Goal: Task Accomplishment & Management: Use online tool/utility

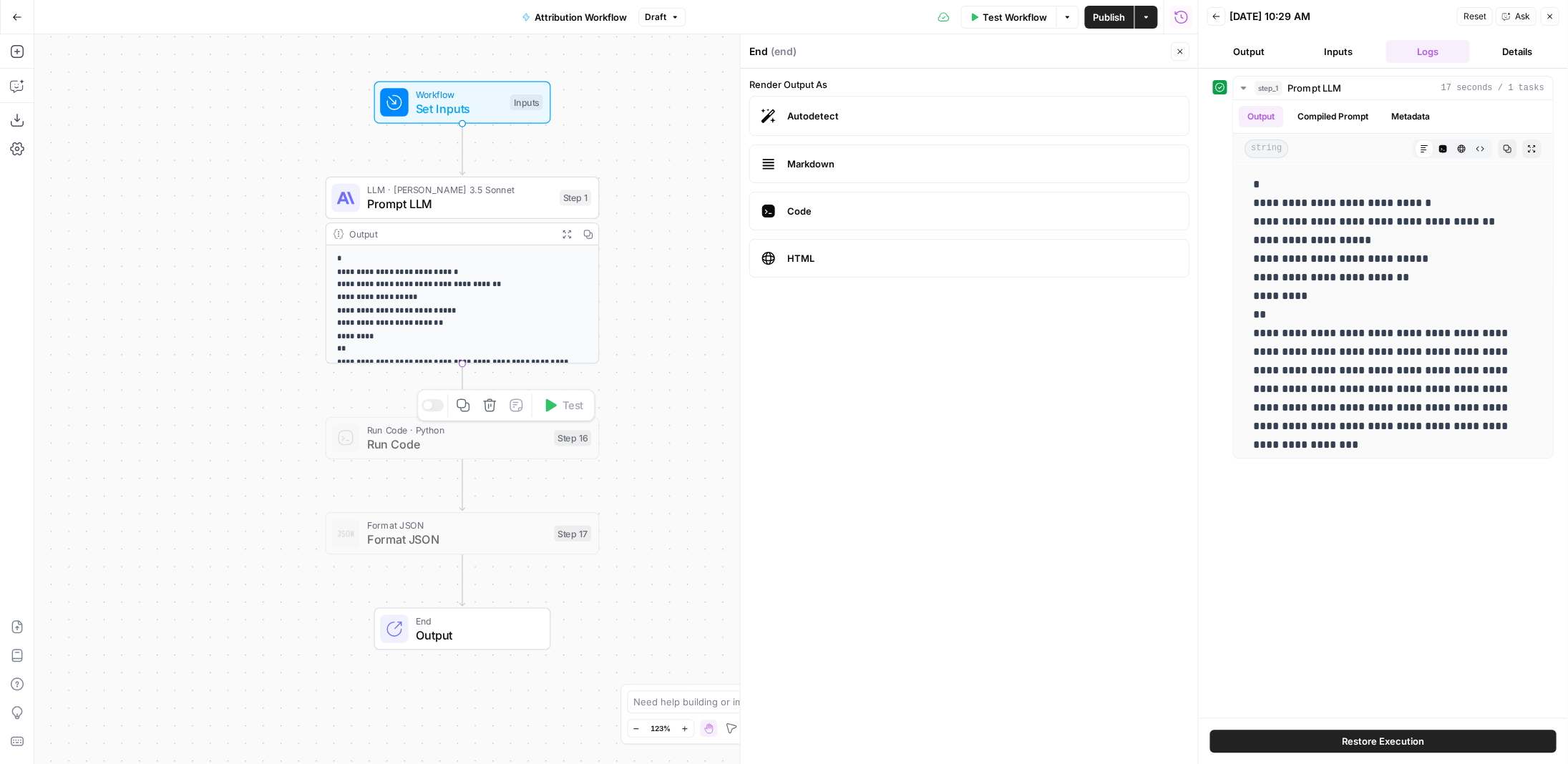
click at [365, 440] on span "Run Code" at bounding box center [457, 443] width 180 height 18
click at [365, 479] on span "Format JSON" at bounding box center [457, 540] width 180 height 18
click at [365, 449] on span "Run Code" at bounding box center [457, 443] width 180 height 18
click at [365, 429] on form "Render Output As Autodetect Markdown Code HTML" at bounding box center [969, 416] width 457 height 695
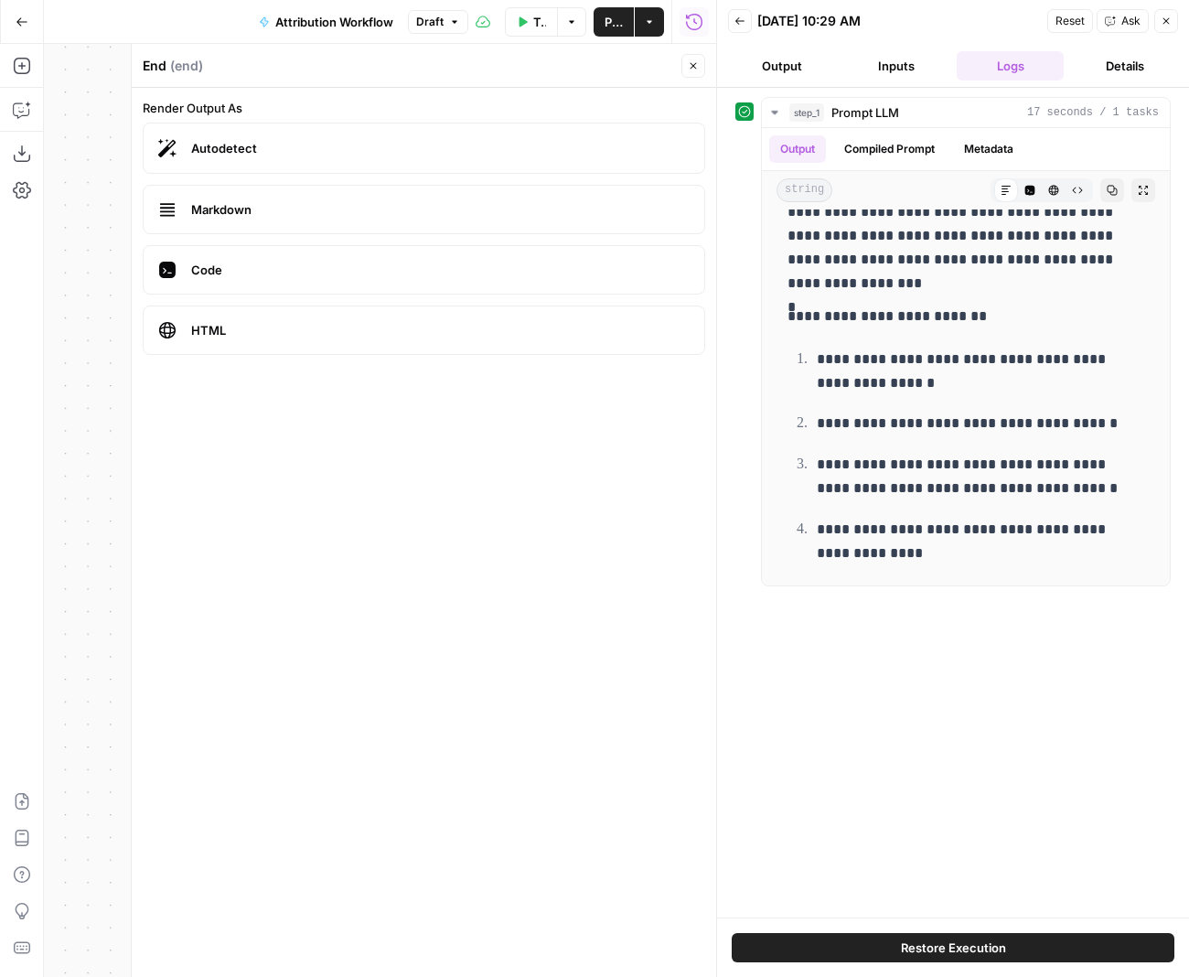
click at [467, 22] on icon "button" at bounding box center [1166, 21] width 11 height 11
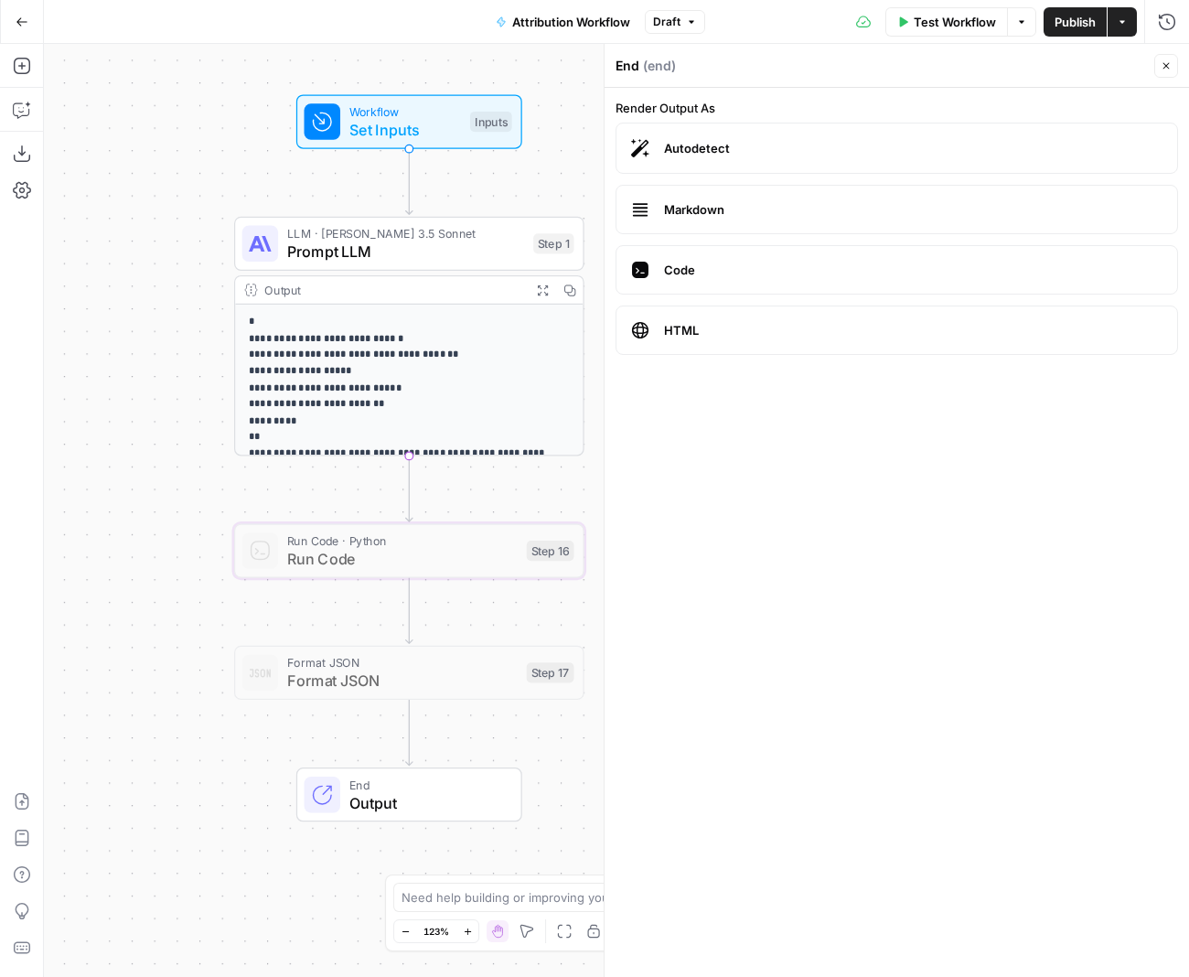
click at [253, 613] on div "End Output" at bounding box center [409, 794] width 350 height 54
click at [382, 613] on span "End" at bounding box center [426, 785] width 154 height 18
click at [23, 59] on icon "button" at bounding box center [22, 66] width 18 height 18
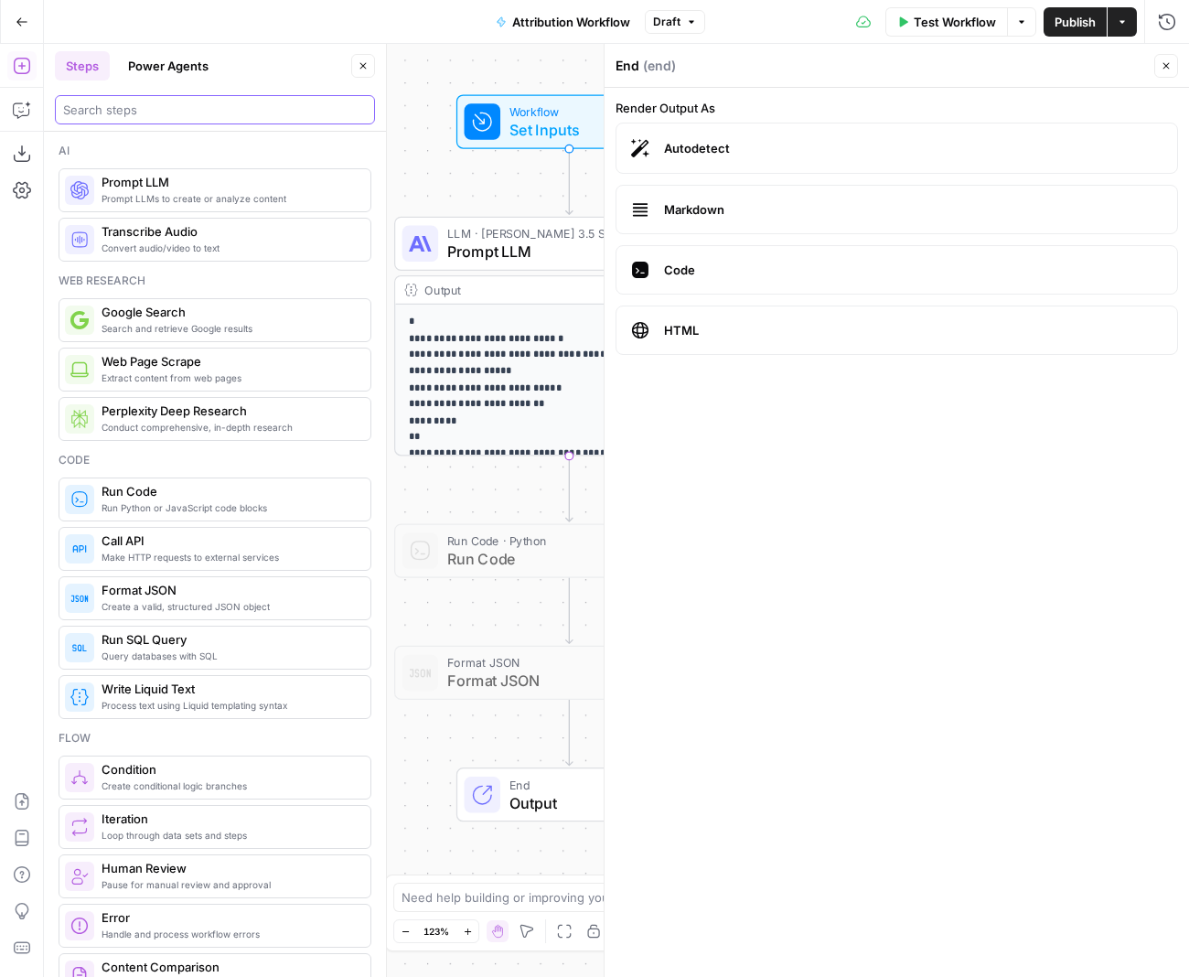
click at [137, 113] on input "search" at bounding box center [215, 110] width 304 height 18
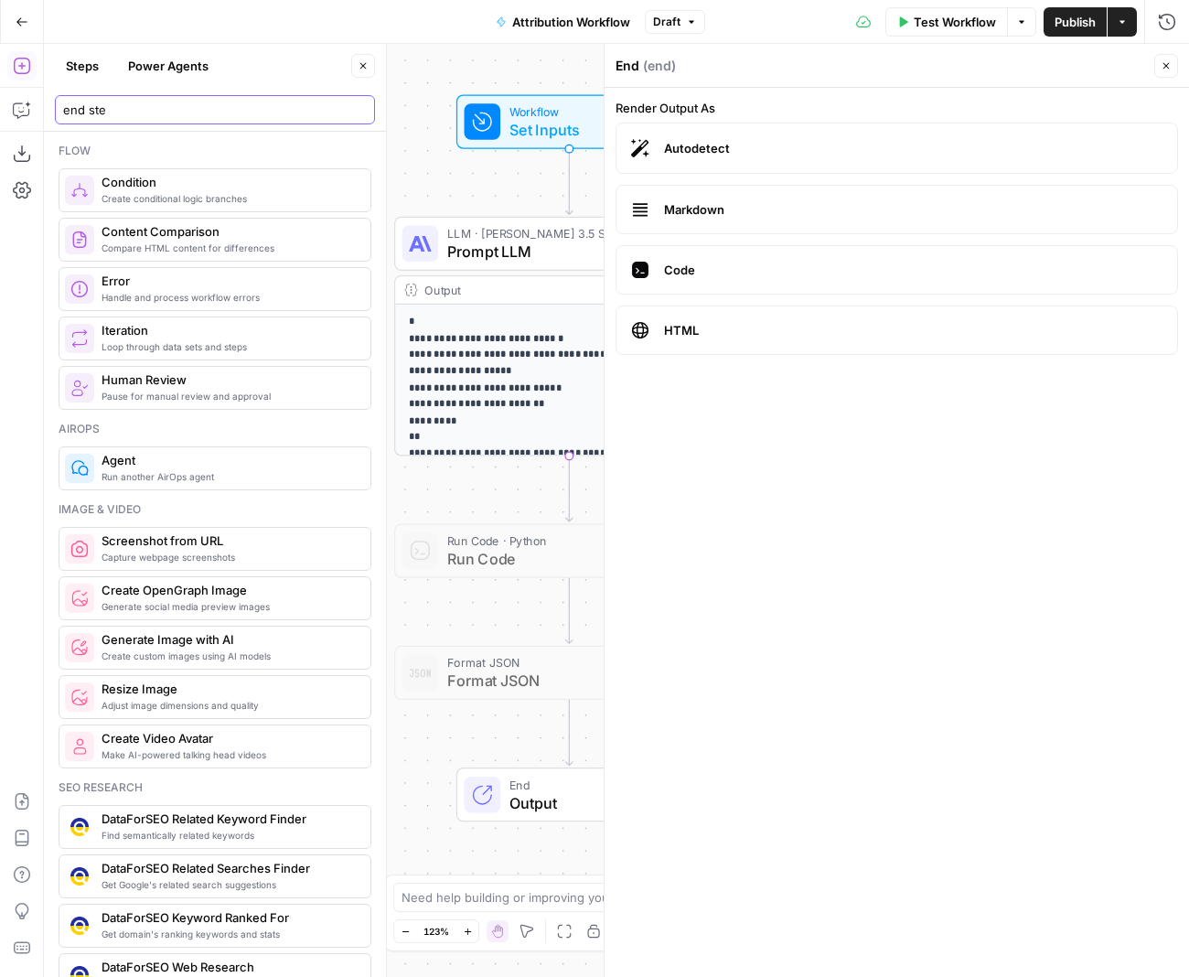
type input "end step"
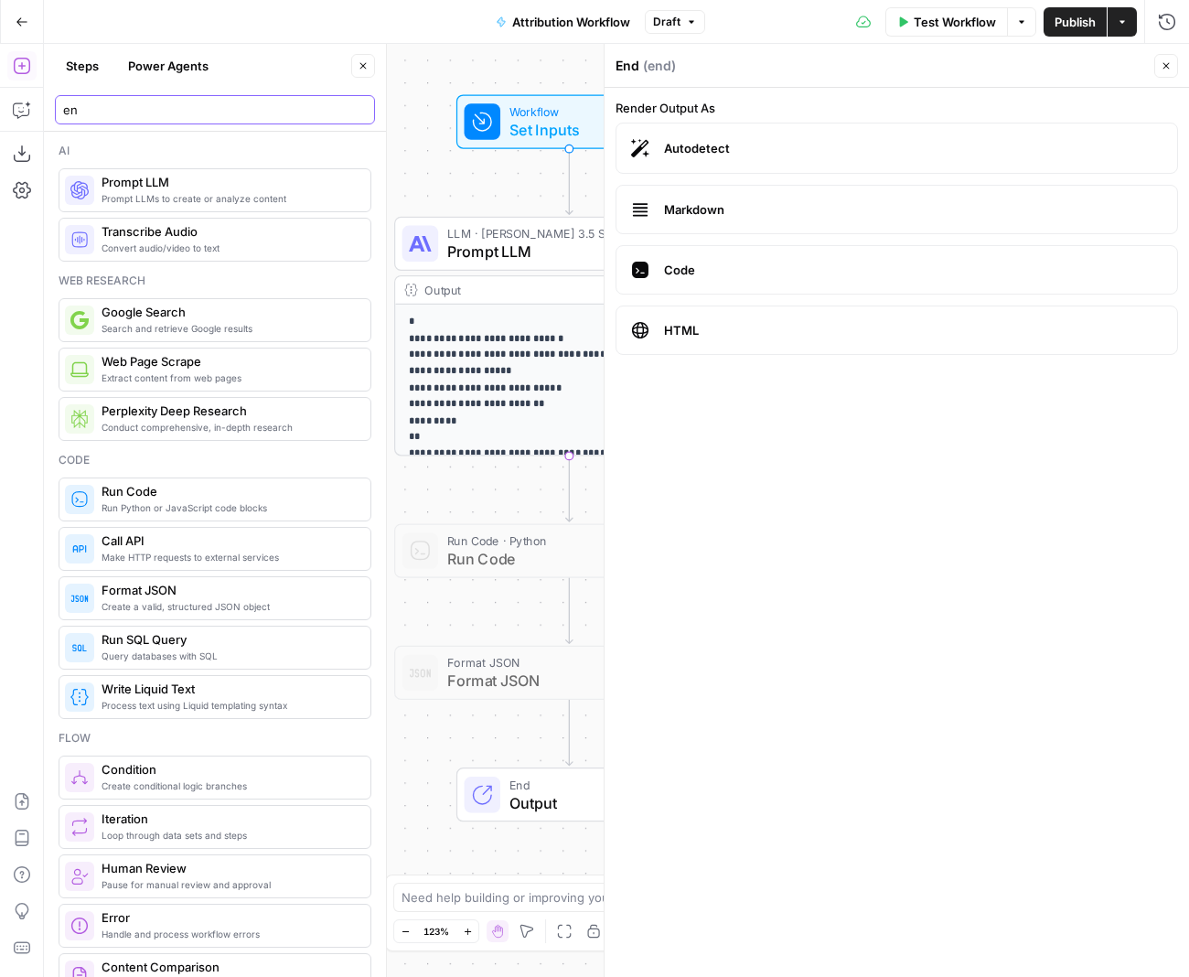
type input "end"
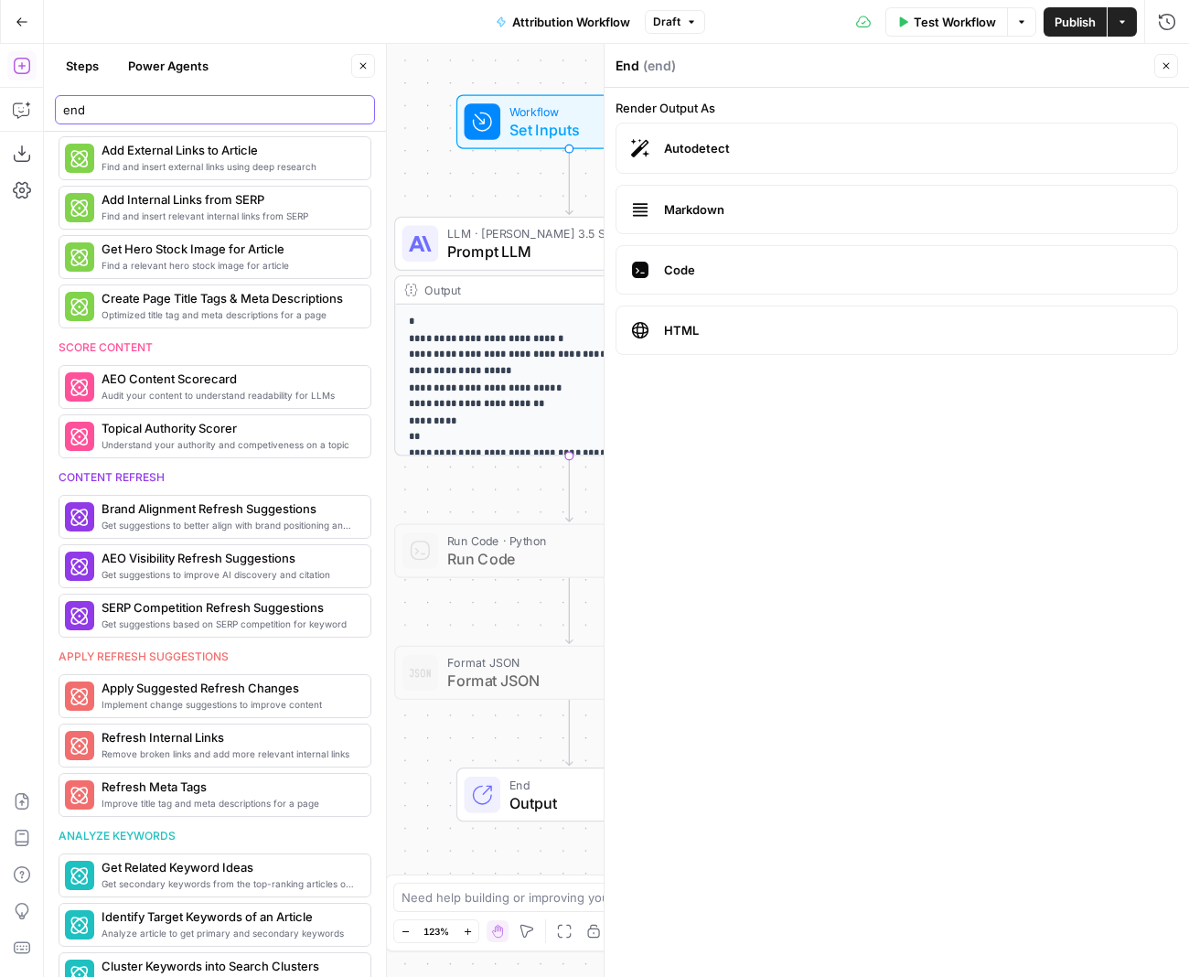
scroll to position [2905, 0]
click at [154, 107] on input "end" at bounding box center [215, 110] width 304 height 18
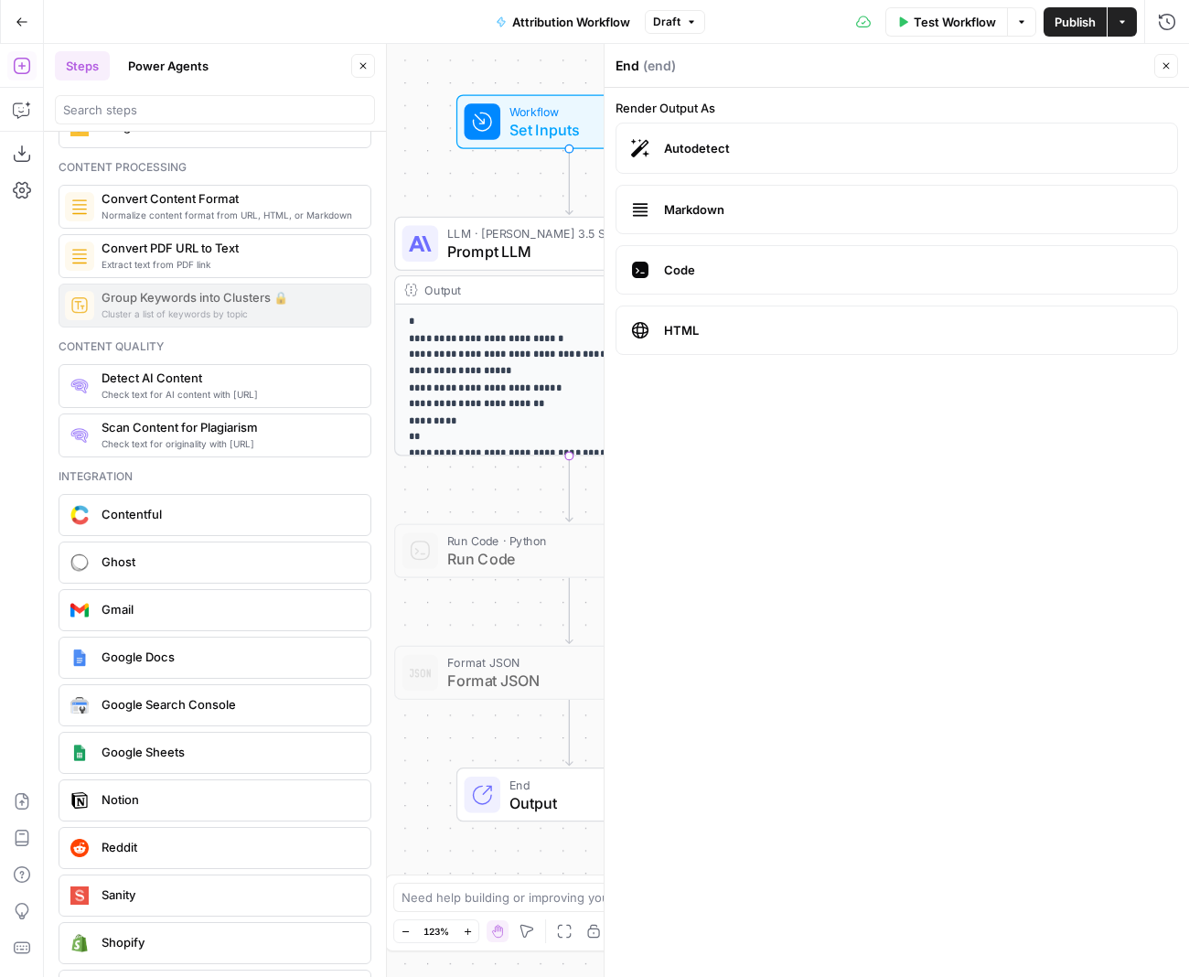
click at [467, 70] on icon "button" at bounding box center [1166, 65] width 11 height 11
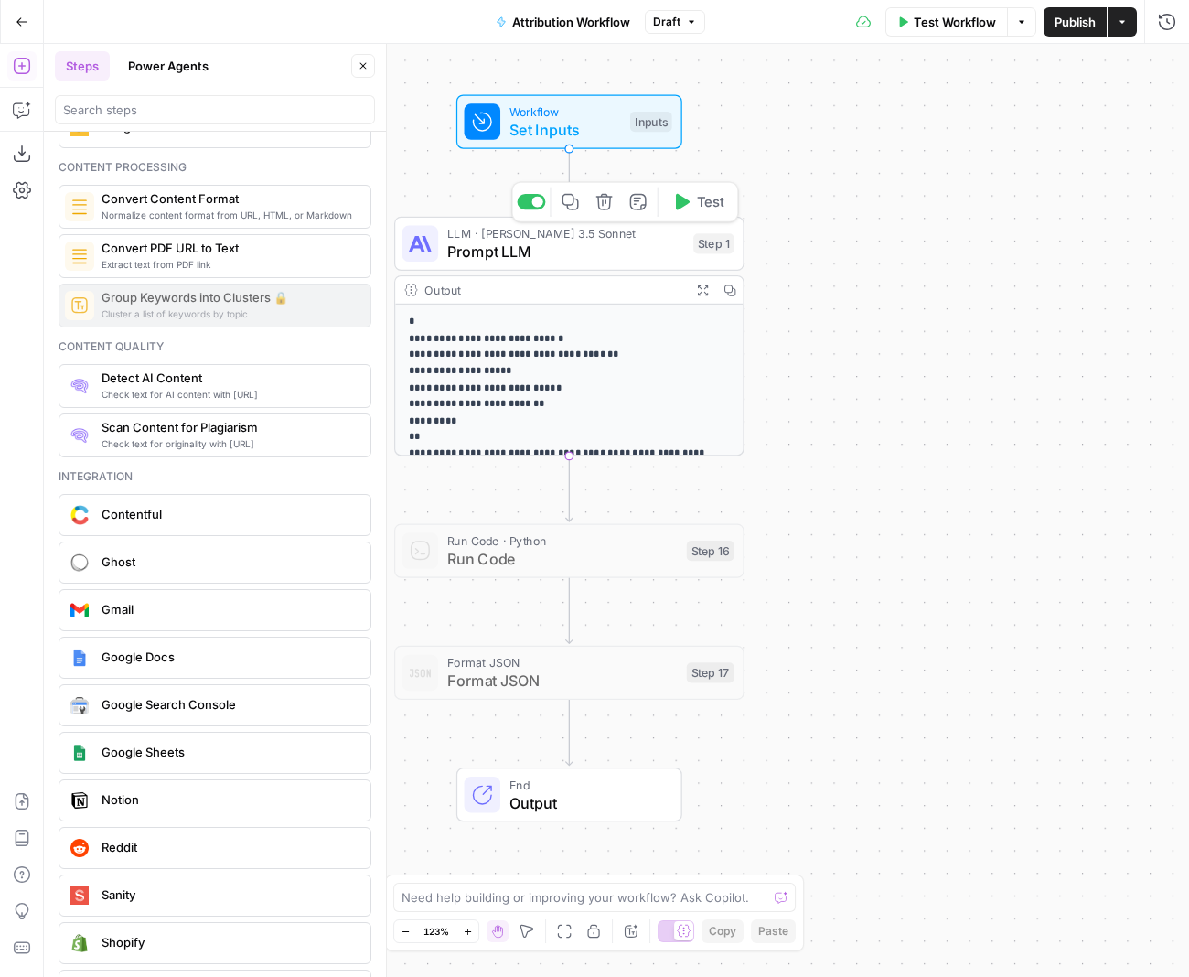
click at [467, 248] on span "Prompt LLM" at bounding box center [565, 252] width 237 height 23
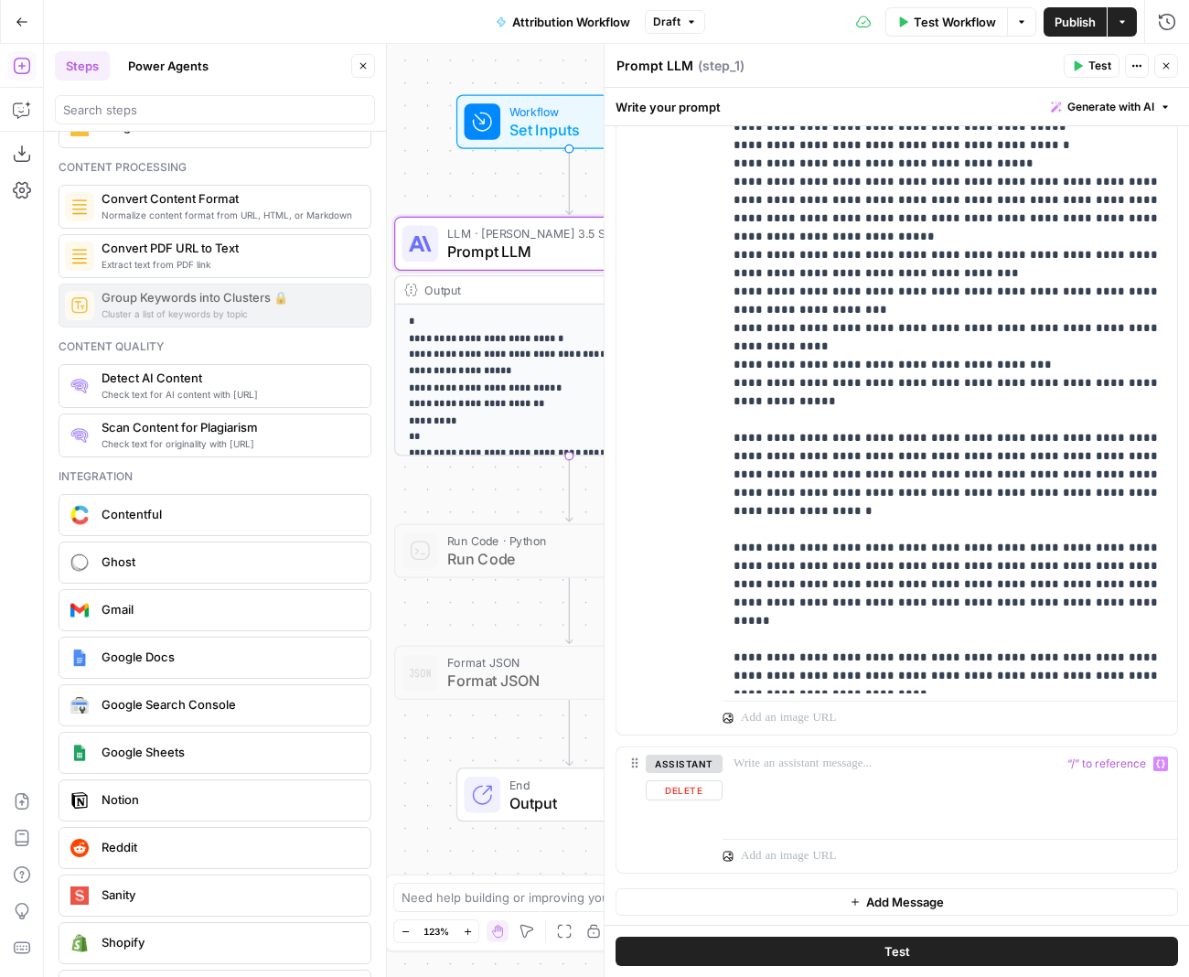
scroll to position [0, 0]
click at [467, 613] on button "Add Message" at bounding box center [897, 901] width 563 height 27
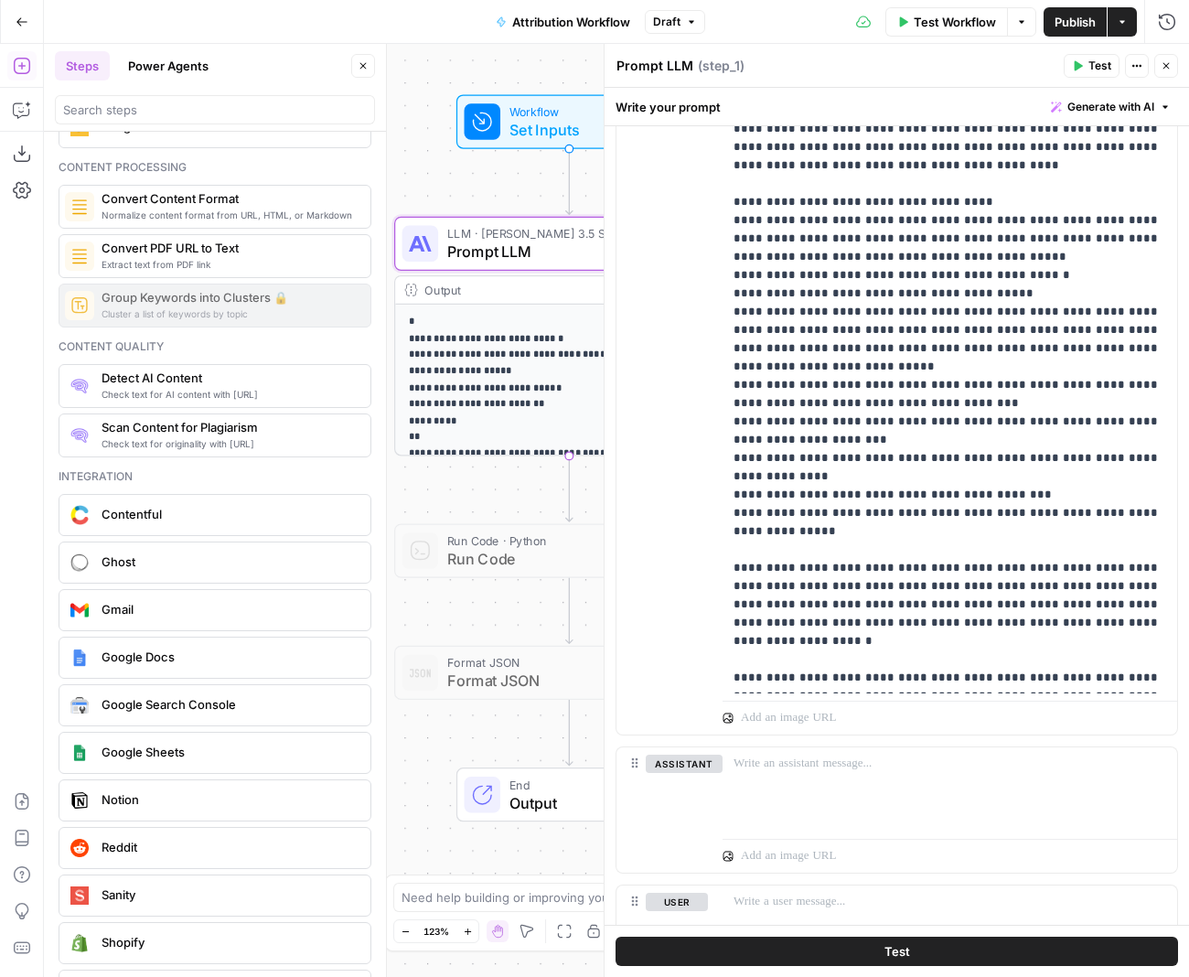
click at [467, 70] on icon "button" at bounding box center [1136, 65] width 11 height 11
click at [467, 67] on button "Close" at bounding box center [1166, 66] width 24 height 24
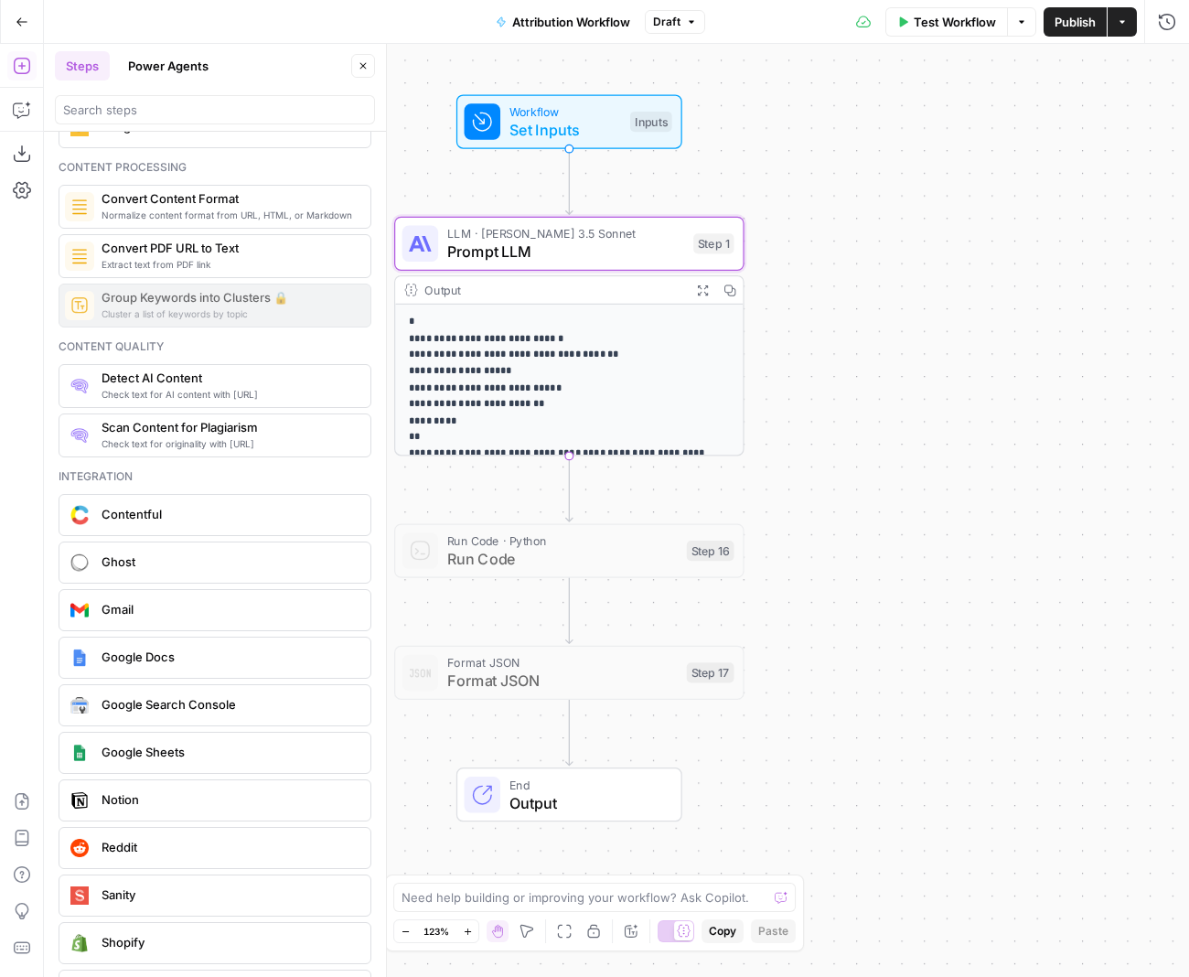
click at [467, 281] on div "Output" at bounding box center [552, 290] width 257 height 18
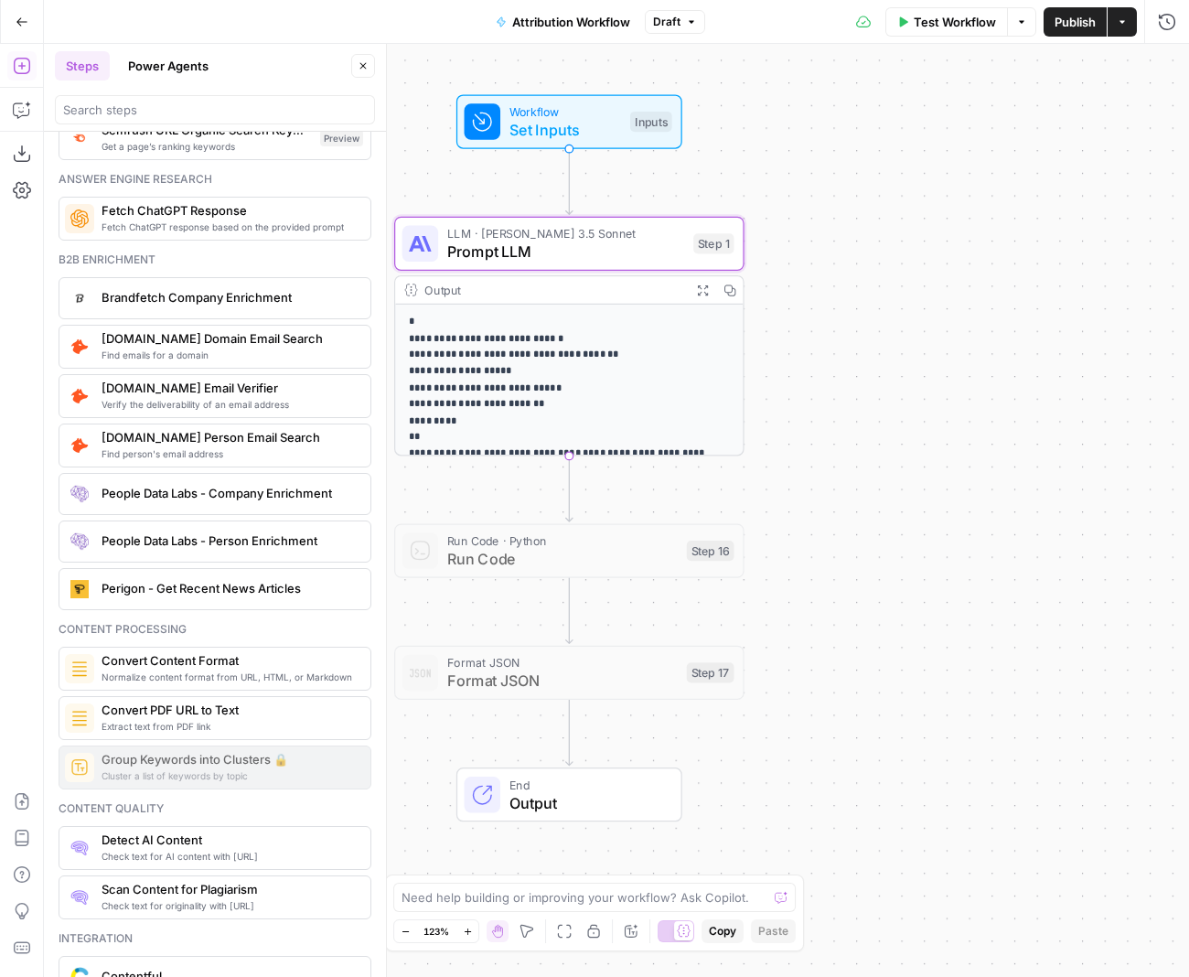
scroll to position [2361, 0]
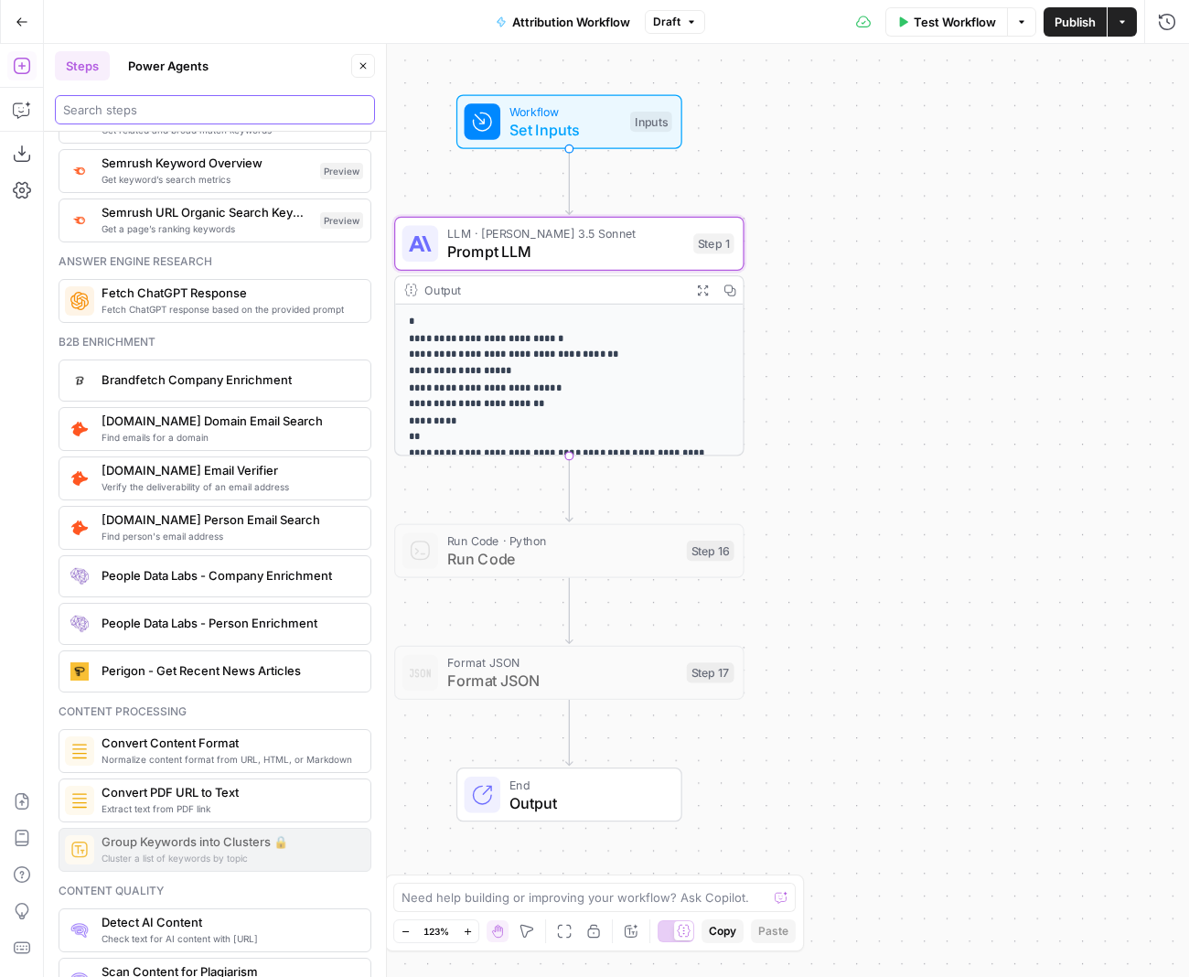
click at [93, 117] on input "search" at bounding box center [215, 110] width 304 height 18
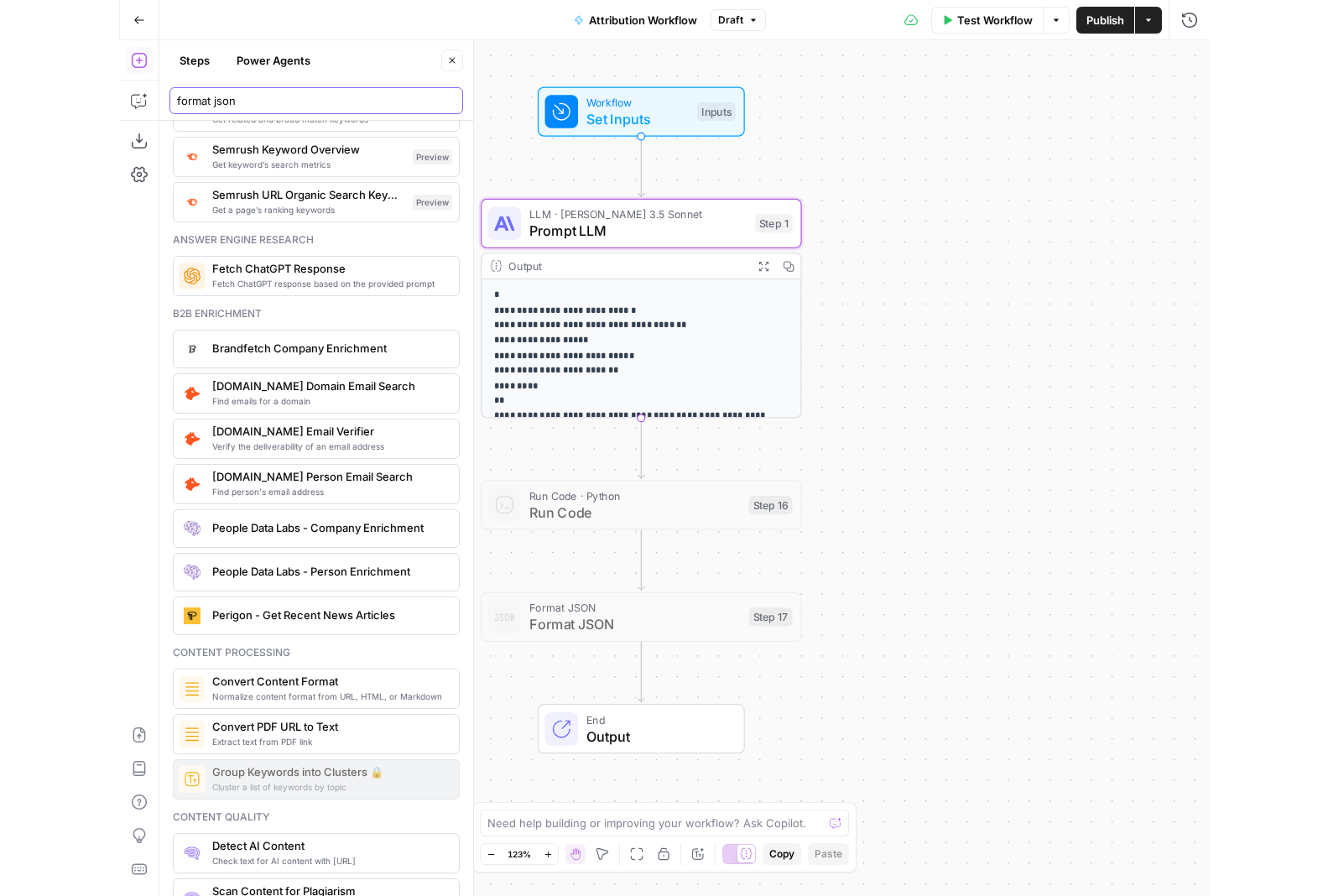
scroll to position [0, 0]
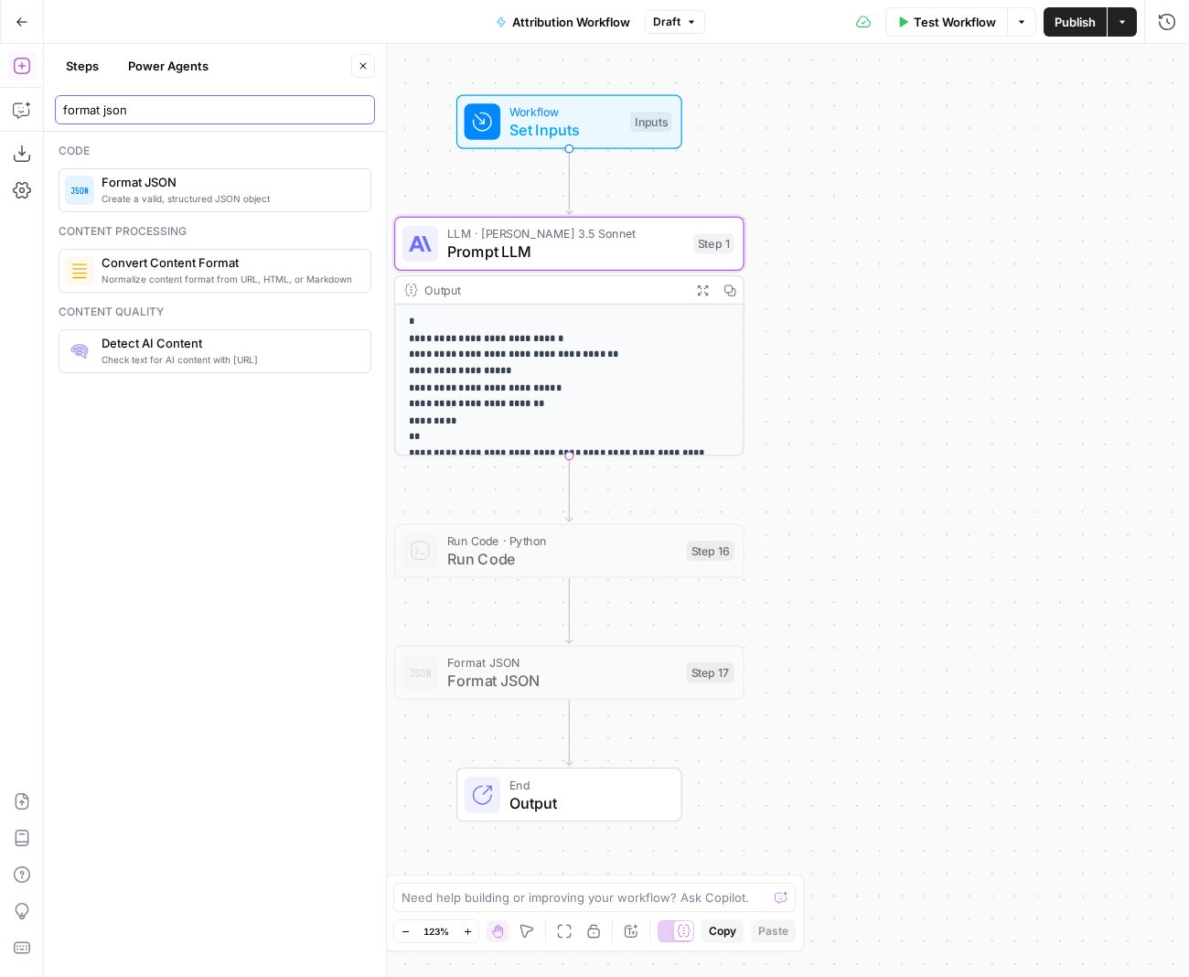
type input "format json"
click at [467, 613] on span "Format JSON" at bounding box center [562, 662] width 230 height 18
click at [467, 613] on div at bounding box center [531, 631] width 28 height 16
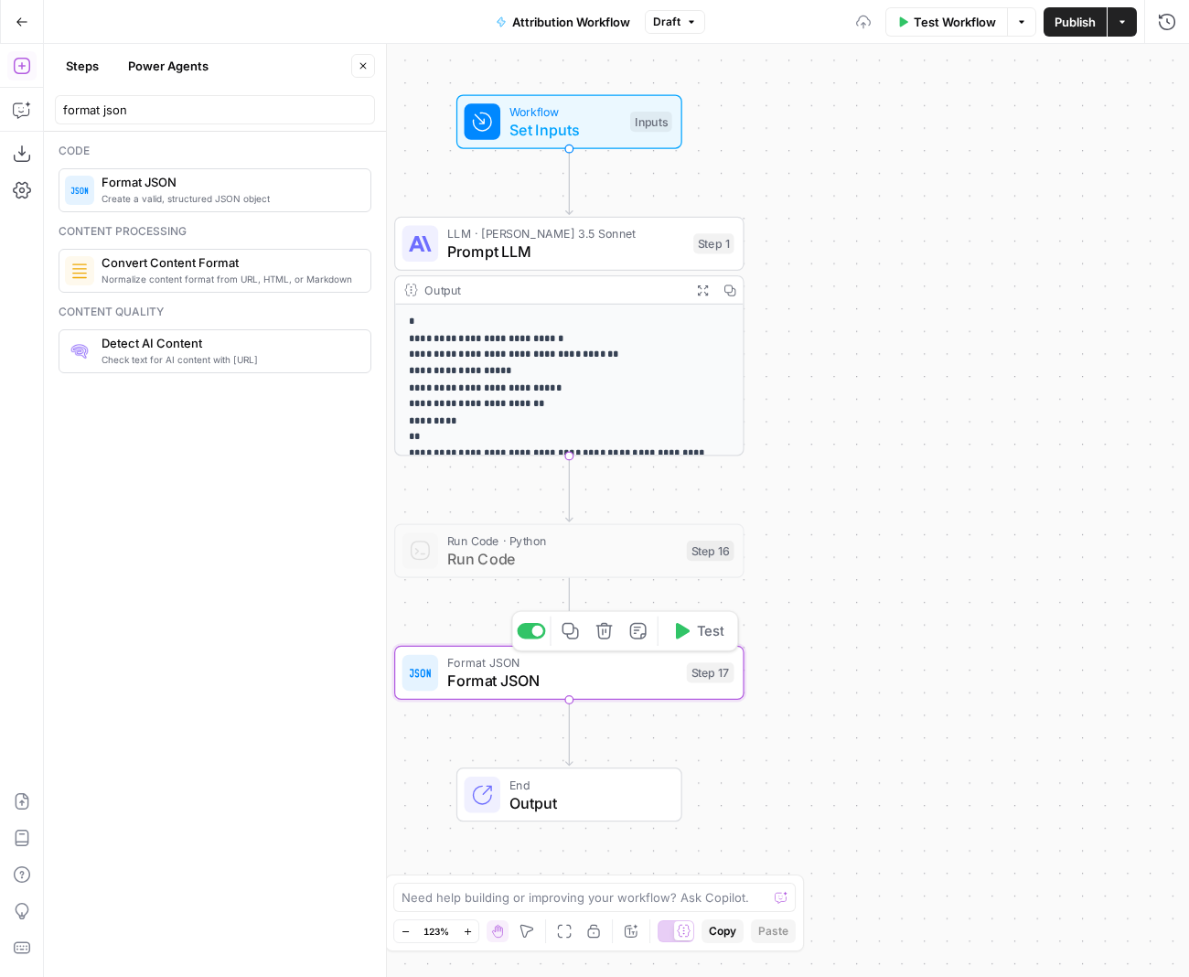
click at [467, 613] on span "Format JSON" at bounding box center [562, 681] width 230 height 23
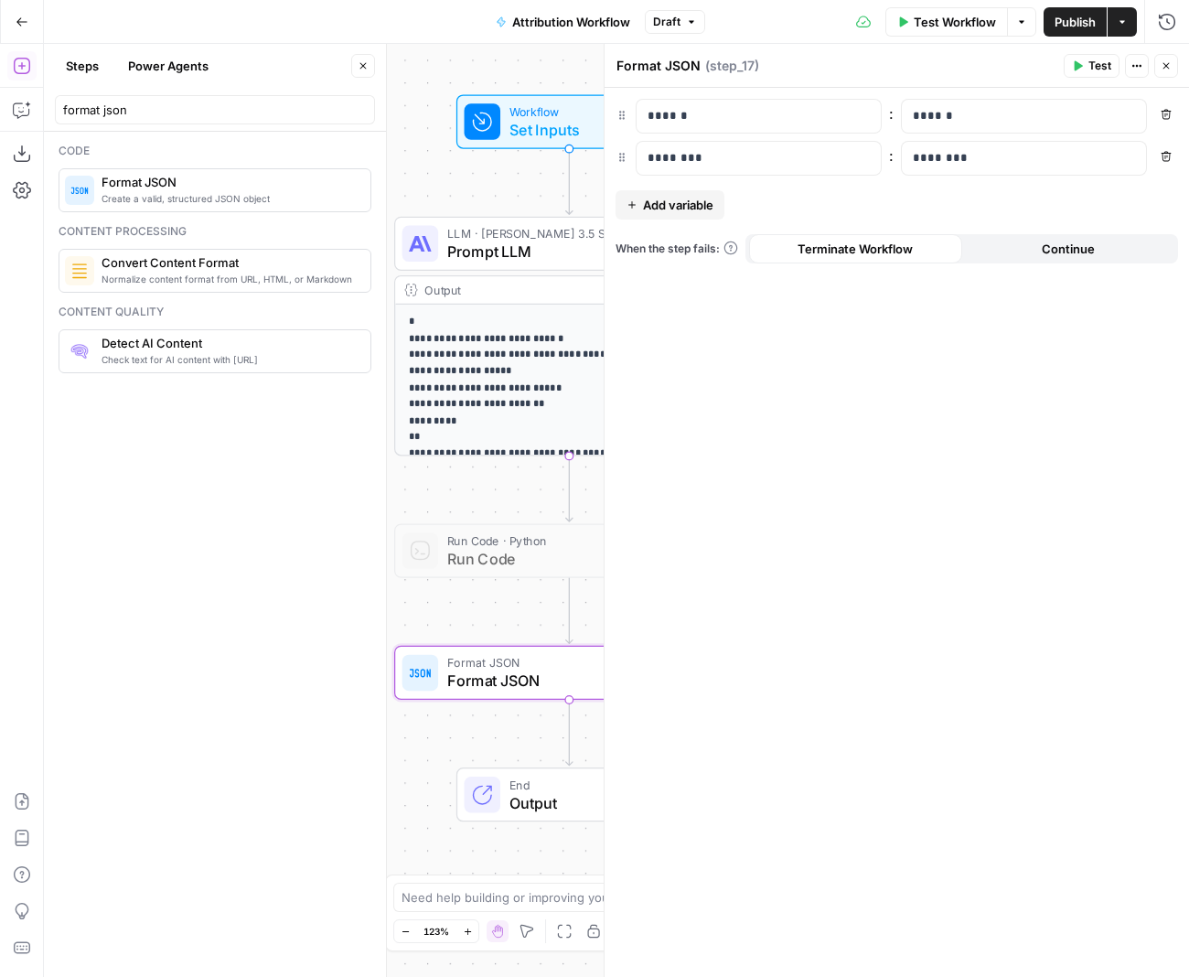
click at [467, 209] on span "Add variable" at bounding box center [678, 205] width 70 height 18
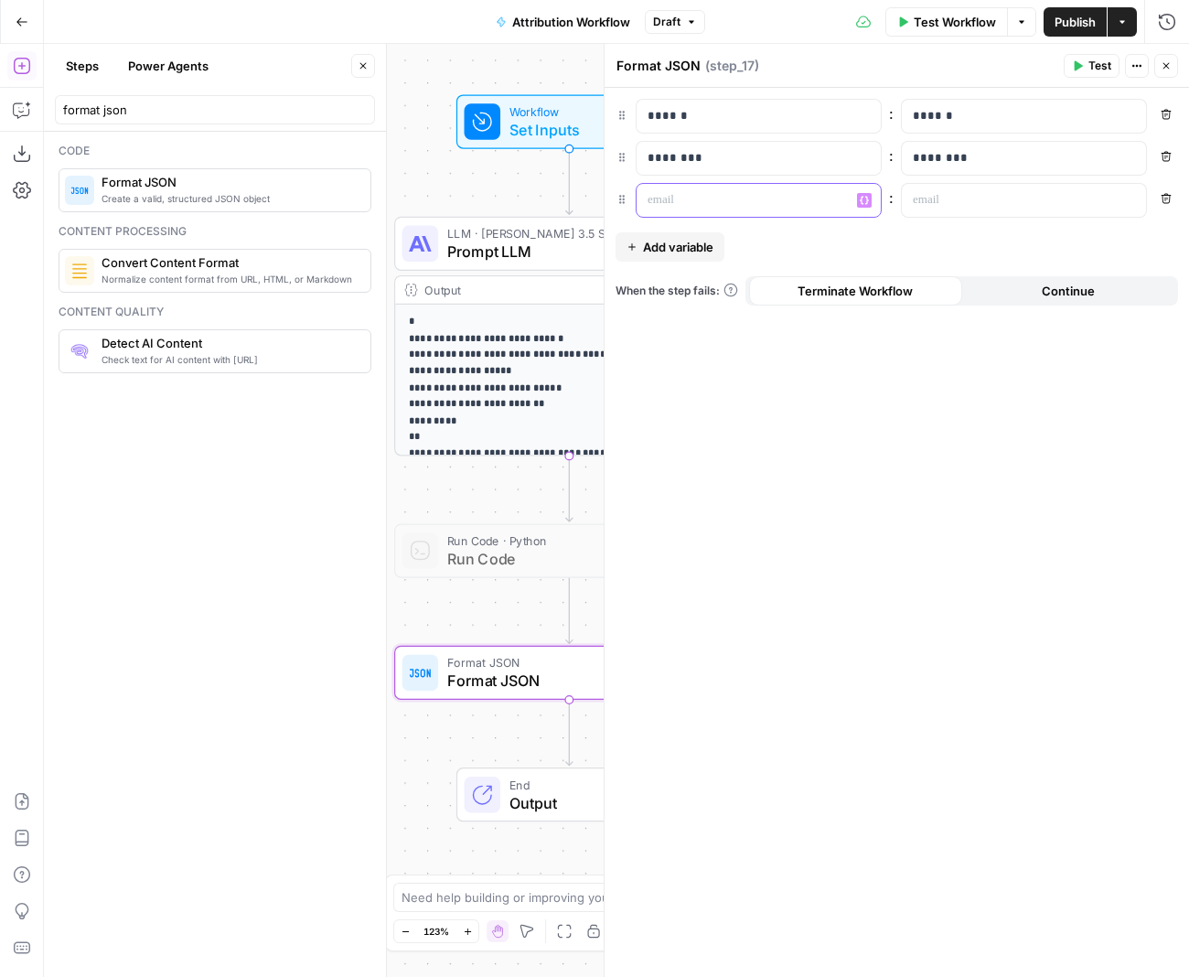
click at [467, 195] on p at bounding box center [744, 200] width 193 height 18
click at [467, 198] on p at bounding box center [1009, 200] width 193 height 18
click at [467, 241] on span "Add variable" at bounding box center [678, 247] width 70 height 18
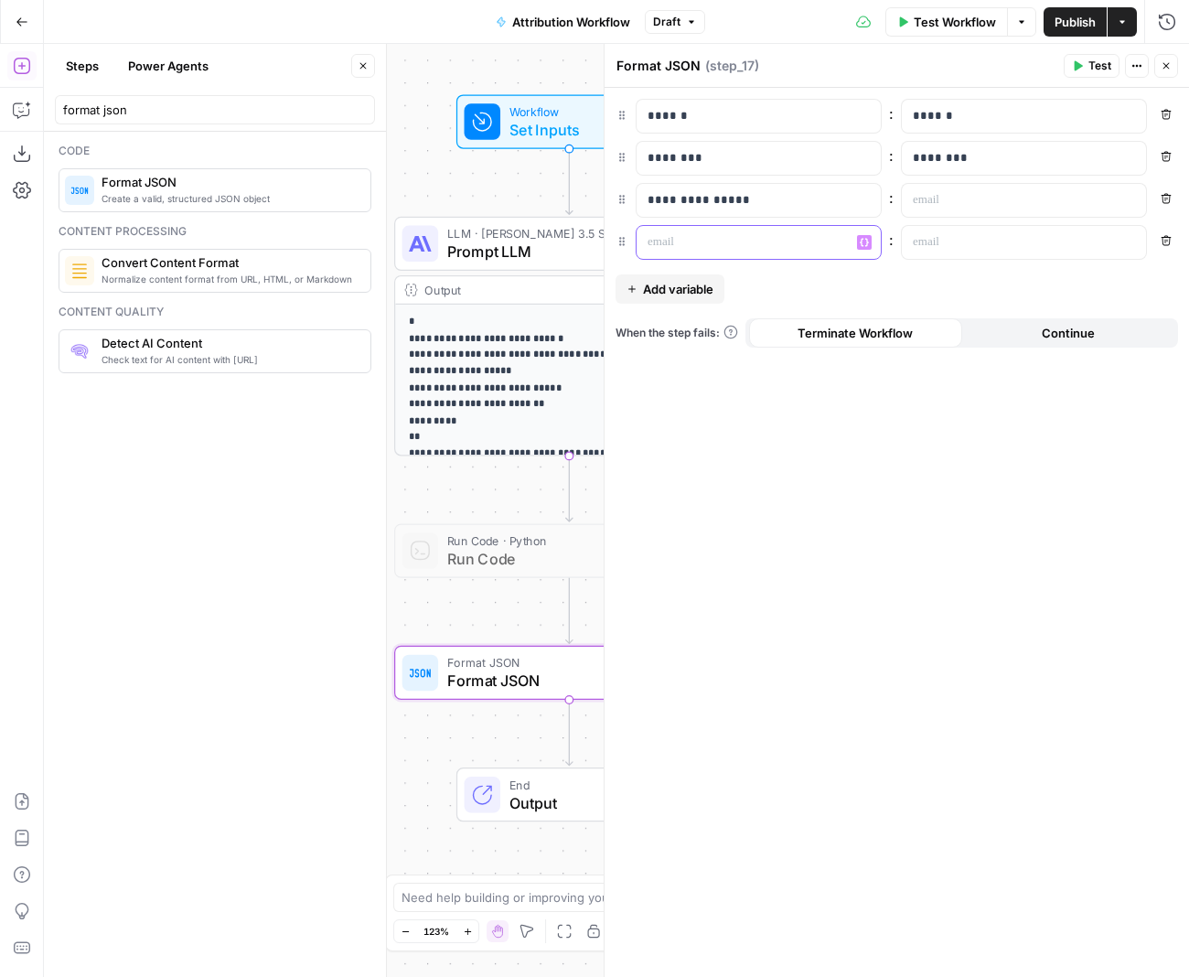
click at [467, 240] on p at bounding box center [744, 242] width 193 height 18
click at [467, 296] on div "**********" at bounding box center [897, 532] width 584 height 889
click at [467, 248] on p at bounding box center [1009, 242] width 193 height 18
click at [467, 204] on p at bounding box center [1009, 200] width 193 height 18
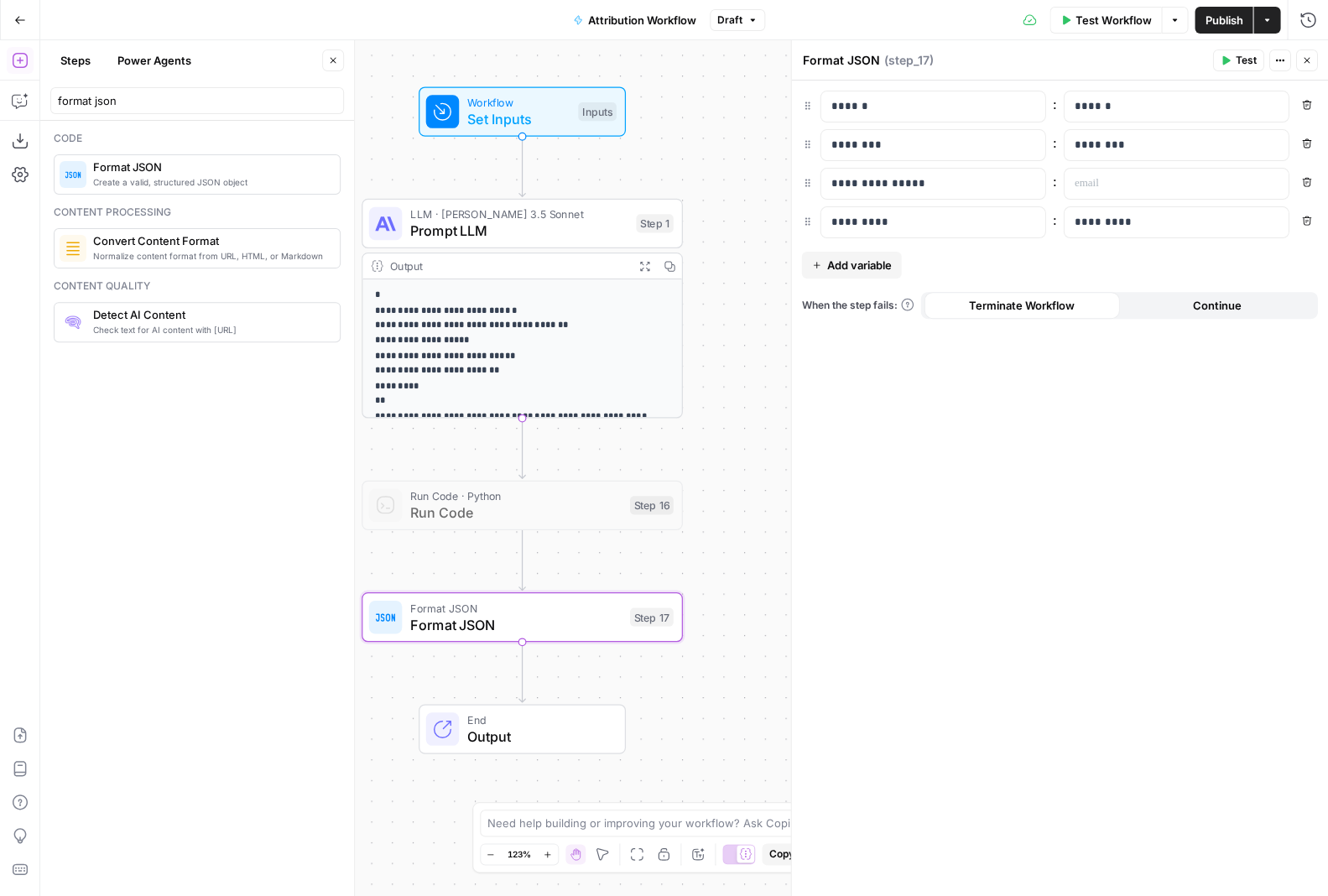
click at [428, 309] on span "Continue" at bounding box center [1216, 305] width 49 height 17
click at [428, 64] on span "Test" at bounding box center [1245, 61] width 21 height 15
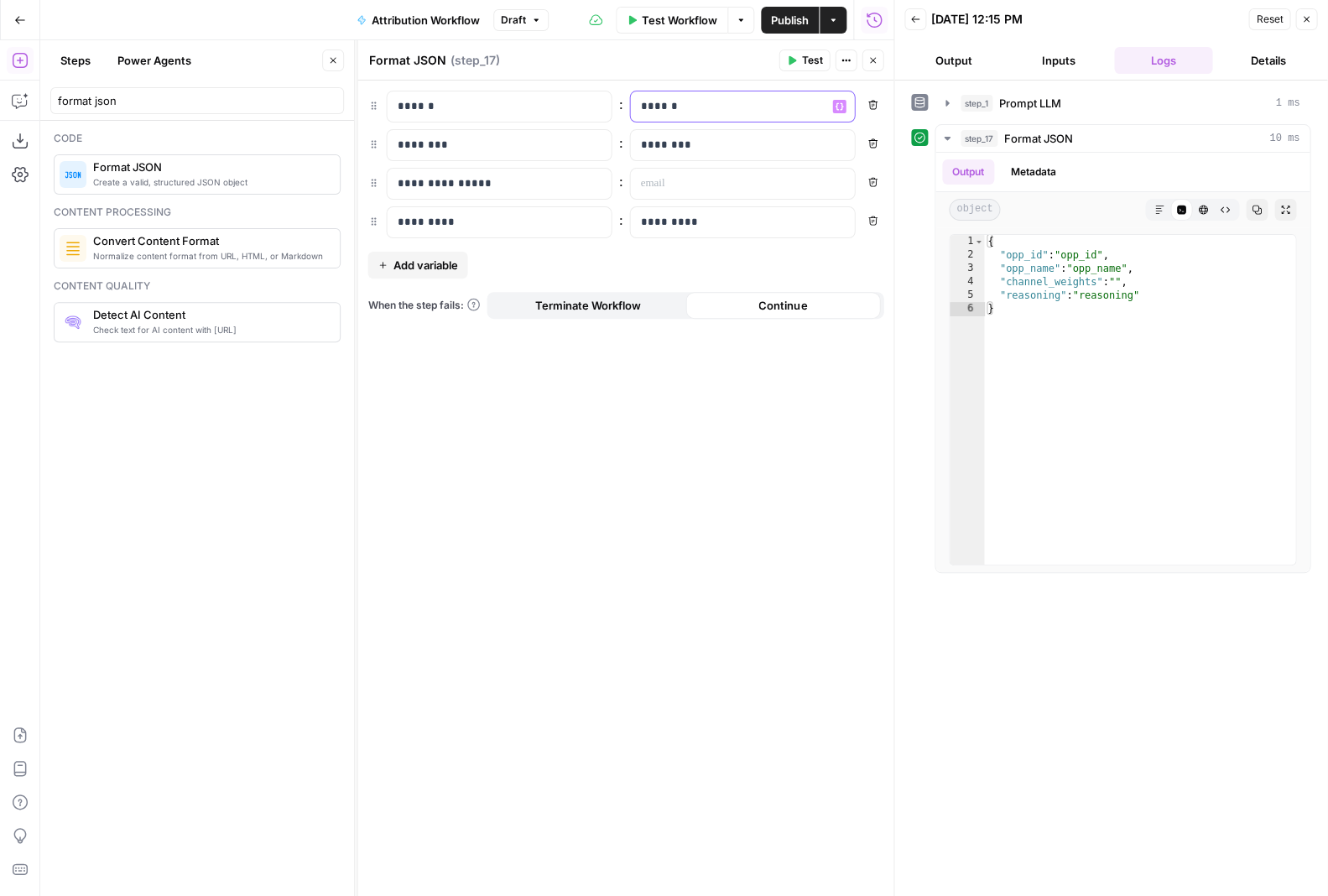
click at [428, 118] on div "******" at bounding box center [728, 106] width 197 height 30
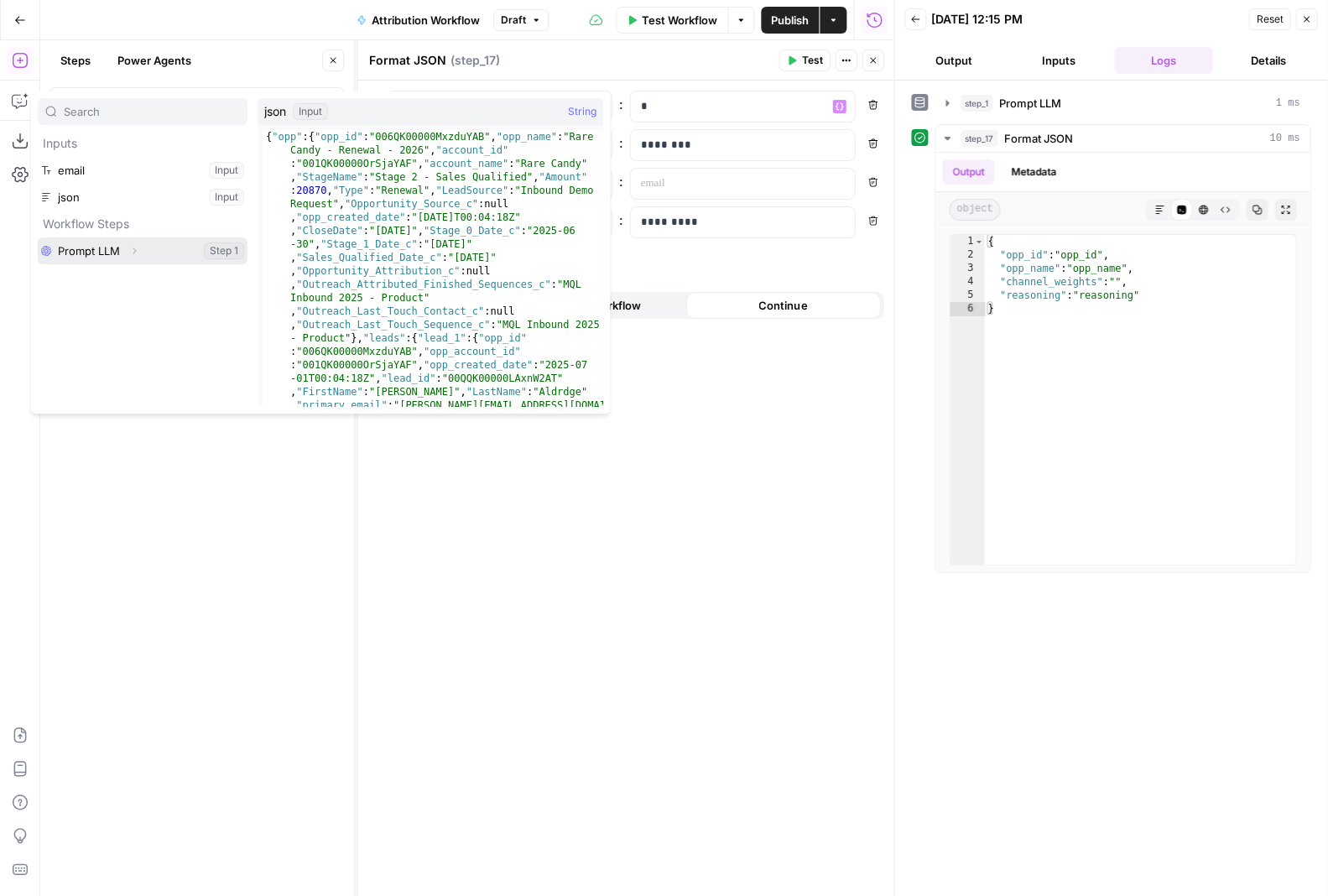
click at [127, 253] on button "Expand" at bounding box center [134, 251] width 22 height 22
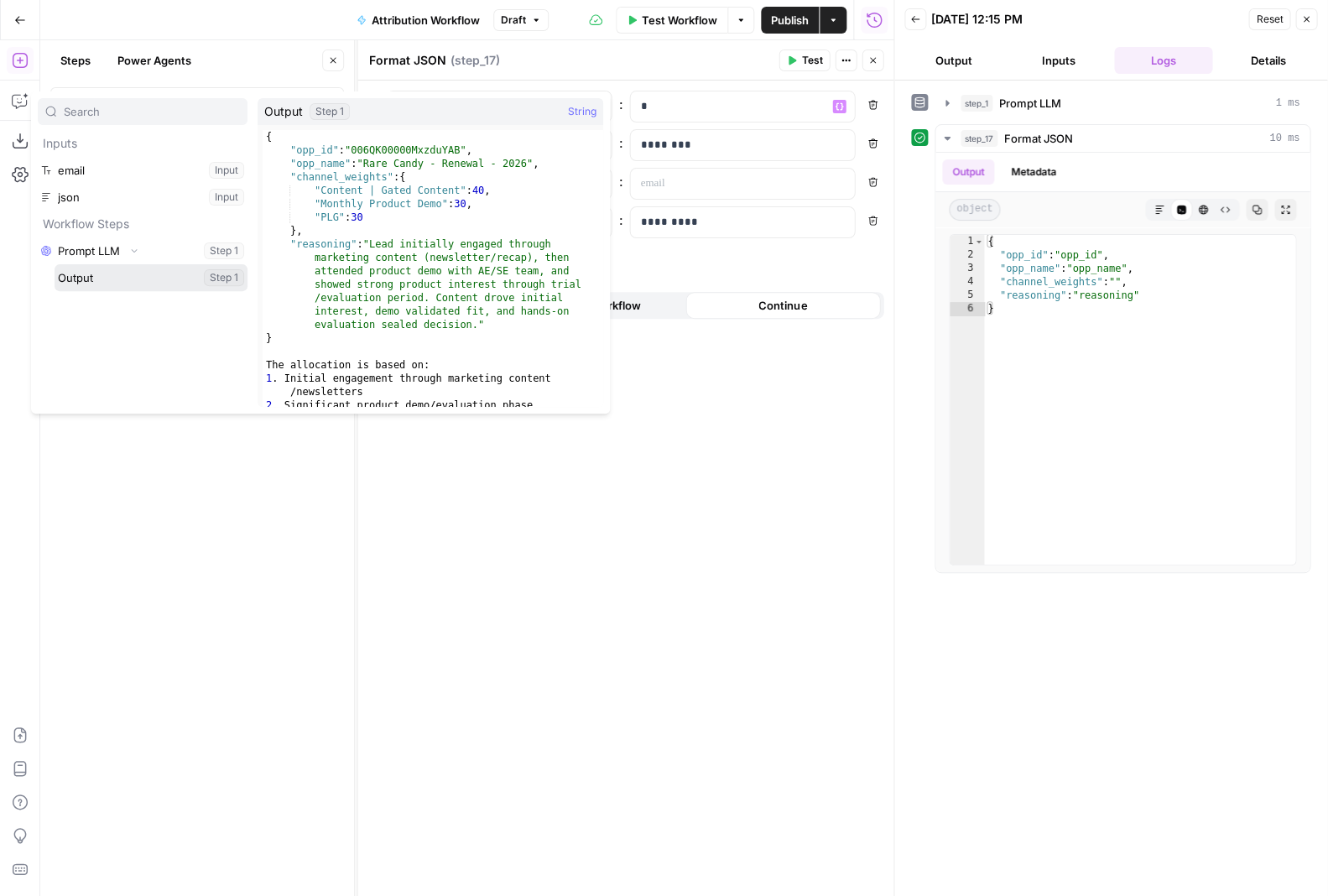
click at [124, 280] on button "Select variable Output" at bounding box center [150, 277] width 193 height 27
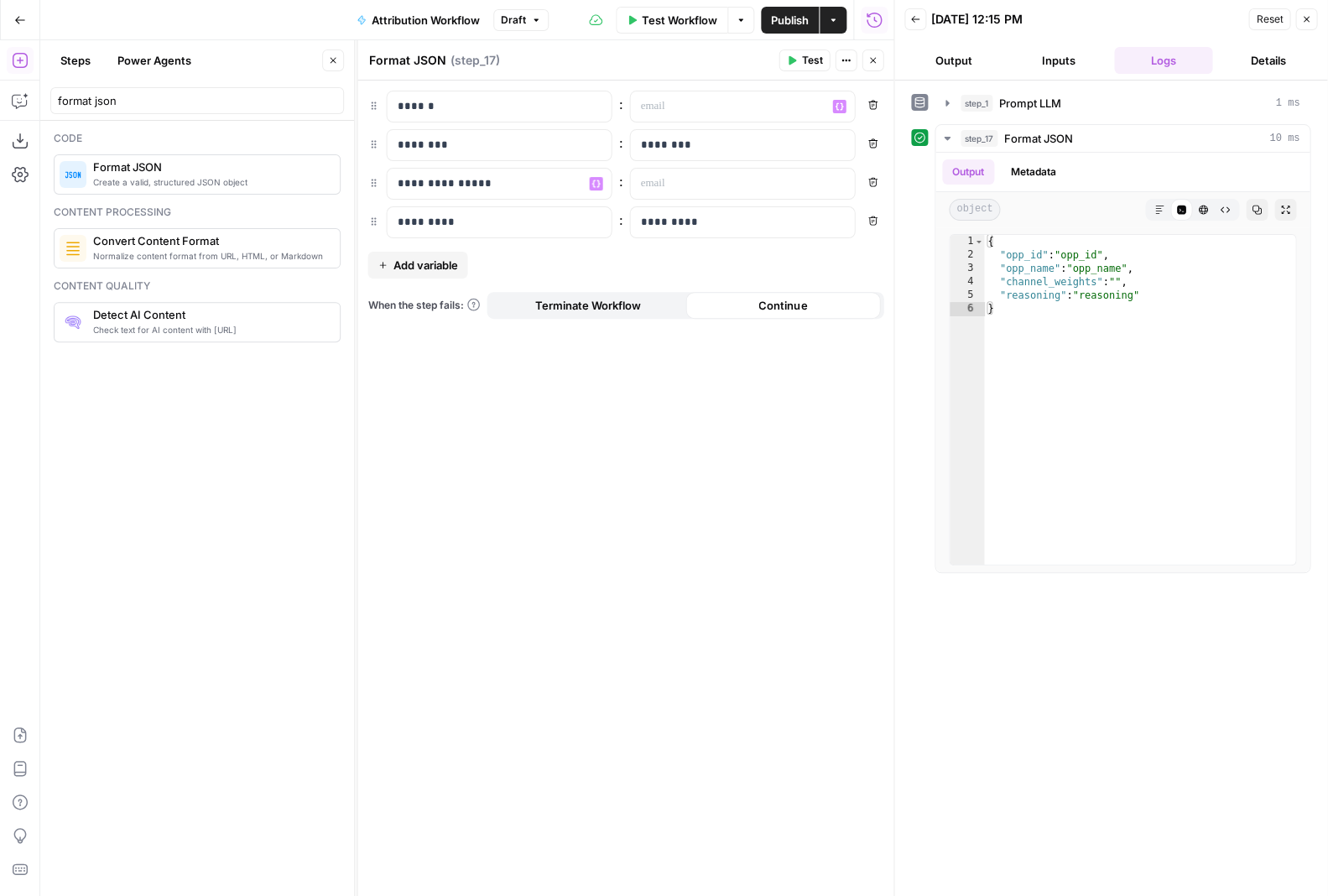
click at [428, 424] on div "**********" at bounding box center [625, 488] width 536 height 815
click at [428, 28] on button "Back" at bounding box center [915, 19] width 22 height 22
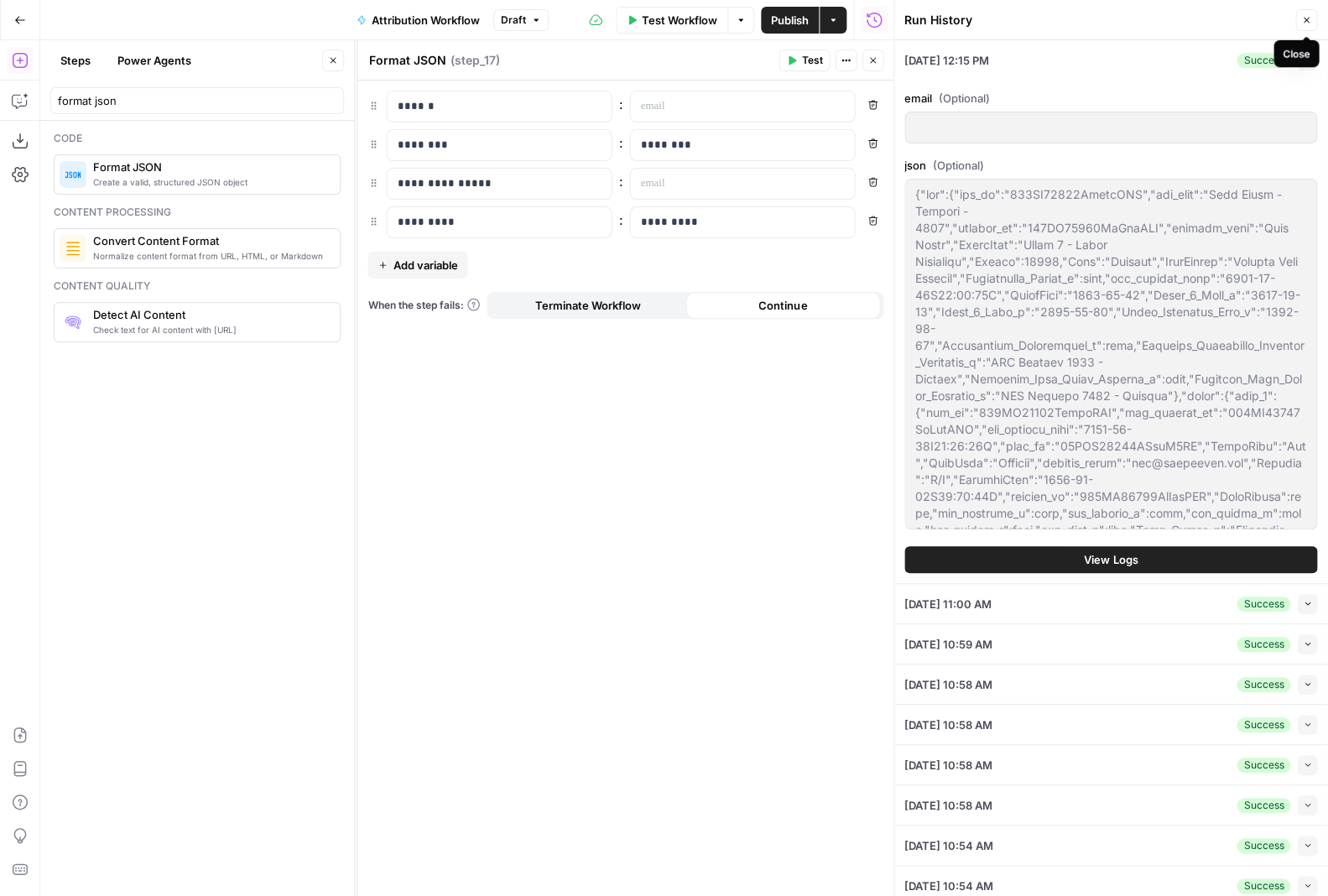
click at [428, 24] on icon "button" at bounding box center [1306, 19] width 10 height 10
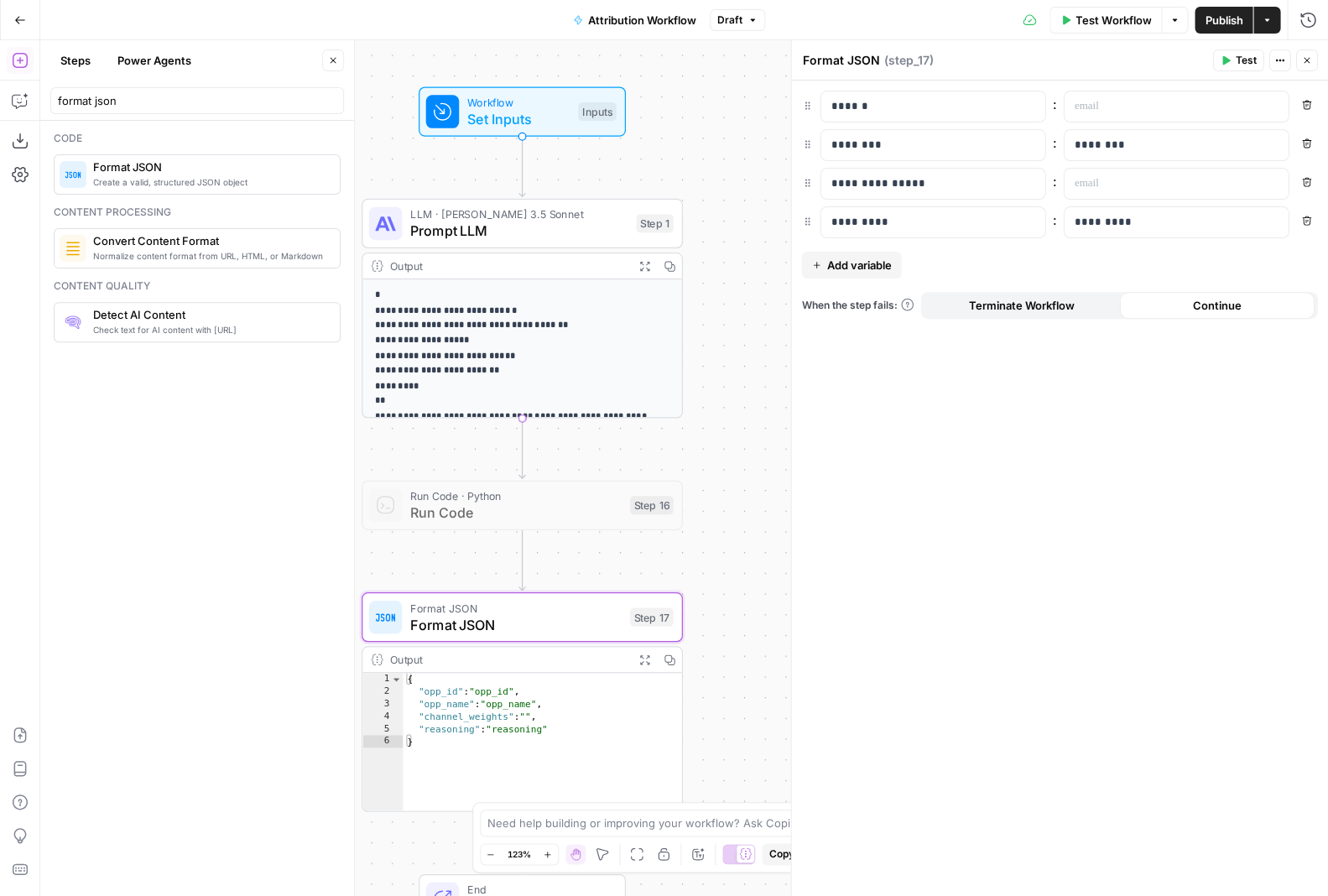
click at [428, 342] on p "**********" at bounding box center [522, 393] width 294 height 209
click at [428, 336] on p "**********" at bounding box center [522, 393] width 294 height 209
click at [428, 266] on div "Output" at bounding box center [506, 266] width 236 height 17
type textarea "**********"
click at [428, 562] on div "{ "opp_id" : "opp_id" , "opp_name" : "opp_name" , "channel_weights" : "" , "rea…" at bounding box center [542, 755] width 280 height 163
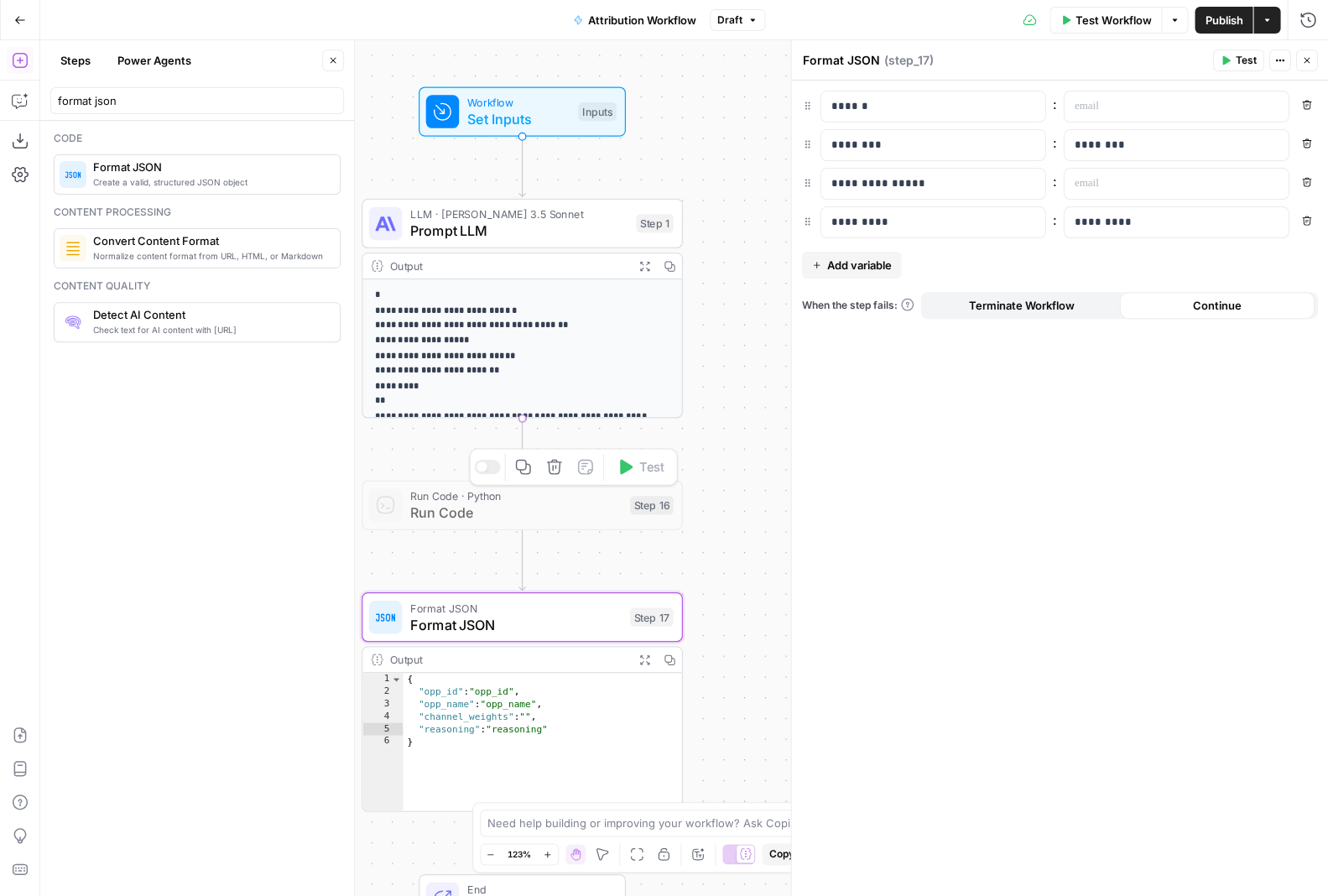
click at [428, 459] on div "**********" at bounding box center [684, 468] width 1288 height 856
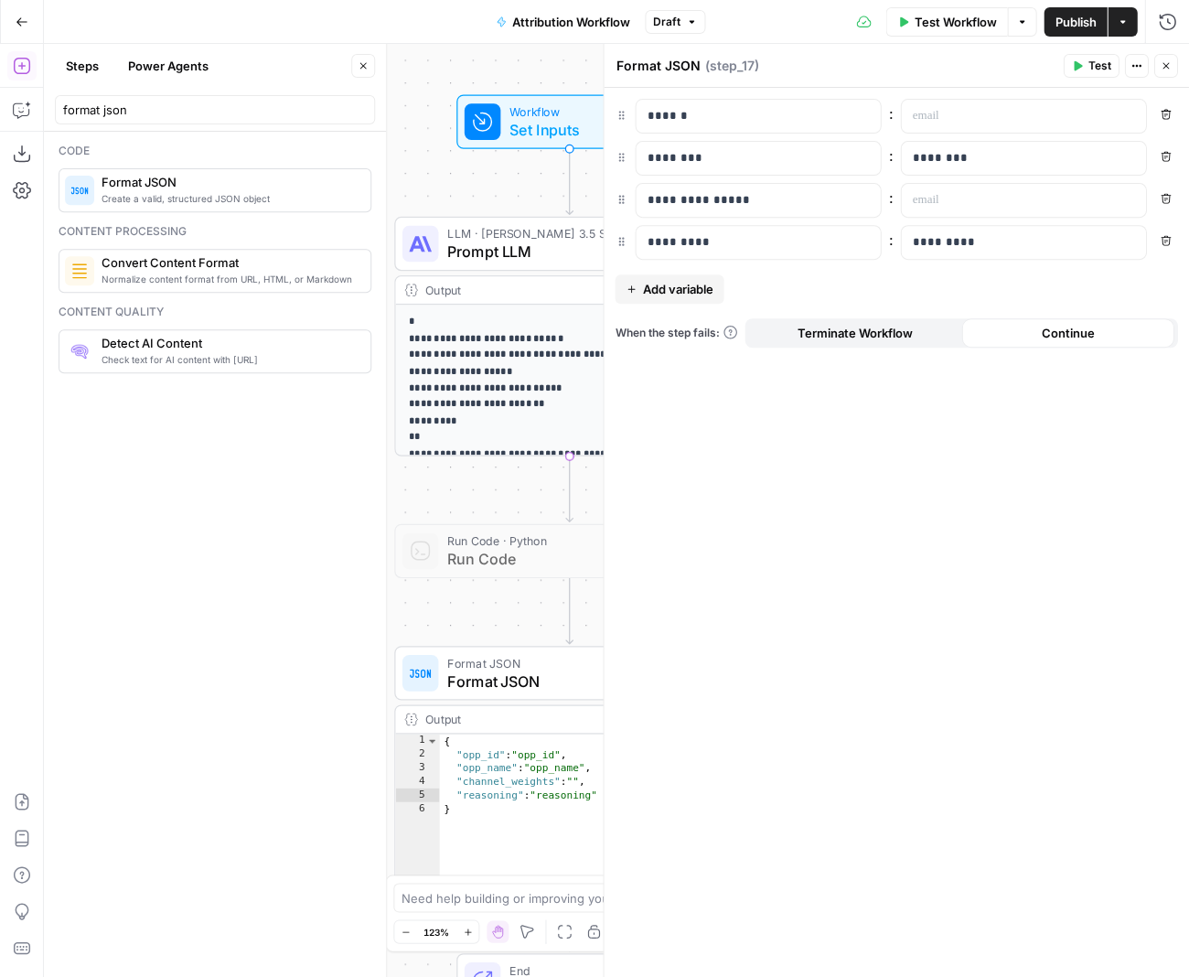
click at [467, 295] on div "Output" at bounding box center [552, 290] width 257 height 18
click at [467, 246] on span "Prompt LLM" at bounding box center [565, 252] width 237 height 23
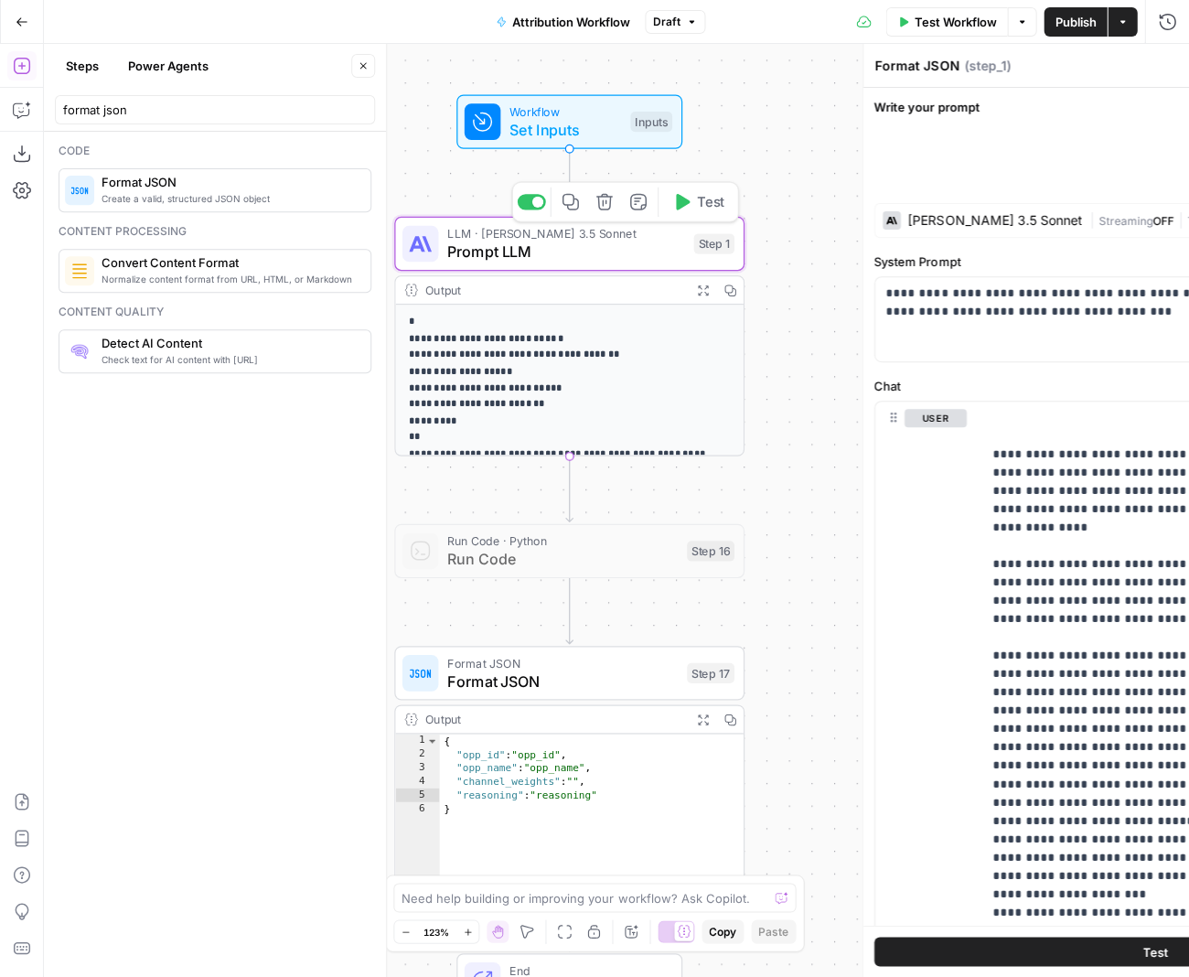
type textarea "Prompt LLM"
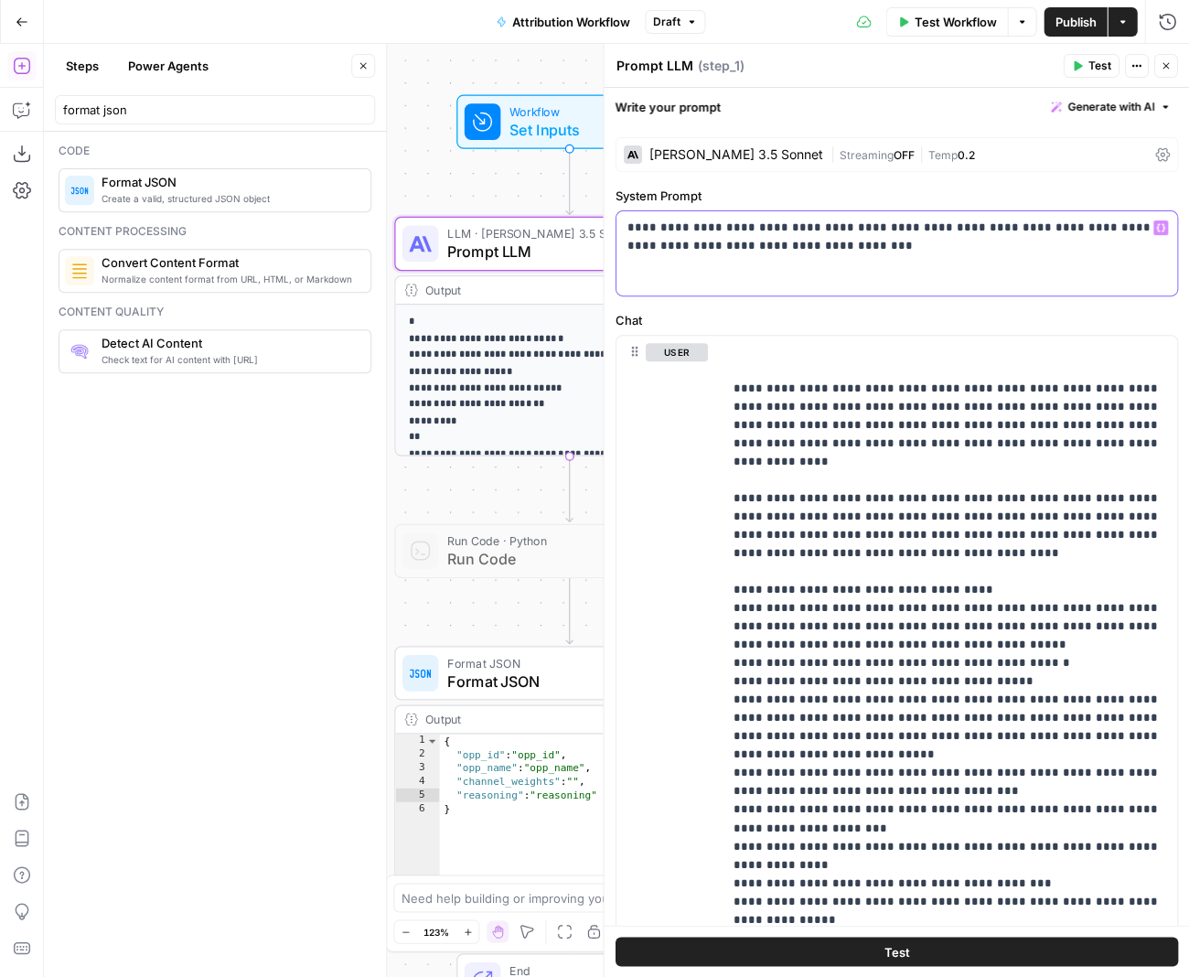
click at [467, 232] on p "**********" at bounding box center [897, 237] width 540 height 37
click at [467, 222] on p "**********" at bounding box center [897, 237] width 540 height 37
click at [467, 559] on p "**********" at bounding box center [950, 773] width 434 height 860
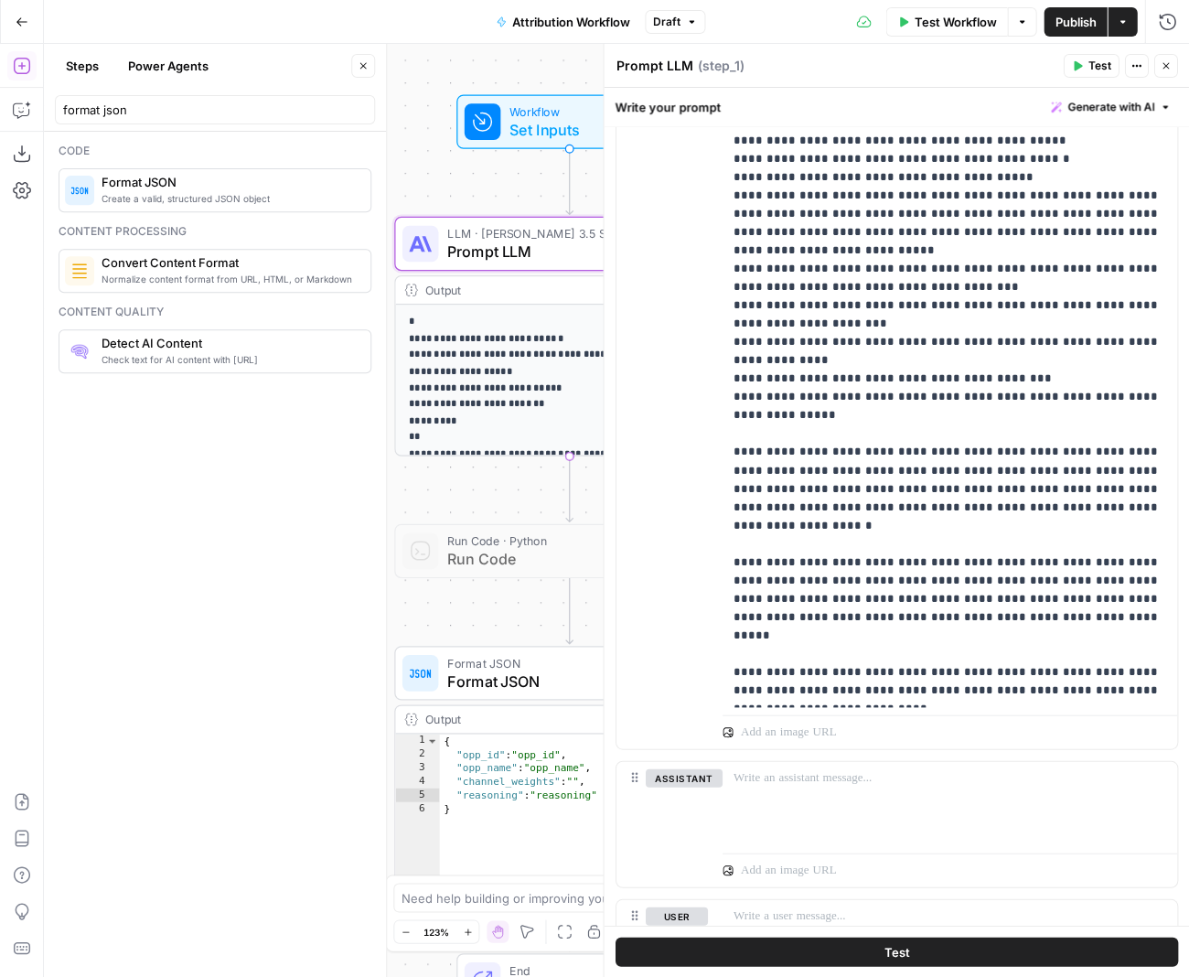
scroll to position [376, 0]
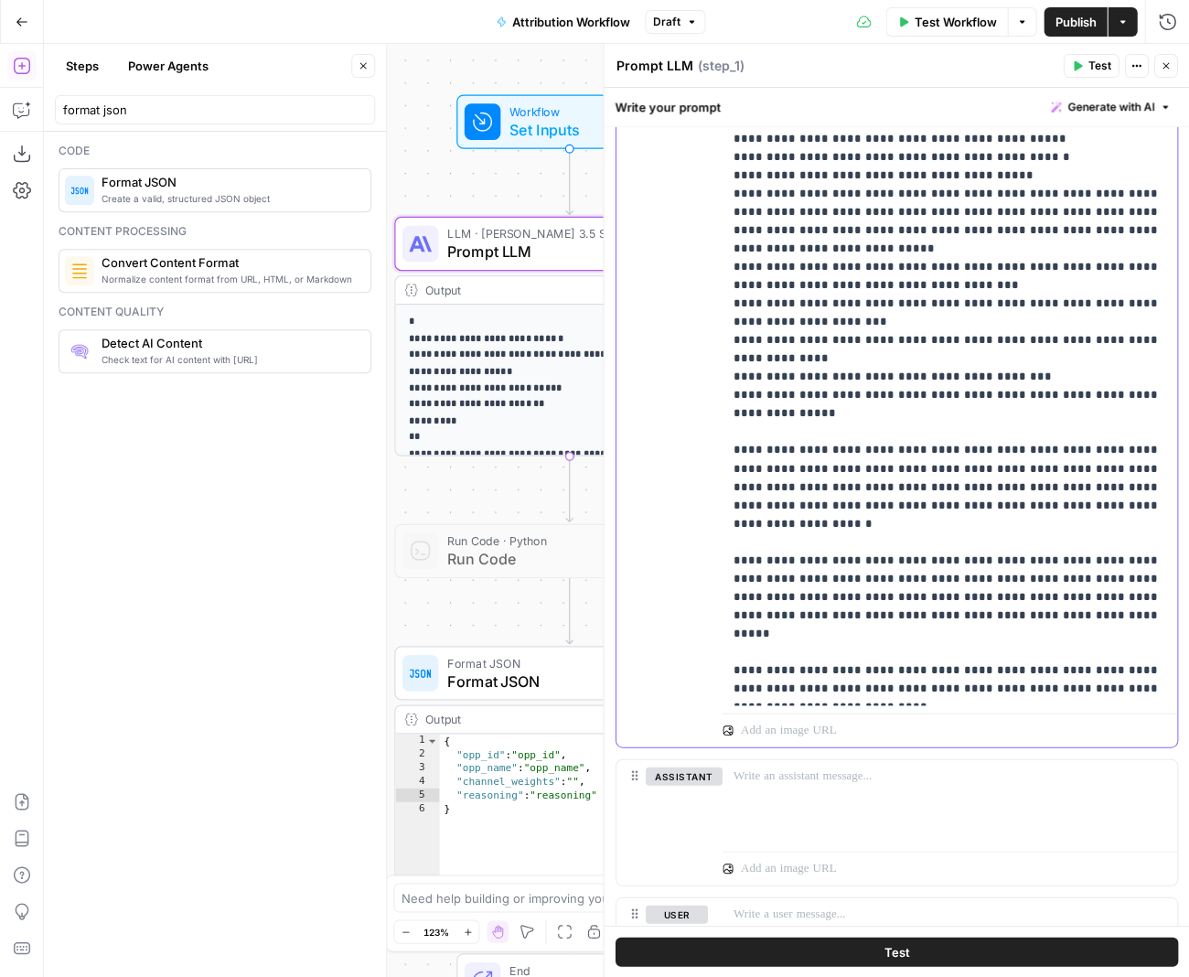
click at [467, 542] on p "**********" at bounding box center [950, 267] width 434 height 860
click at [467, 520] on p "**********" at bounding box center [950, 267] width 434 height 860
click at [467, 555] on p "**********" at bounding box center [950, 267] width 434 height 860
click at [467, 601] on p "**********" at bounding box center [950, 267] width 434 height 860
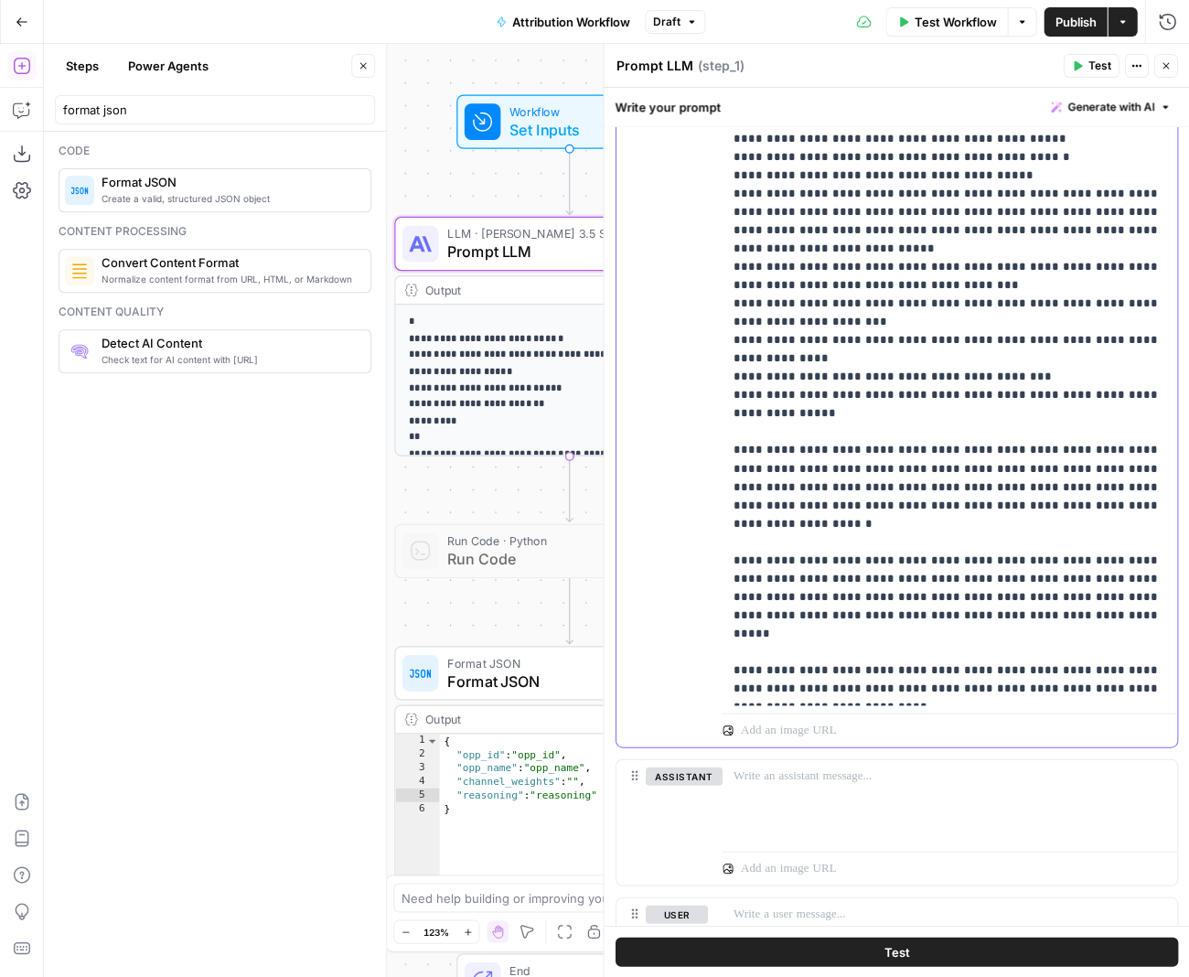
click at [467, 579] on p "**********" at bounding box center [950, 267] width 434 height 860
click at [467, 613] on p "**********" at bounding box center [950, 267] width 434 height 860
click at [467, 613] on span "Test" at bounding box center [897, 951] width 26 height 18
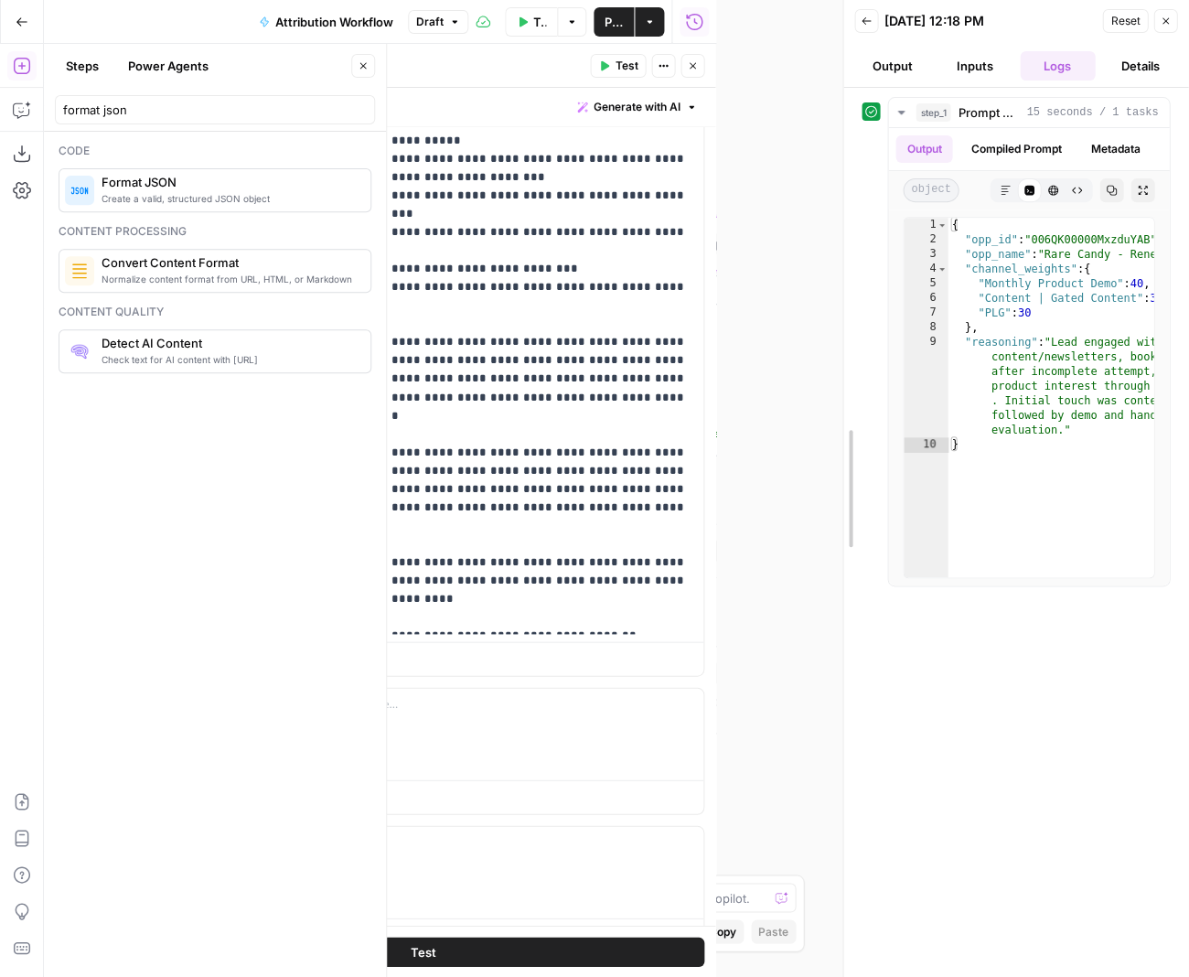
drag, startPoint x: 714, startPoint y: 249, endPoint x: 841, endPoint y: 249, distance: 127.1
click at [467, 249] on div at bounding box center [843, 488] width 18 height 977
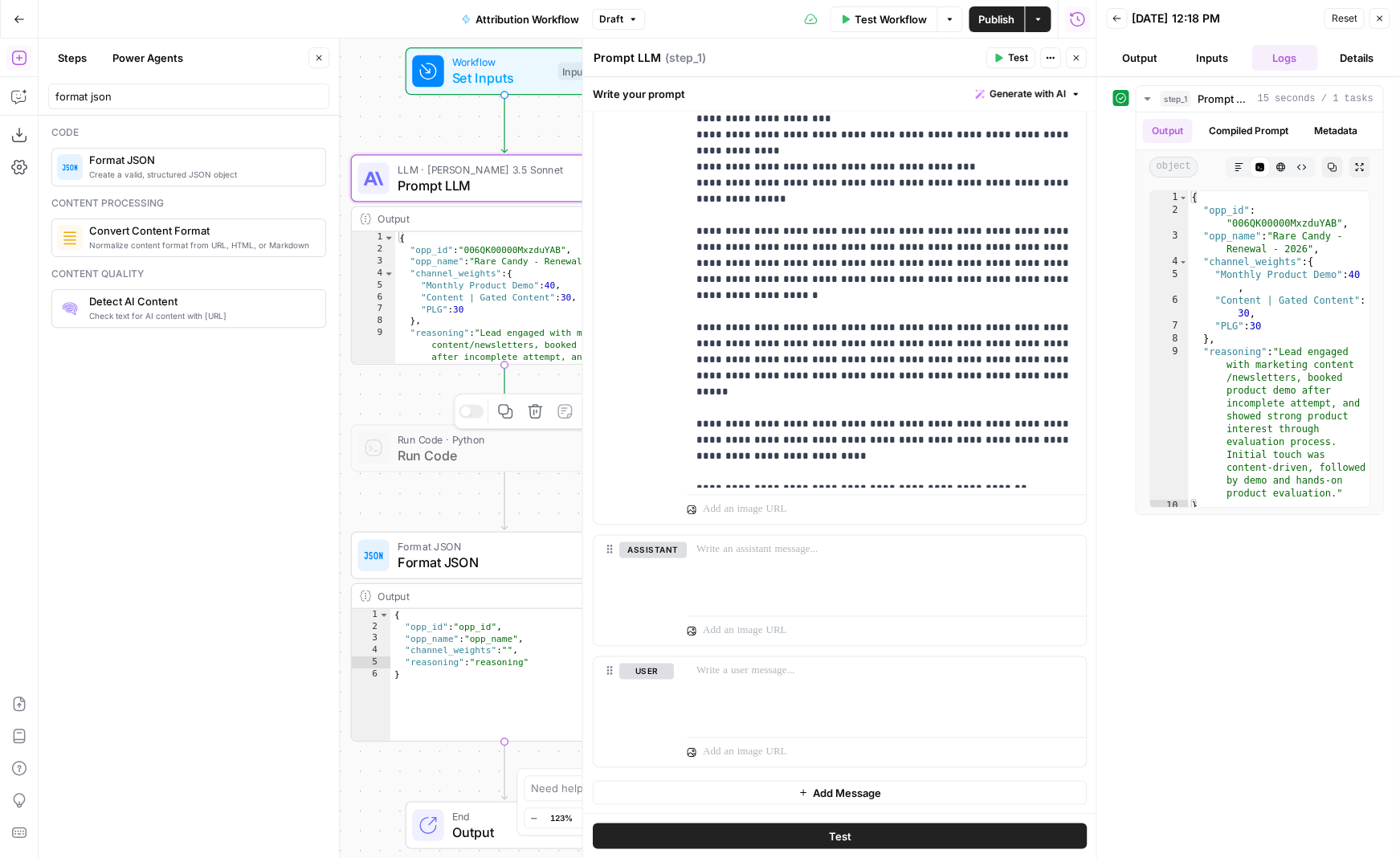
type textarea "**********"
click at [410, 538] on div "{ "opp_id" : "opp_id" , "opp_name" : "opp_name" , "channel_weights" : "" , "rea…" at bounding box center [524, 687] width 268 height 156
click at [410, 538] on span "Format JSON" at bounding box center [499, 561] width 202 height 20
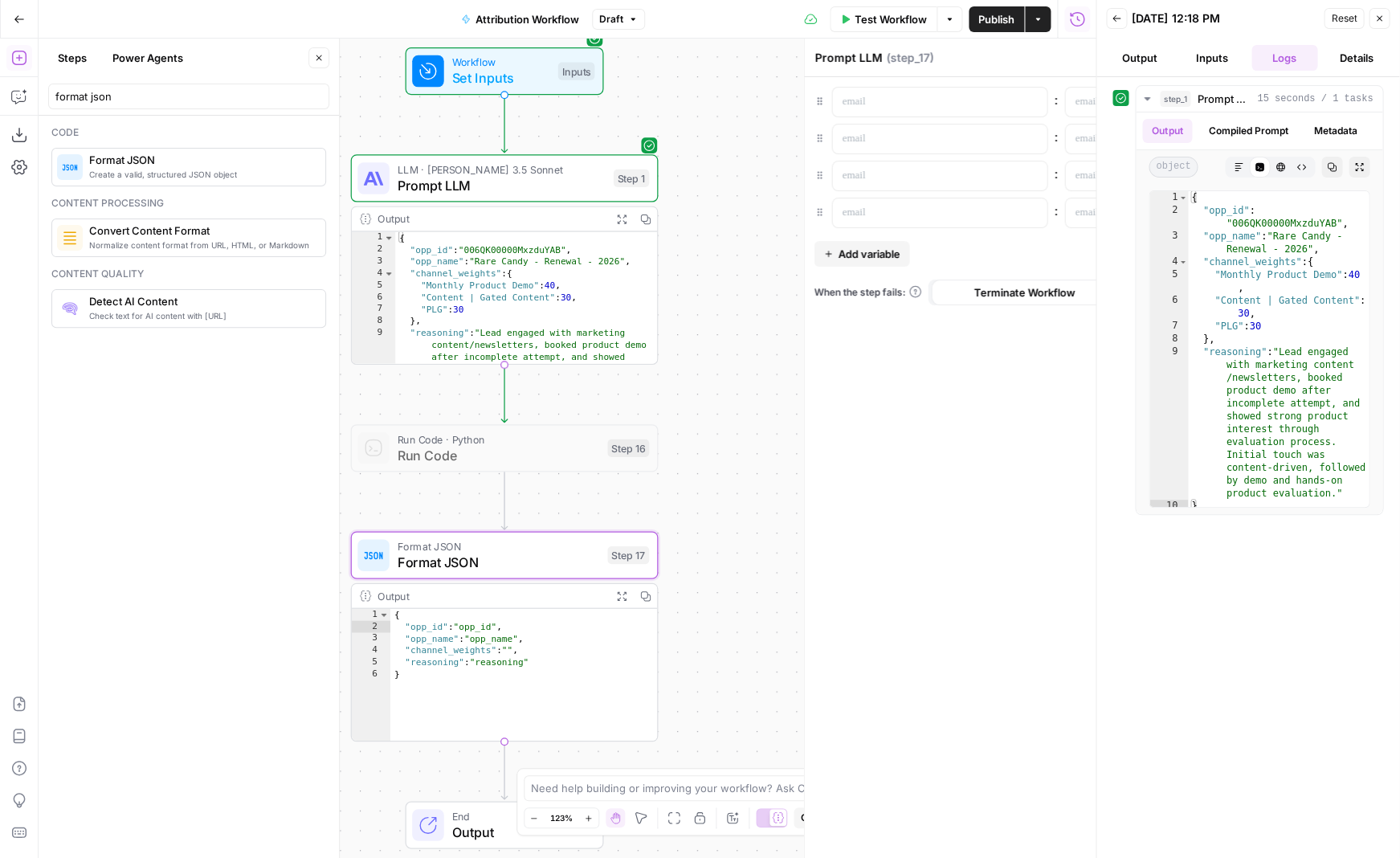
type textarea "Format JSON"
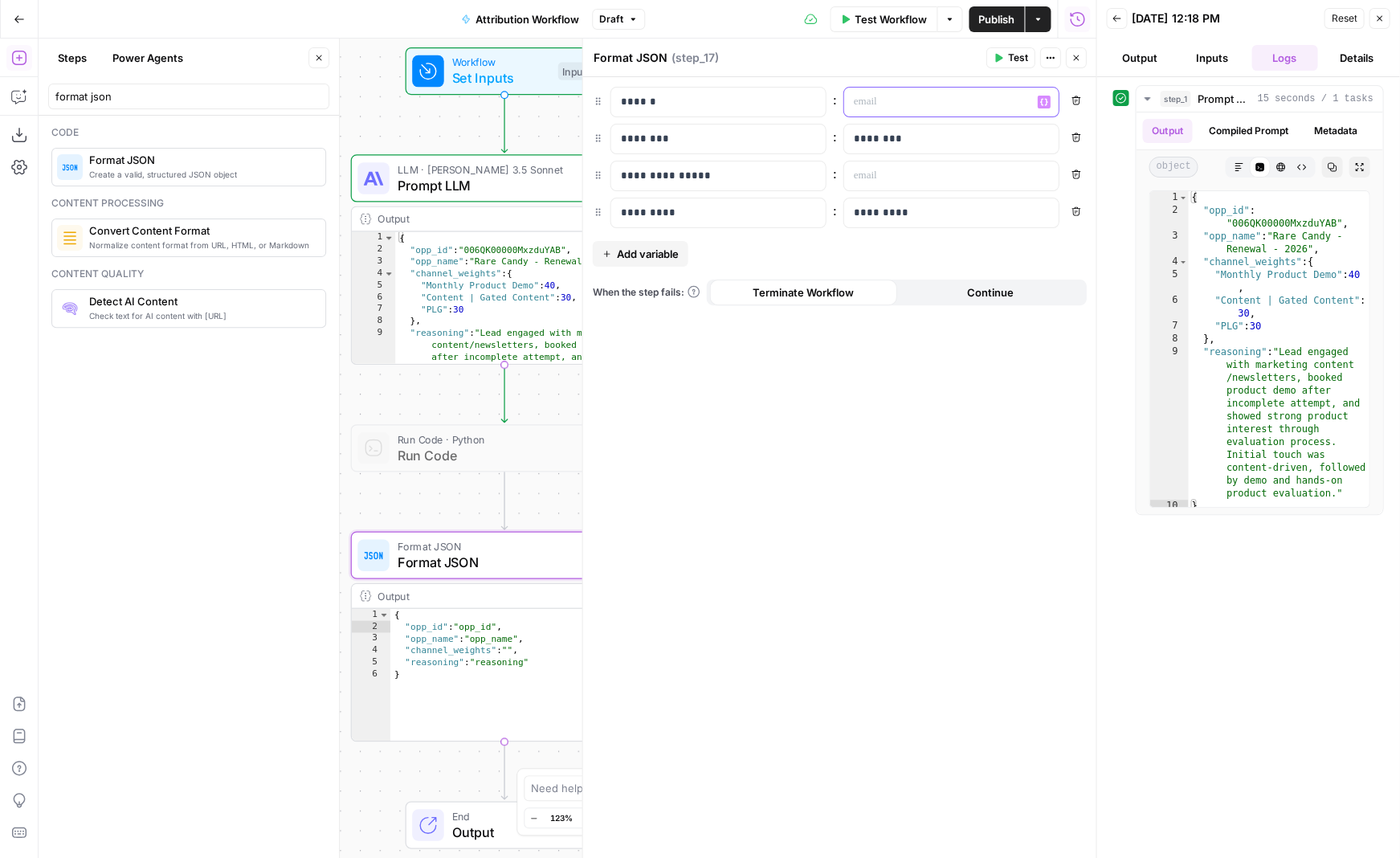
click at [410, 105] on p at bounding box center [937, 102] width 170 height 16
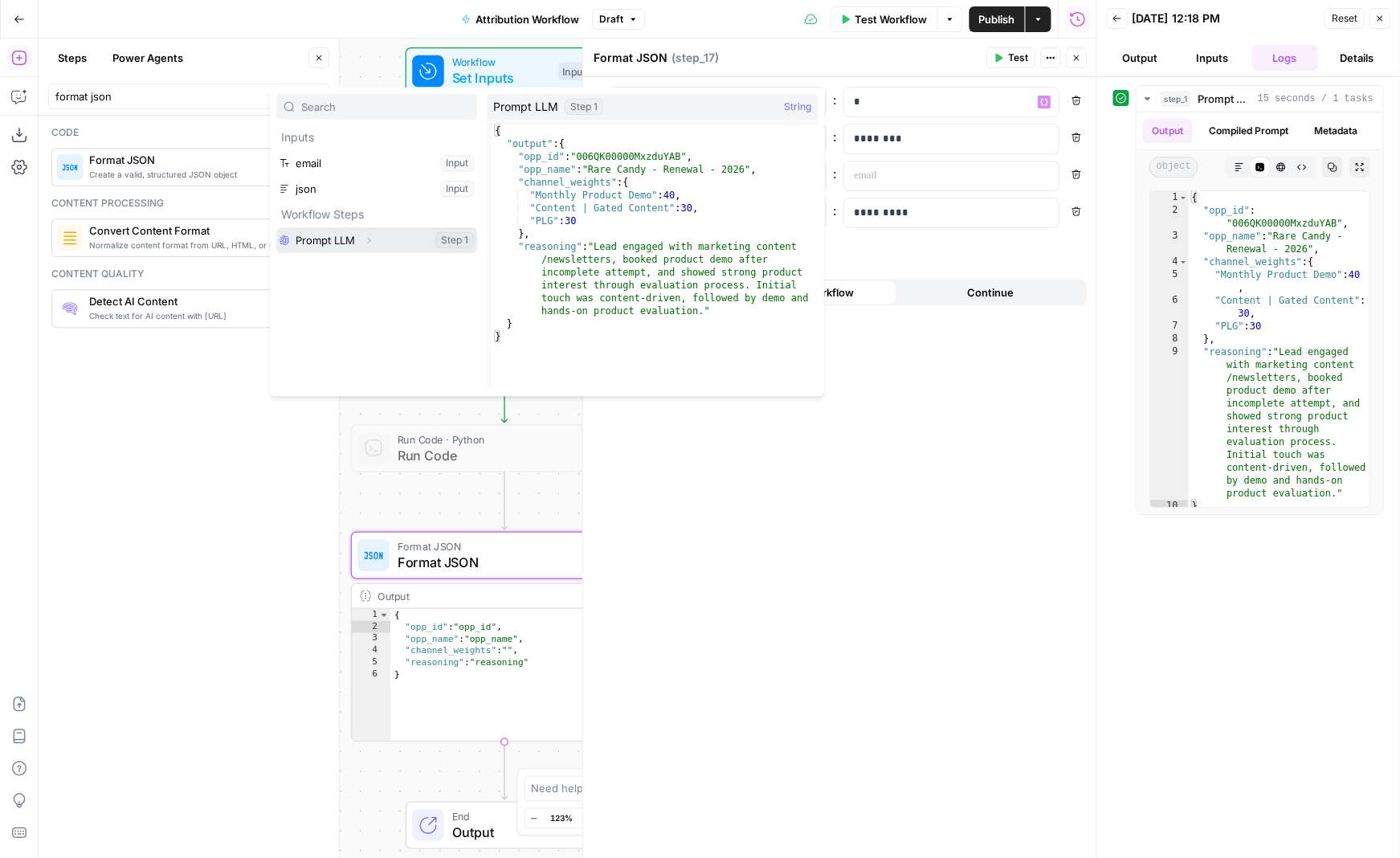
click at [365, 241] on icon "button" at bounding box center [368, 240] width 10 height 10
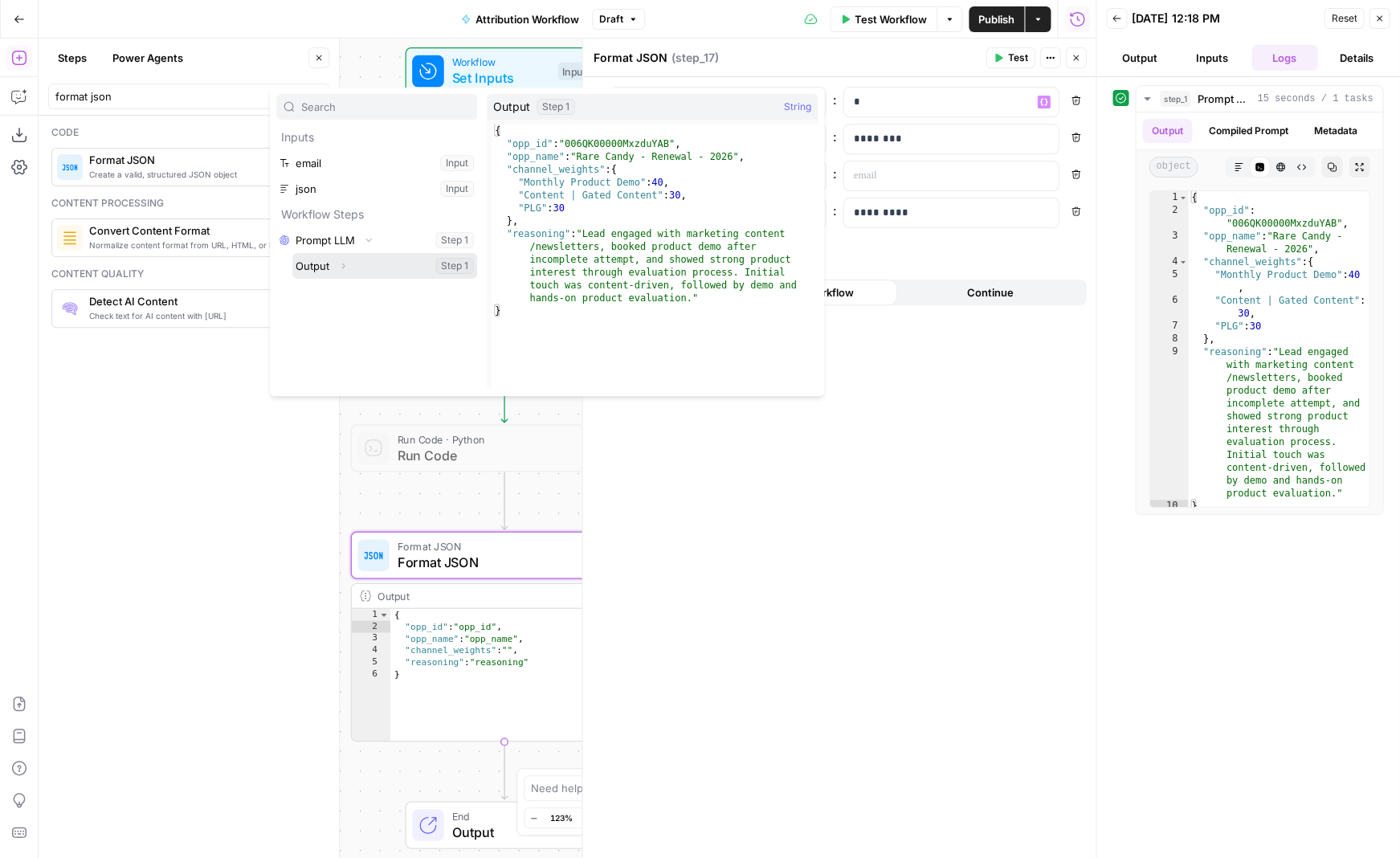
click at [343, 265] on icon "button" at bounding box center [343, 265] width 10 height 10
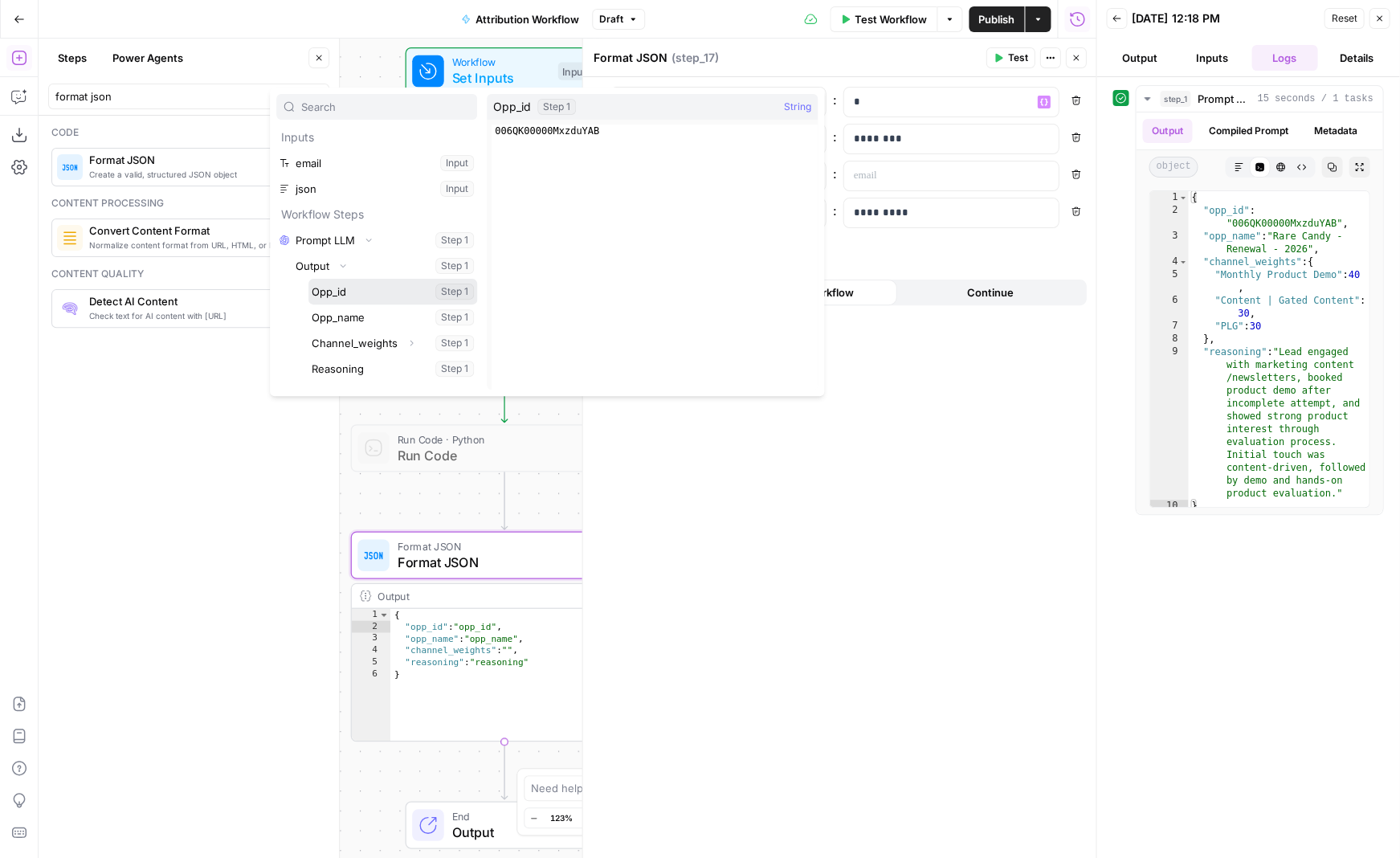
click at [352, 289] on button "Select variable Opp_id" at bounding box center [393, 291] width 169 height 25
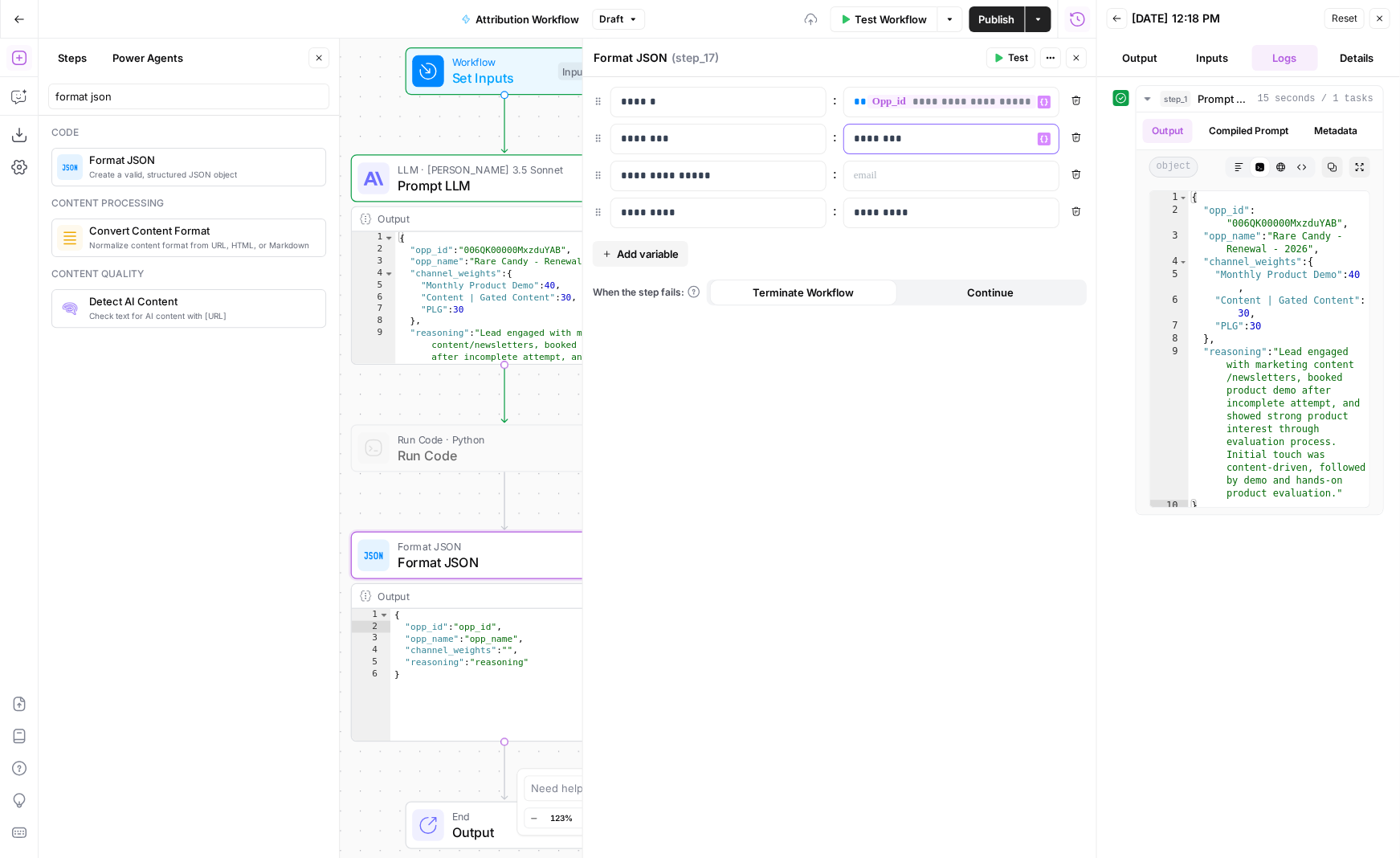
click at [410, 141] on p "********" at bounding box center [938, 139] width 170 height 16
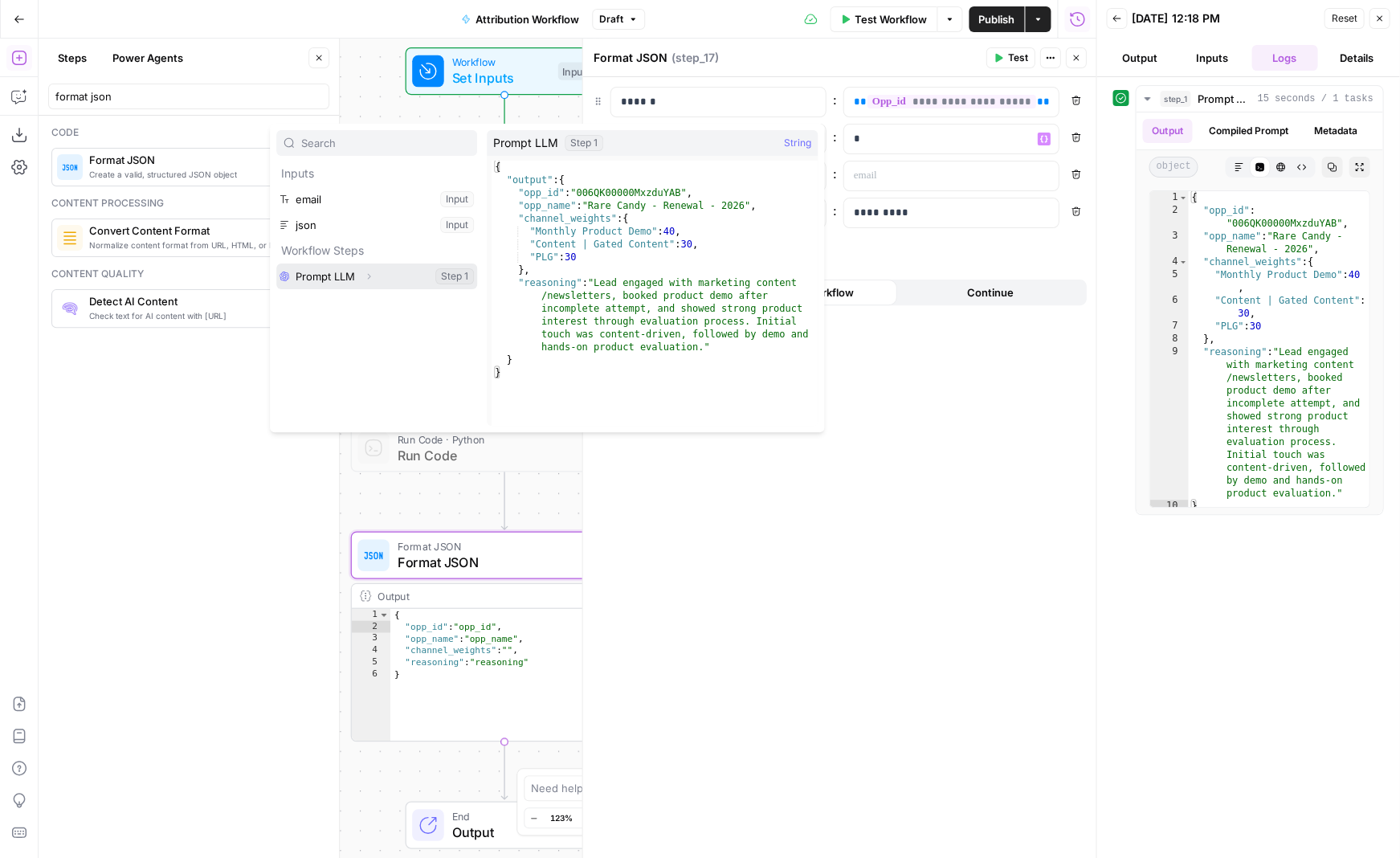
click at [366, 277] on icon "button" at bounding box center [368, 276] width 10 height 10
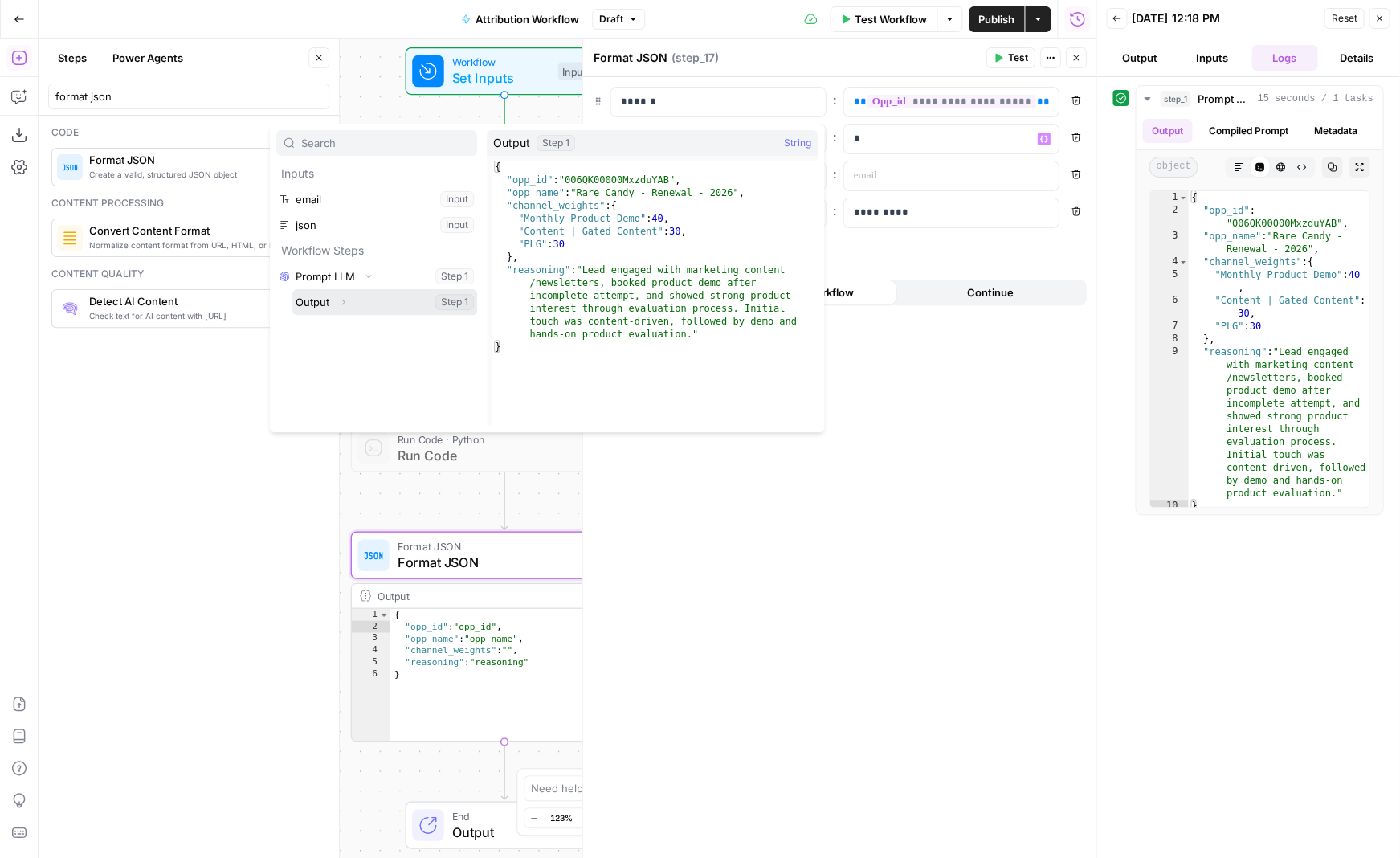
click at [343, 301] on icon "button" at bounding box center [343, 301] width 10 height 10
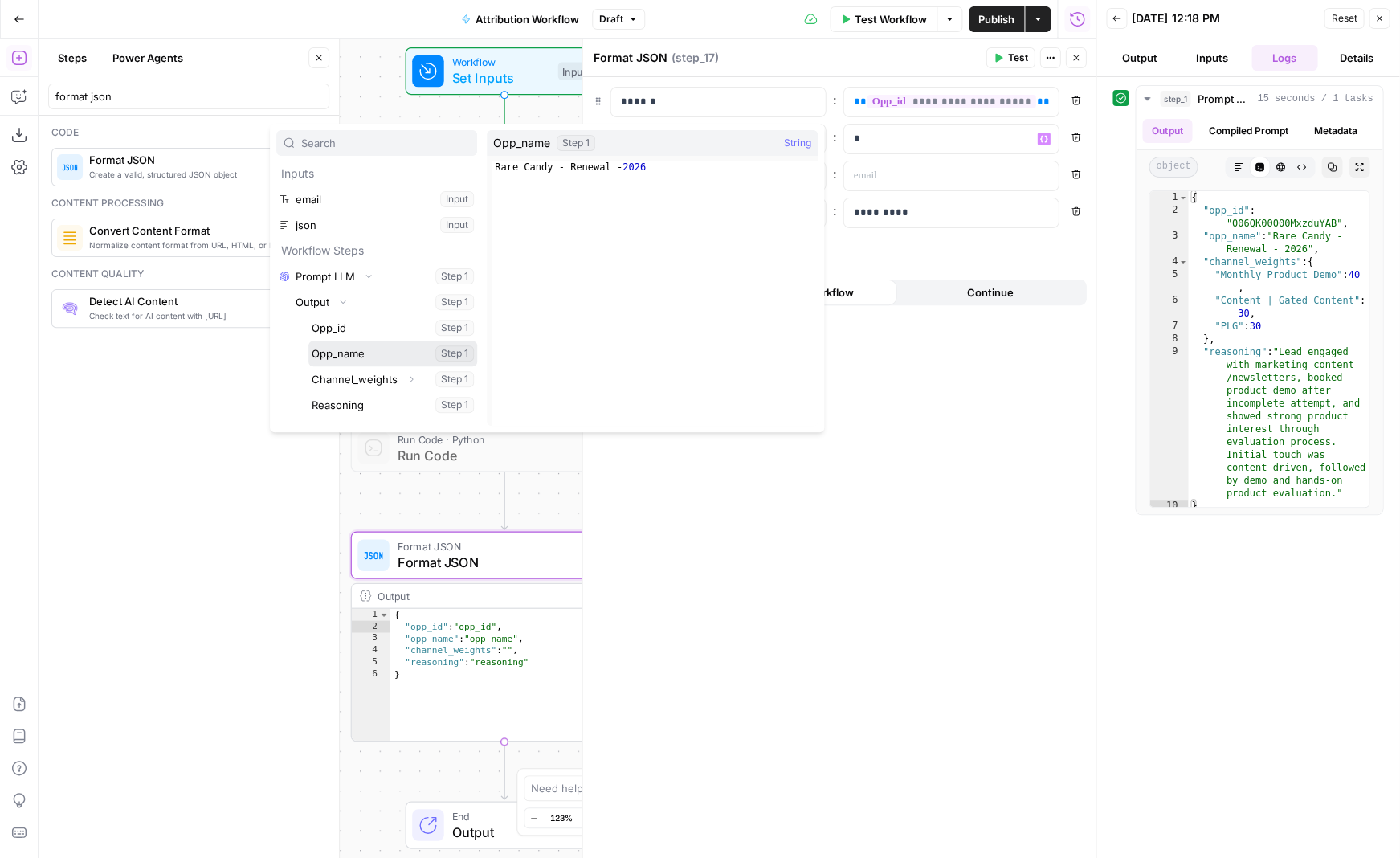
click at [372, 353] on button "Select variable Opp_name" at bounding box center [393, 353] width 169 height 25
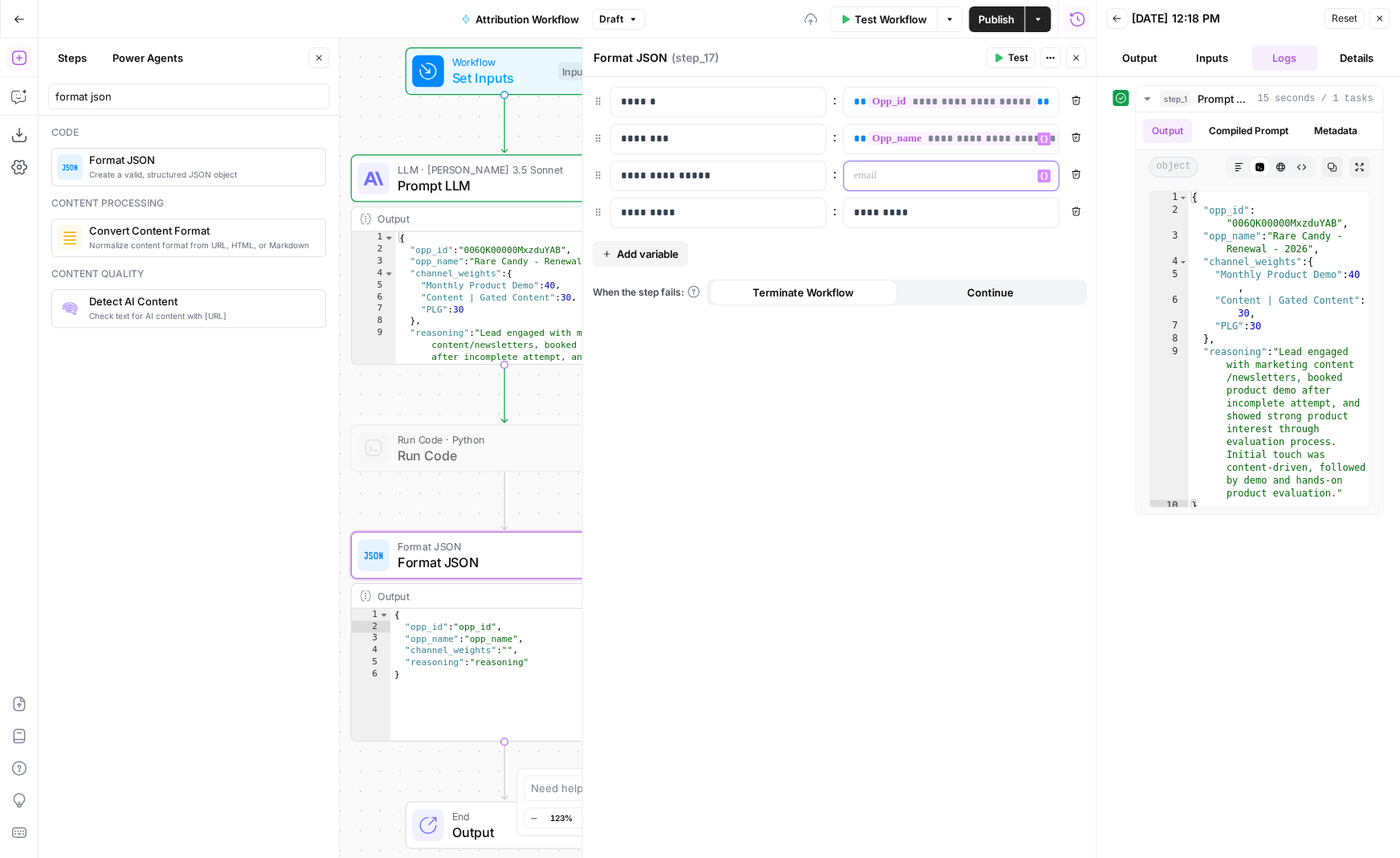
click at [410, 173] on p at bounding box center [937, 176] width 170 height 16
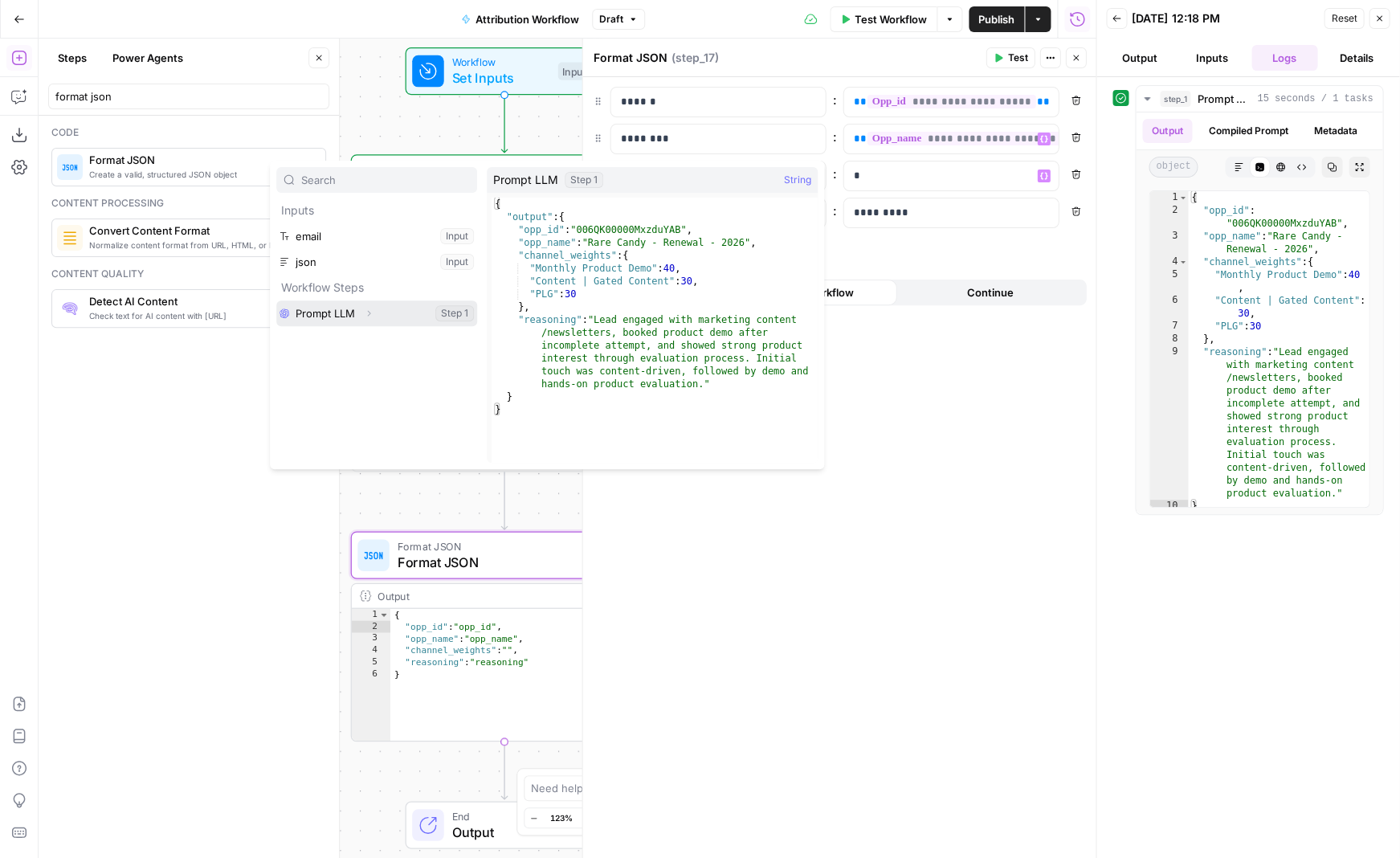
click at [364, 311] on icon "button" at bounding box center [368, 313] width 10 height 10
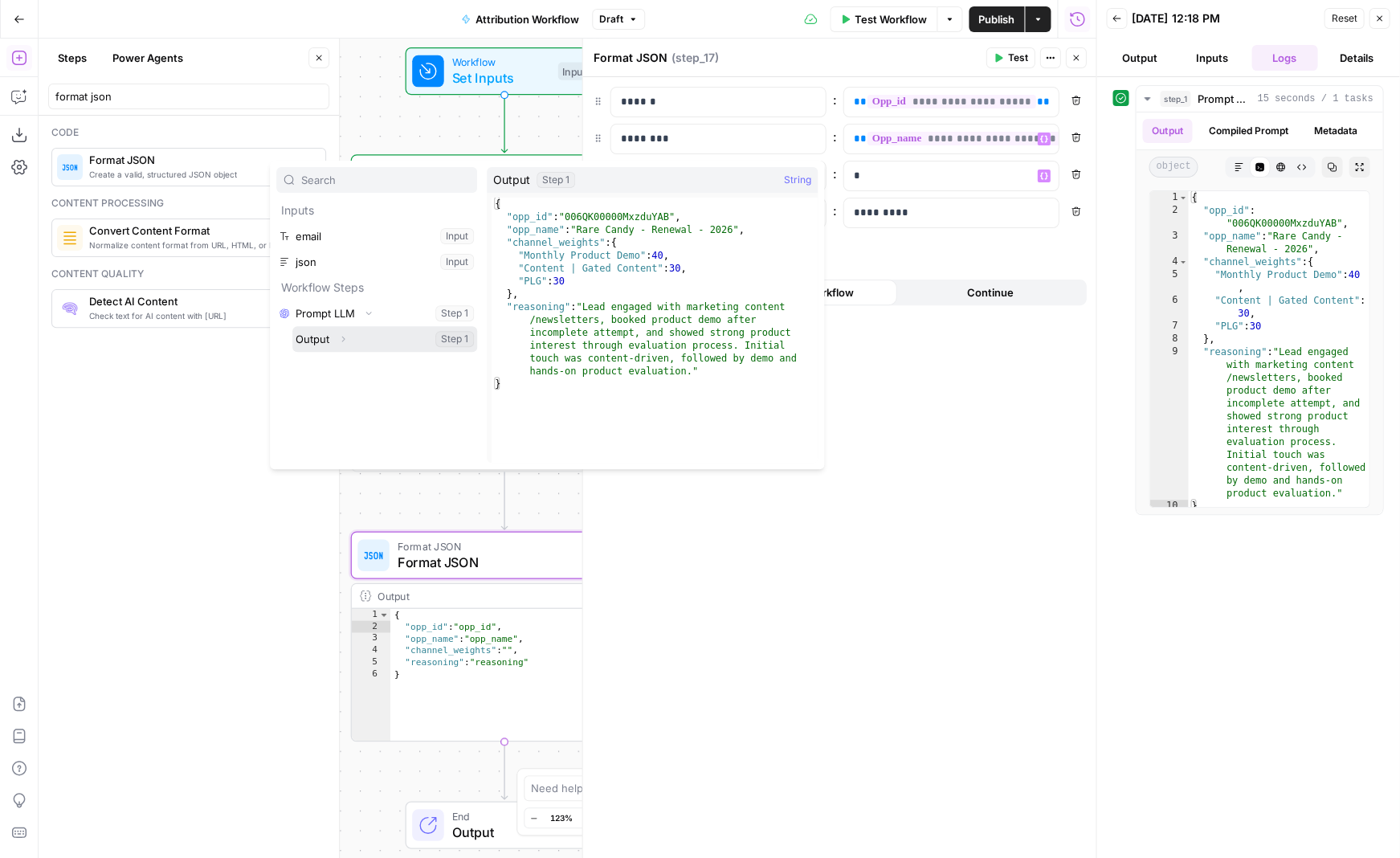
click at [344, 341] on icon "button" at bounding box center [343, 338] width 10 height 10
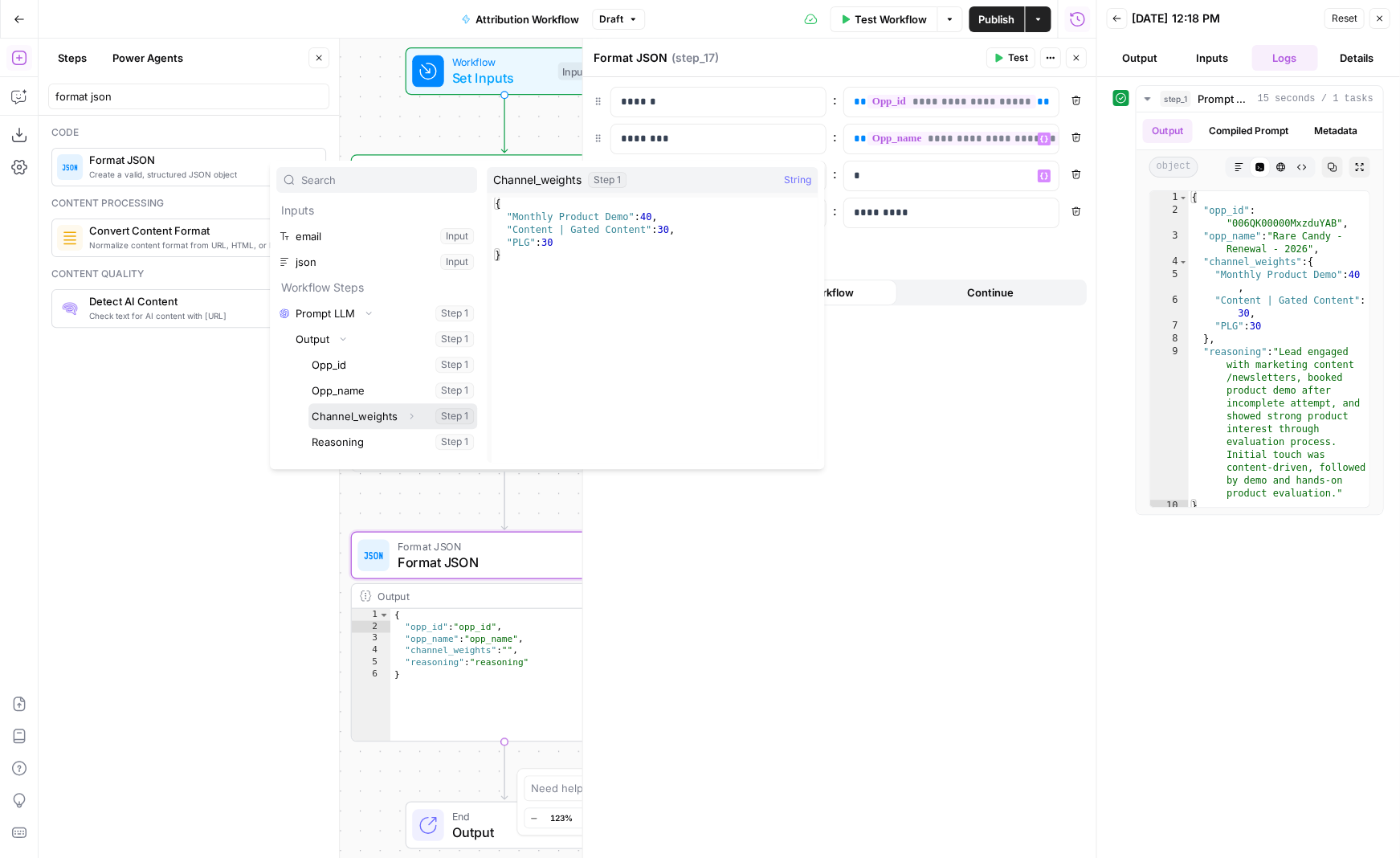
click at [366, 412] on button "Select variable Channel_weights" at bounding box center [393, 415] width 169 height 25
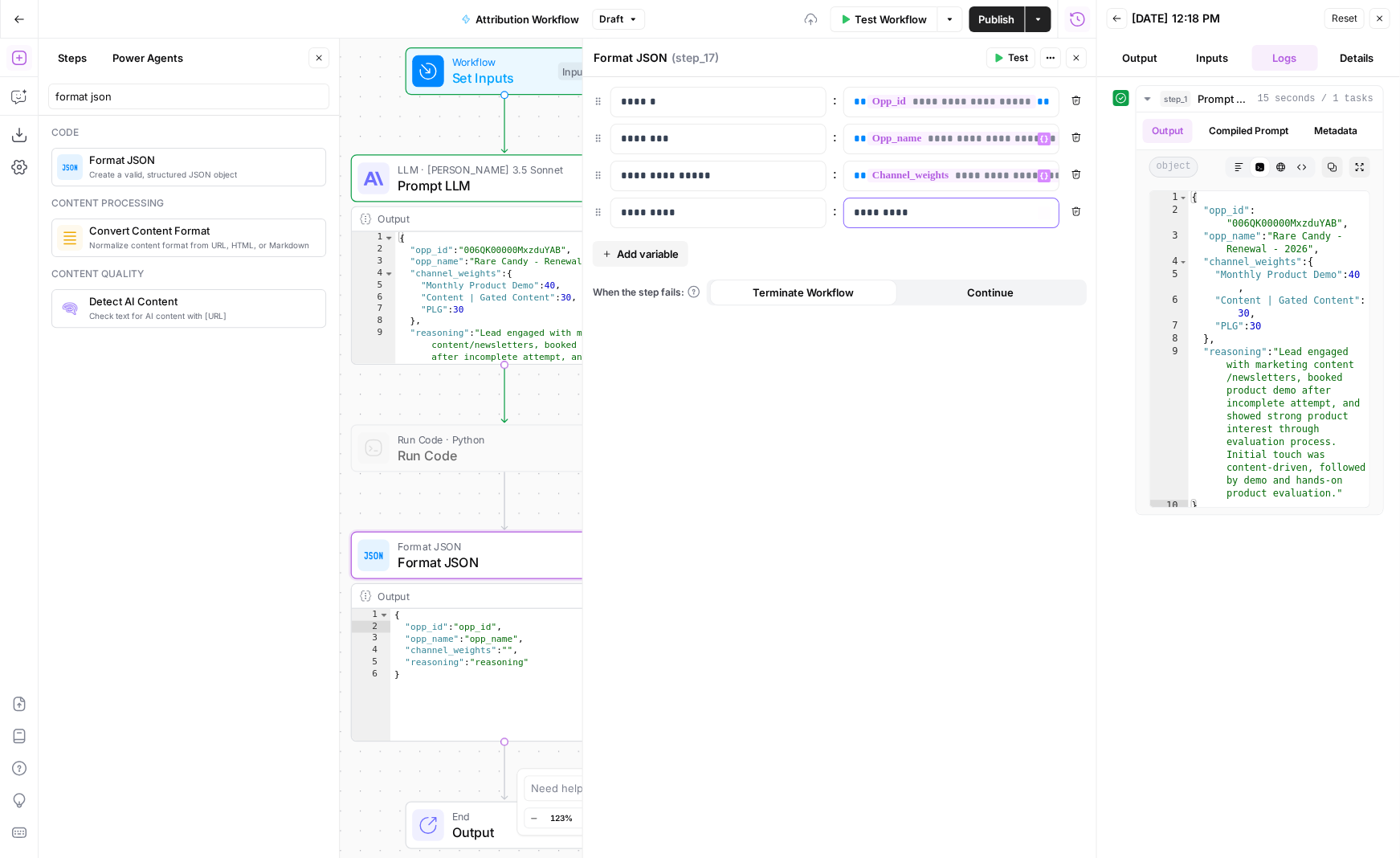
click at [410, 212] on p "*********" at bounding box center [950, 213] width 196 height 16
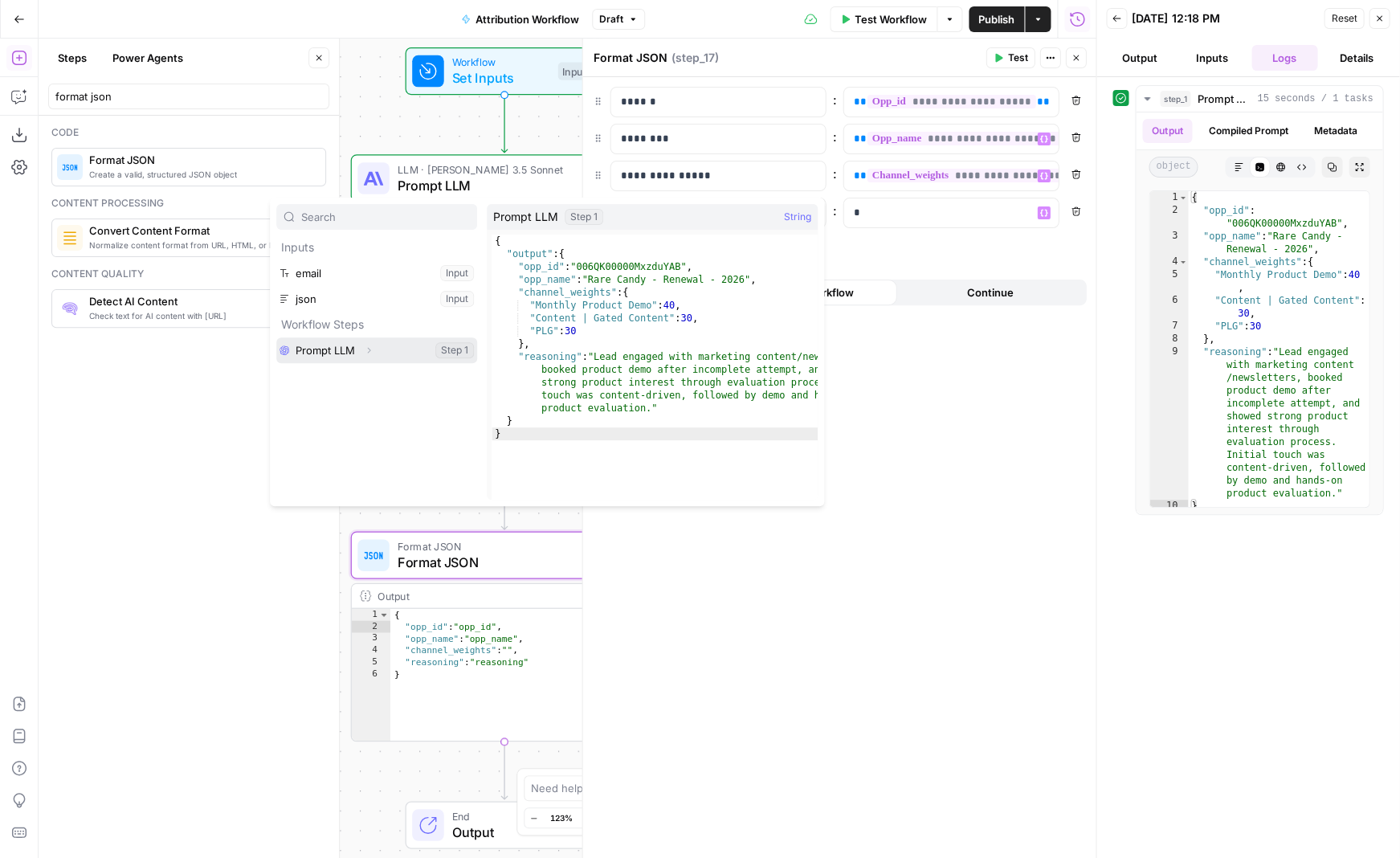
click at [337, 347] on button "Select variable Prompt LLM" at bounding box center [377, 350] width 201 height 25
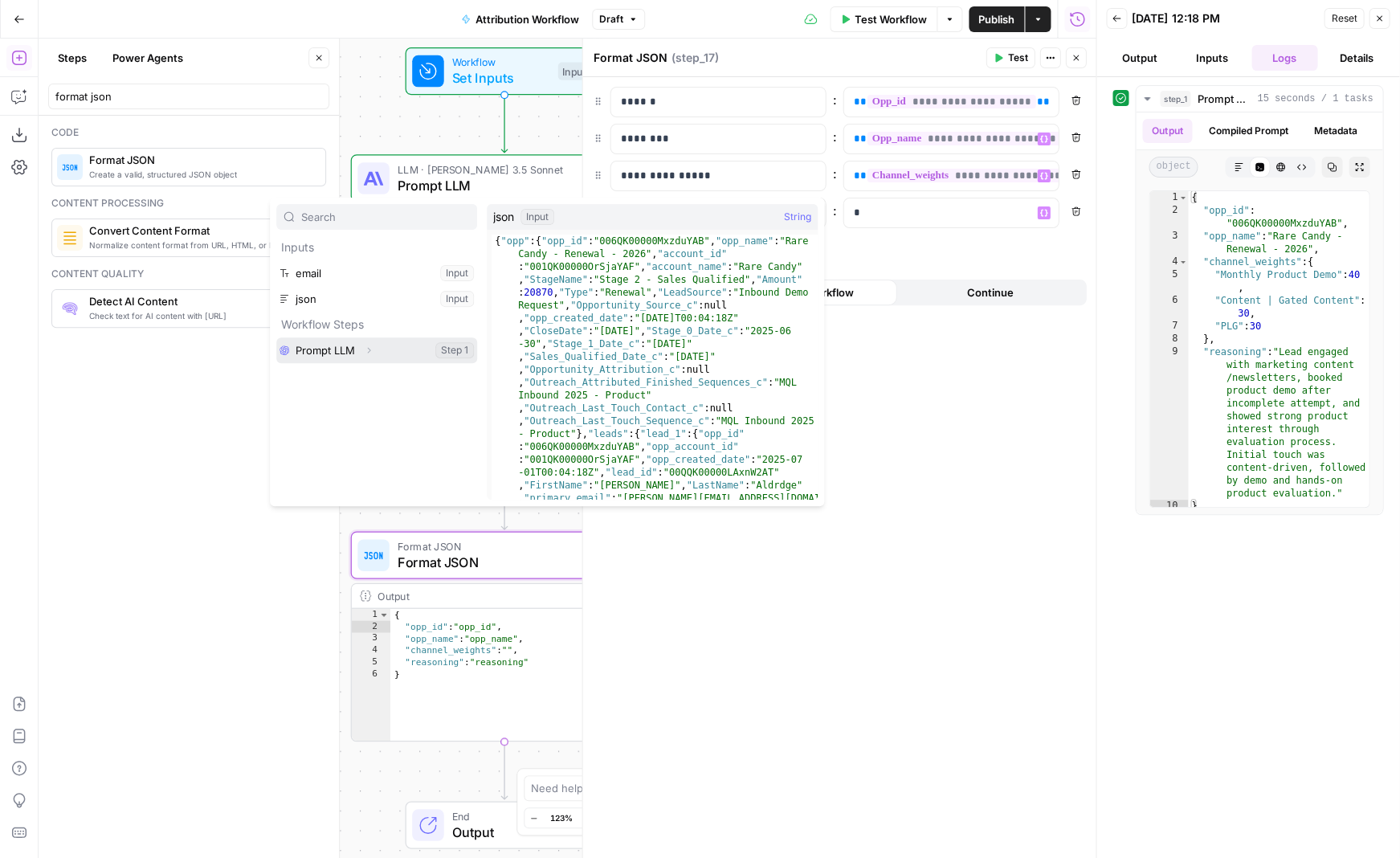
click at [368, 353] on icon "button" at bounding box center [368, 350] width 10 height 10
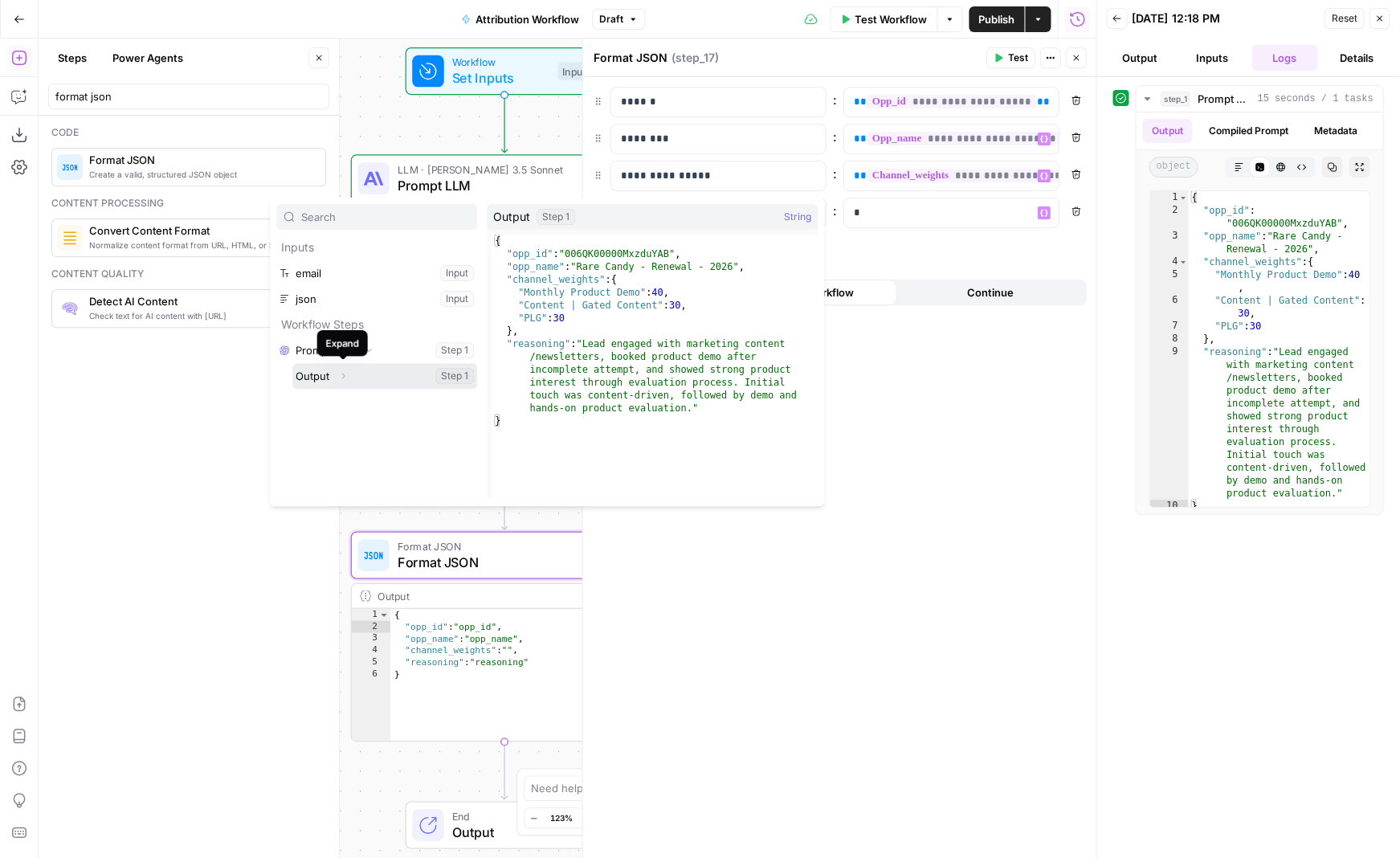
click at [343, 377] on icon "button" at bounding box center [343, 376] width 10 height 10
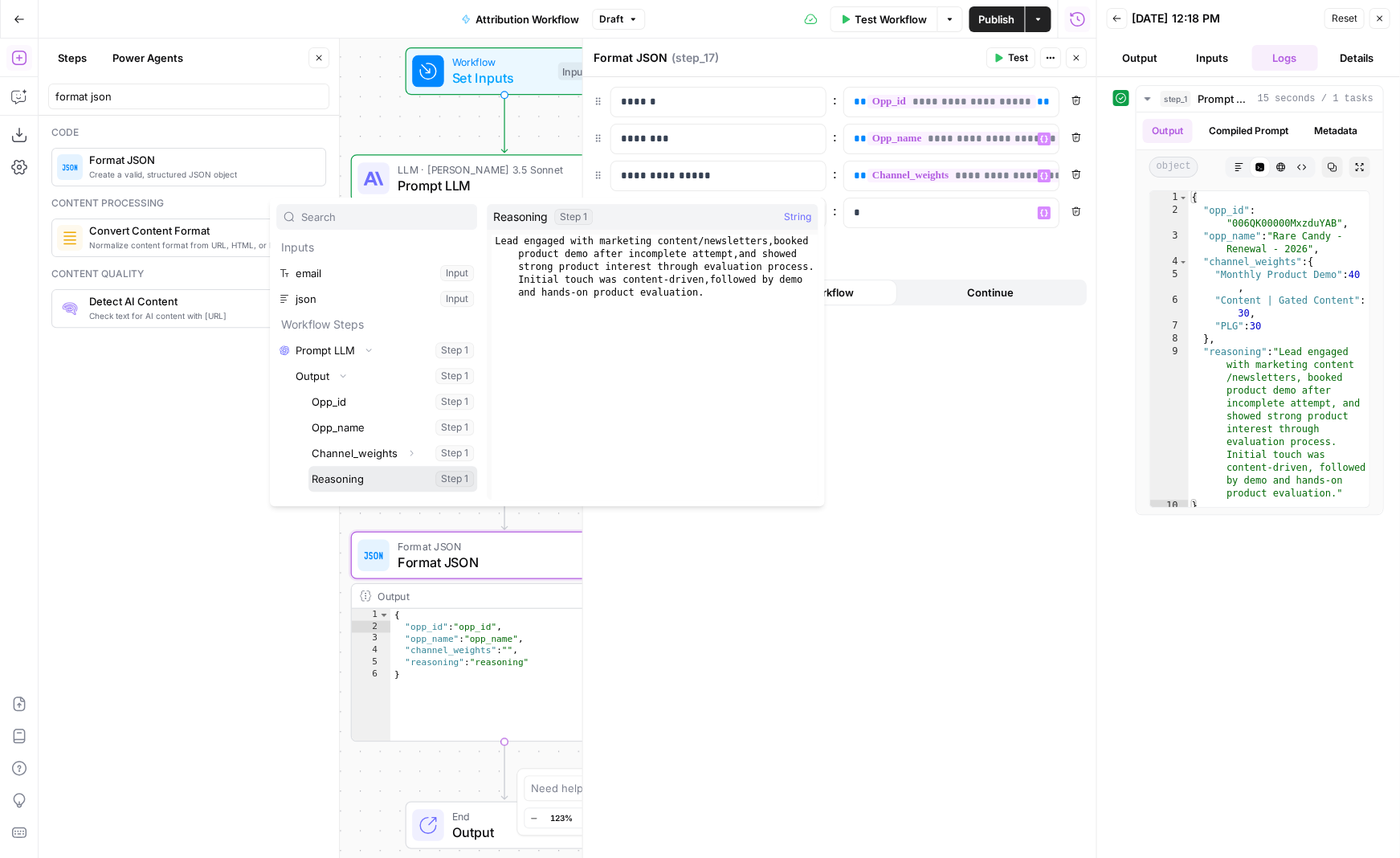
click at [339, 479] on button "Select variable Reasoning" at bounding box center [393, 479] width 169 height 25
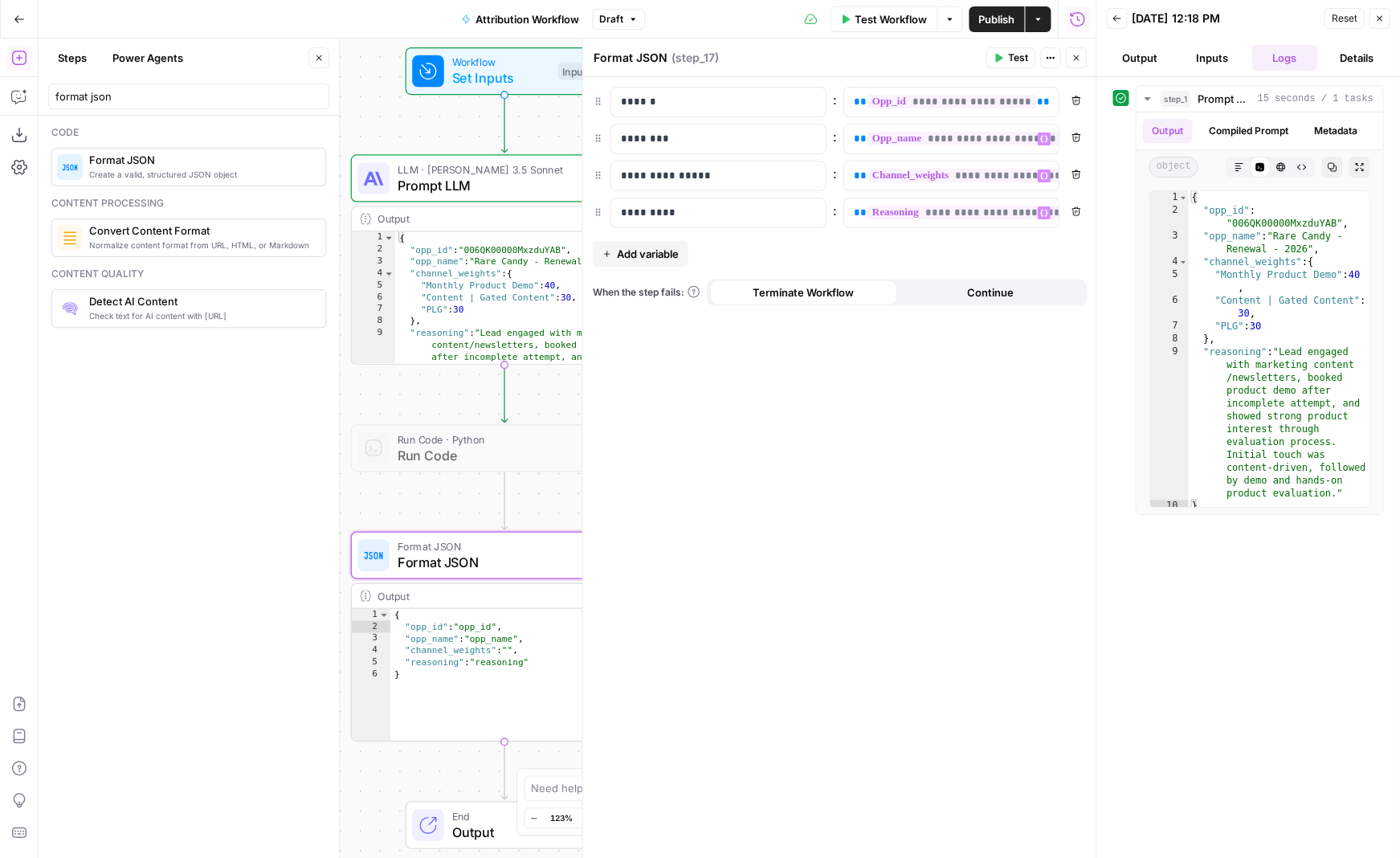
click at [410, 478] on div "**********" at bounding box center [839, 467] width 513 height 781
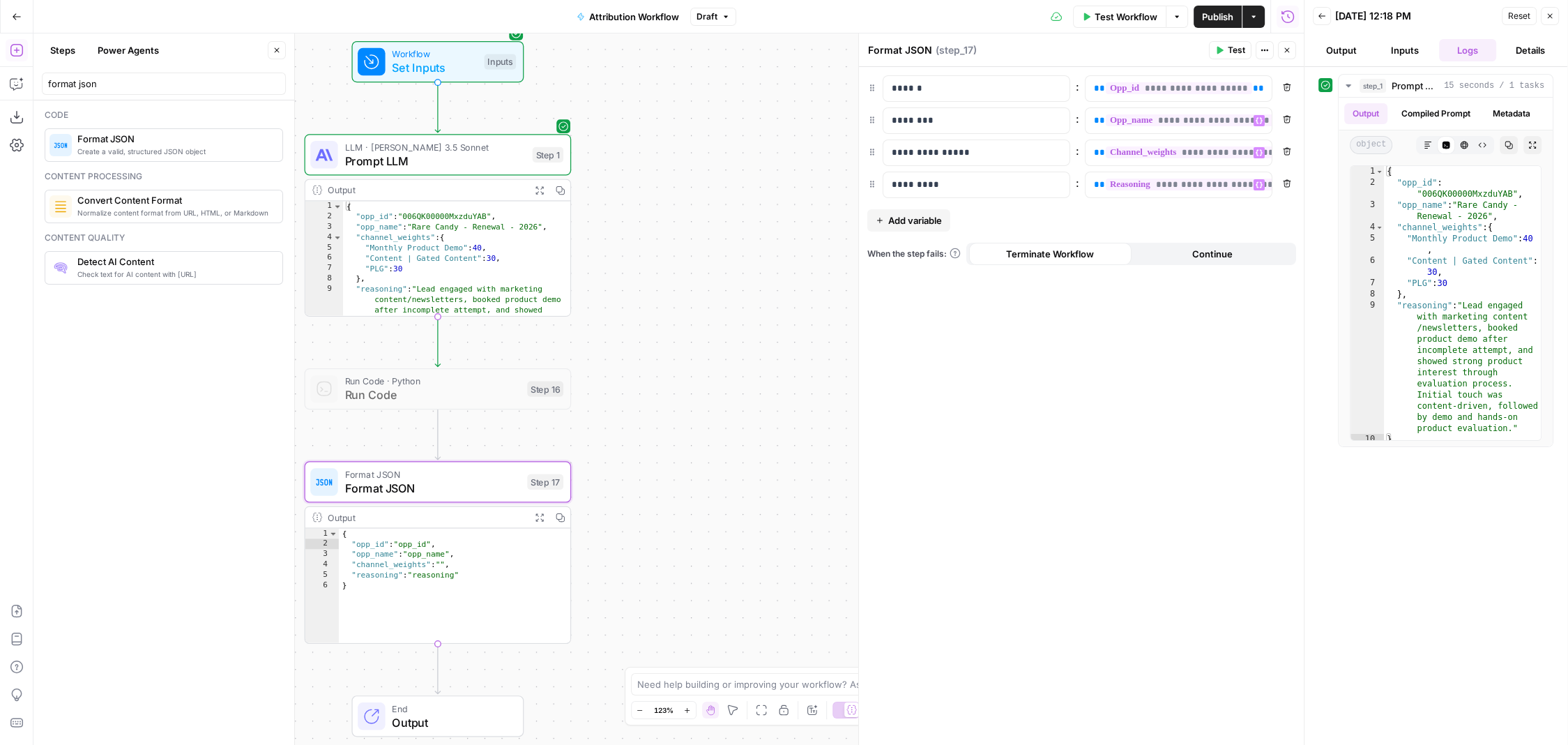
click at [356, 13] on span "Publish" at bounding box center [1217, 17] width 31 height 14
click at [356, 17] on span "Publish" at bounding box center [1217, 17] width 31 height 14
click at [356, 320] on div "**********" at bounding box center [1082, 406] width 445 height 678
click at [356, 21] on button "Actions" at bounding box center [1253, 16] width 22 height 22
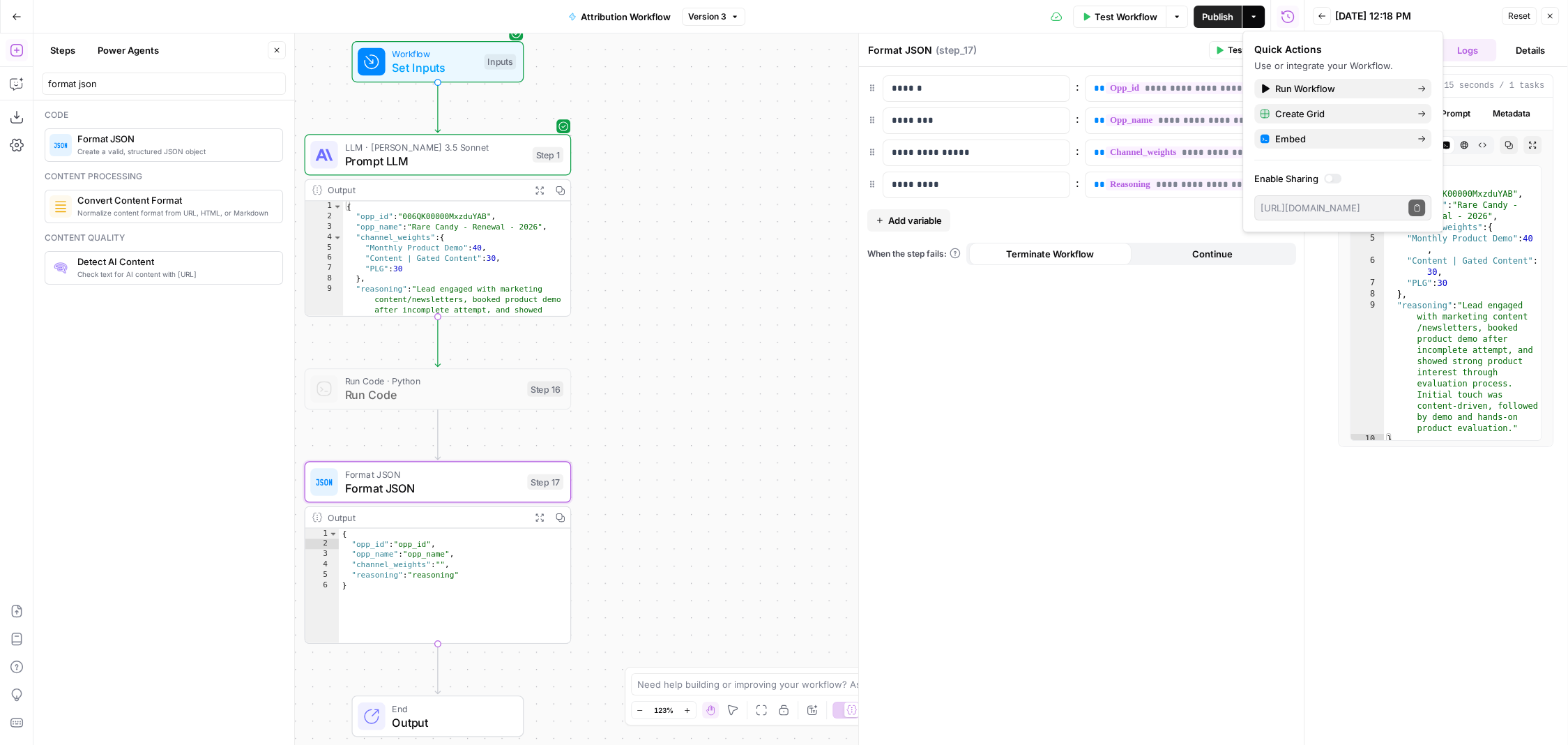
click at [356, 14] on span "Test Workflow" at bounding box center [1126, 17] width 63 height 14
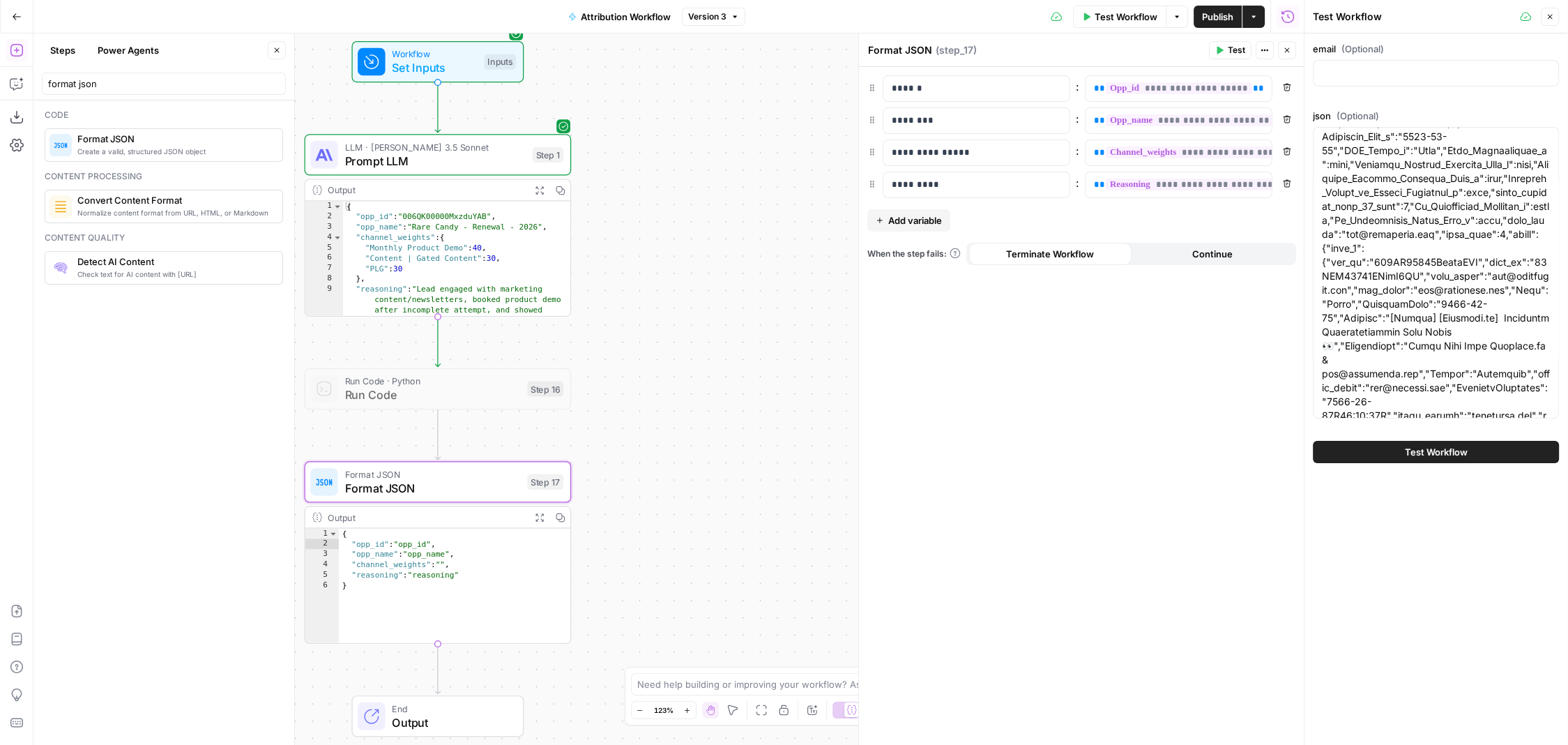
scroll to position [486, 0]
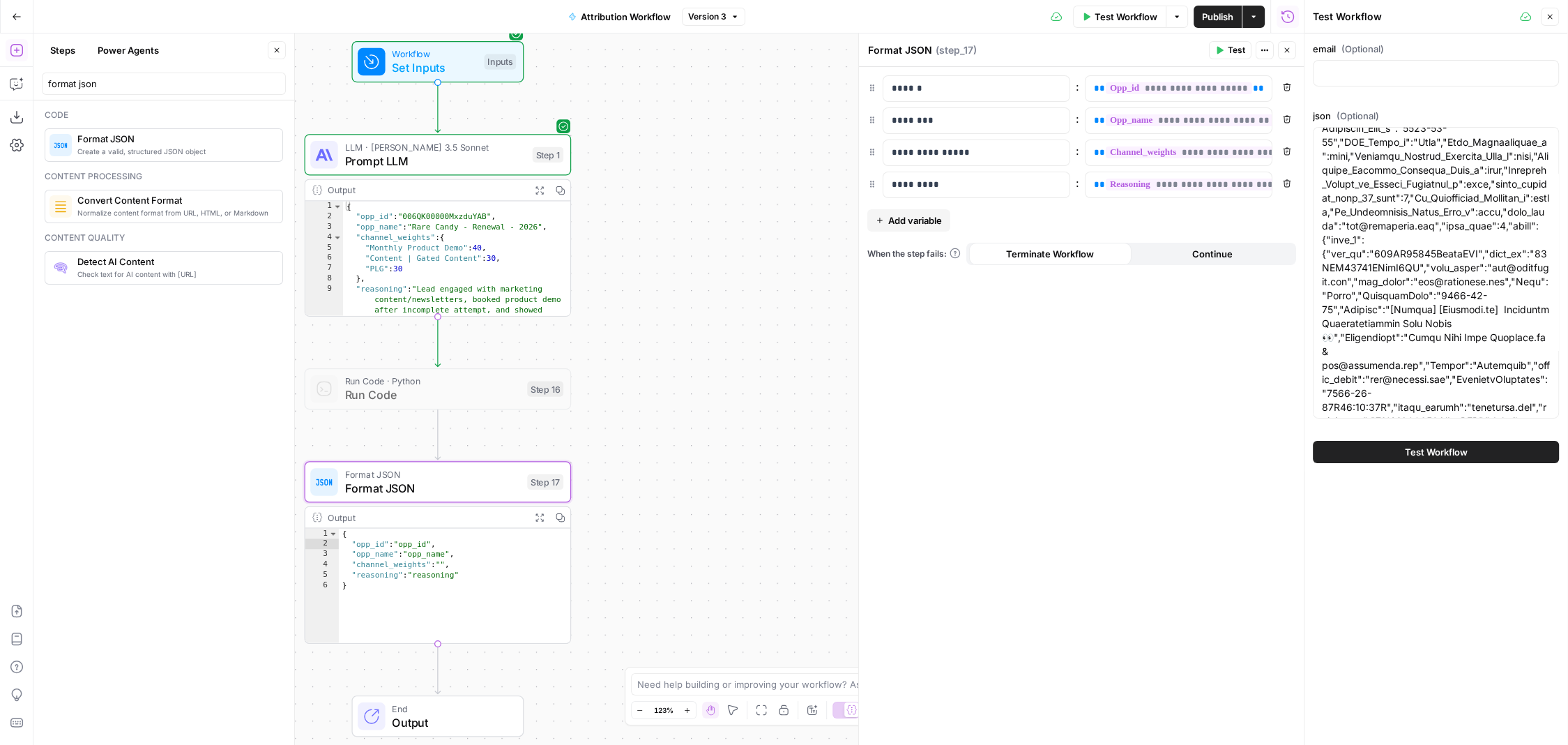
click at [356, 453] on span "Test Workflow" at bounding box center [1436, 452] width 63 height 14
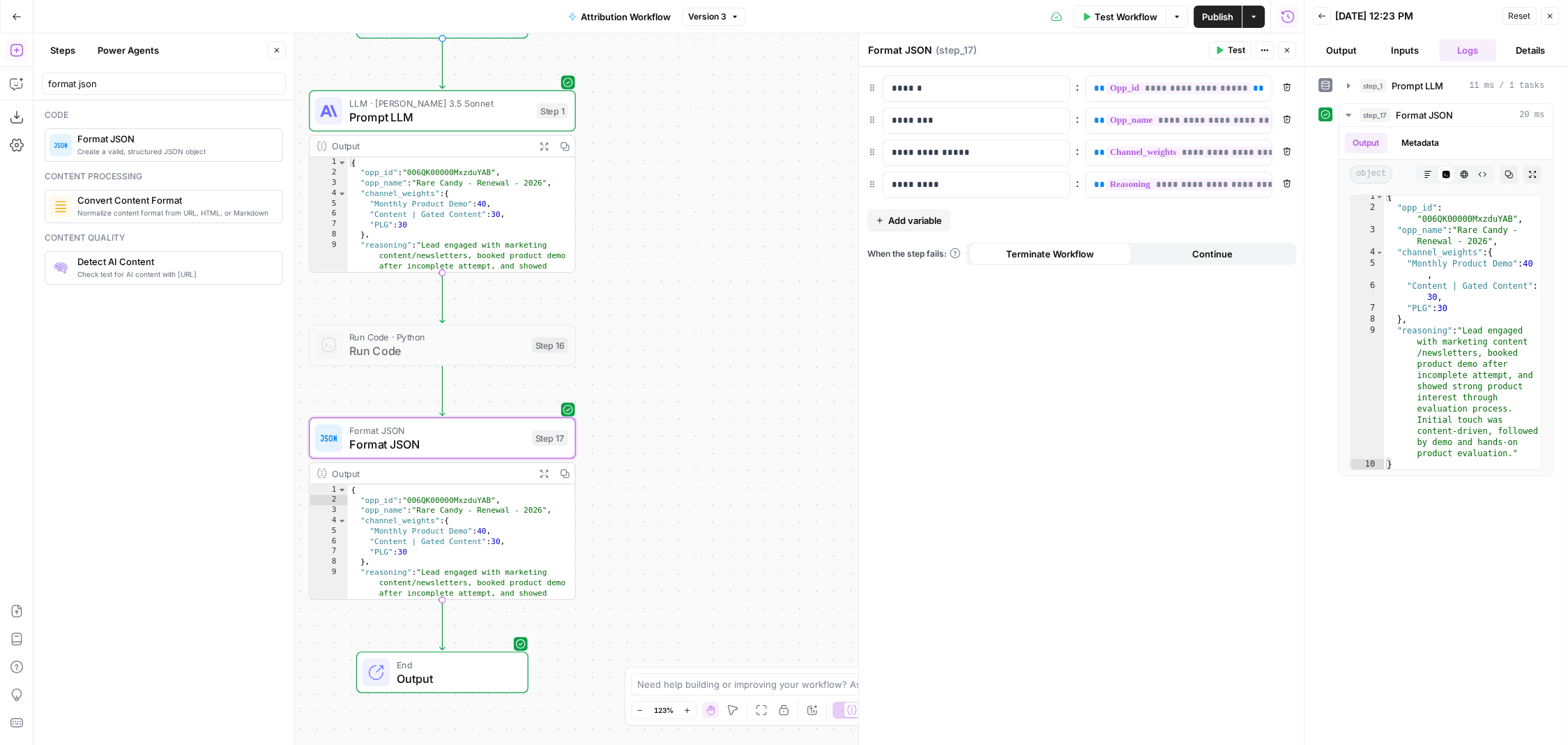
click at [356, 467] on span "Output" at bounding box center [455, 678] width 117 height 18
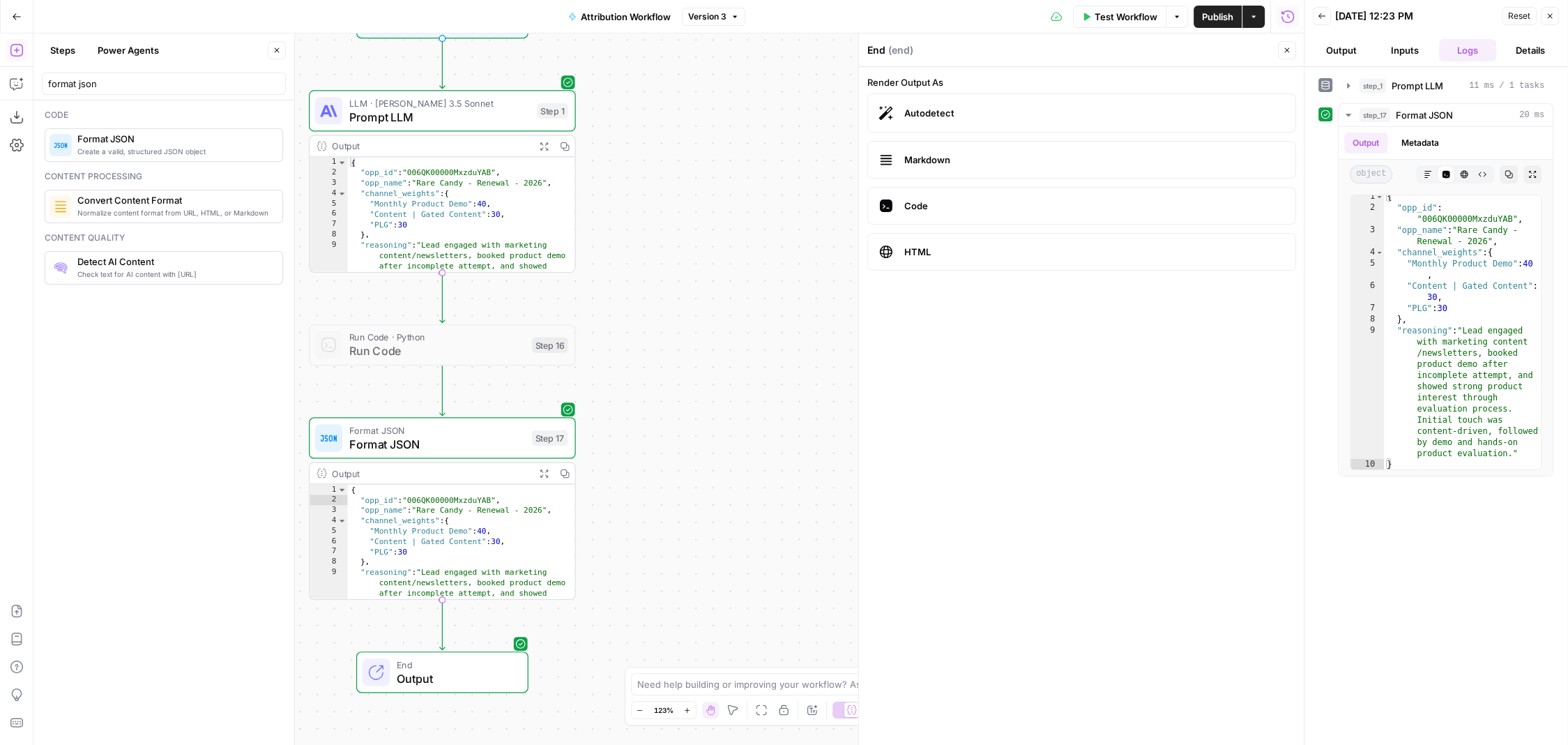
click at [356, 201] on span "Code" at bounding box center [1094, 206] width 380 height 14
click at [356, 357] on form "Render Output As Autodetect Markdown Code HTML" at bounding box center [1082, 406] width 445 height 678
click at [356, 12] on span "Publish" at bounding box center [1217, 17] width 31 height 14
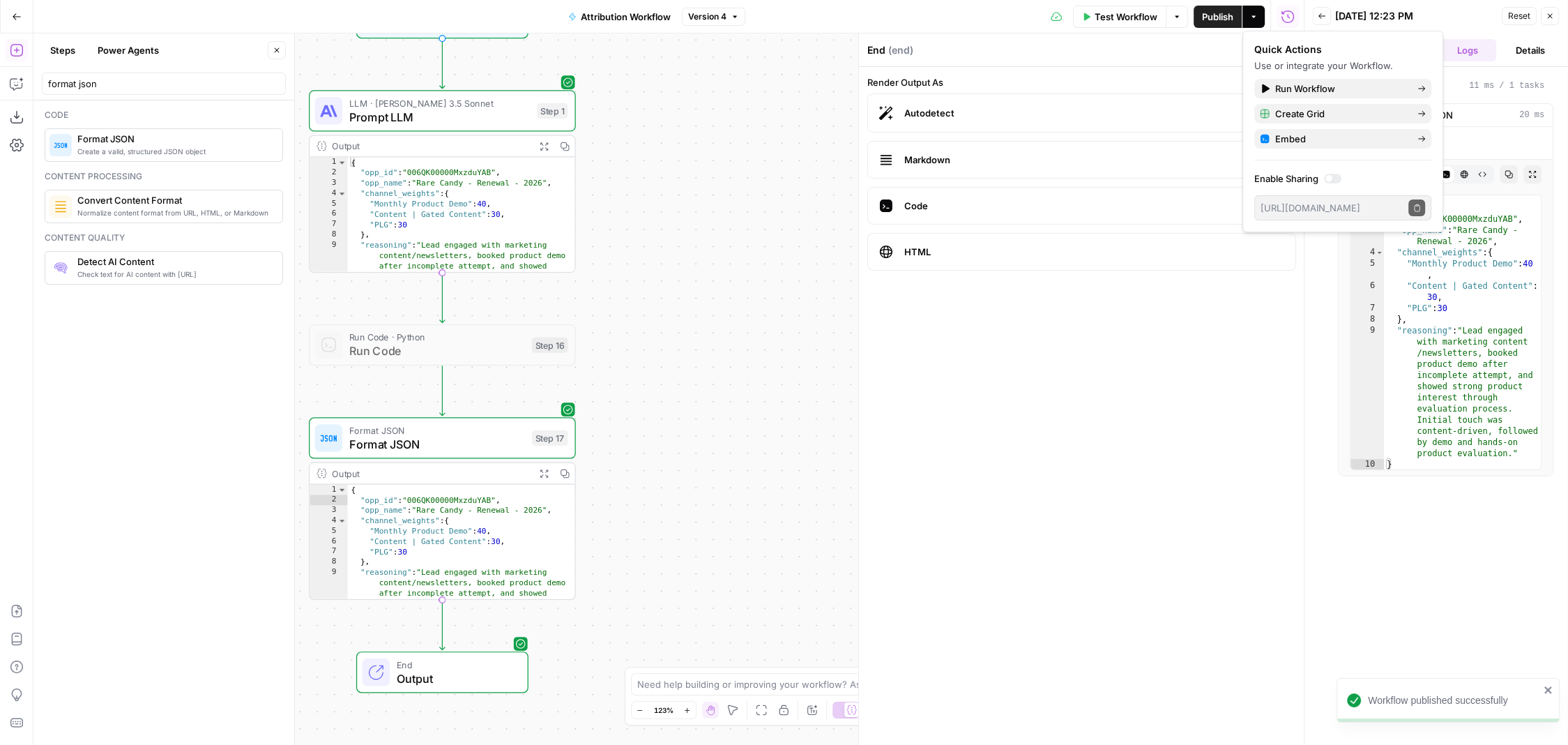
click at [356, 290] on div "**********" at bounding box center [669, 389] width 1271 height 711
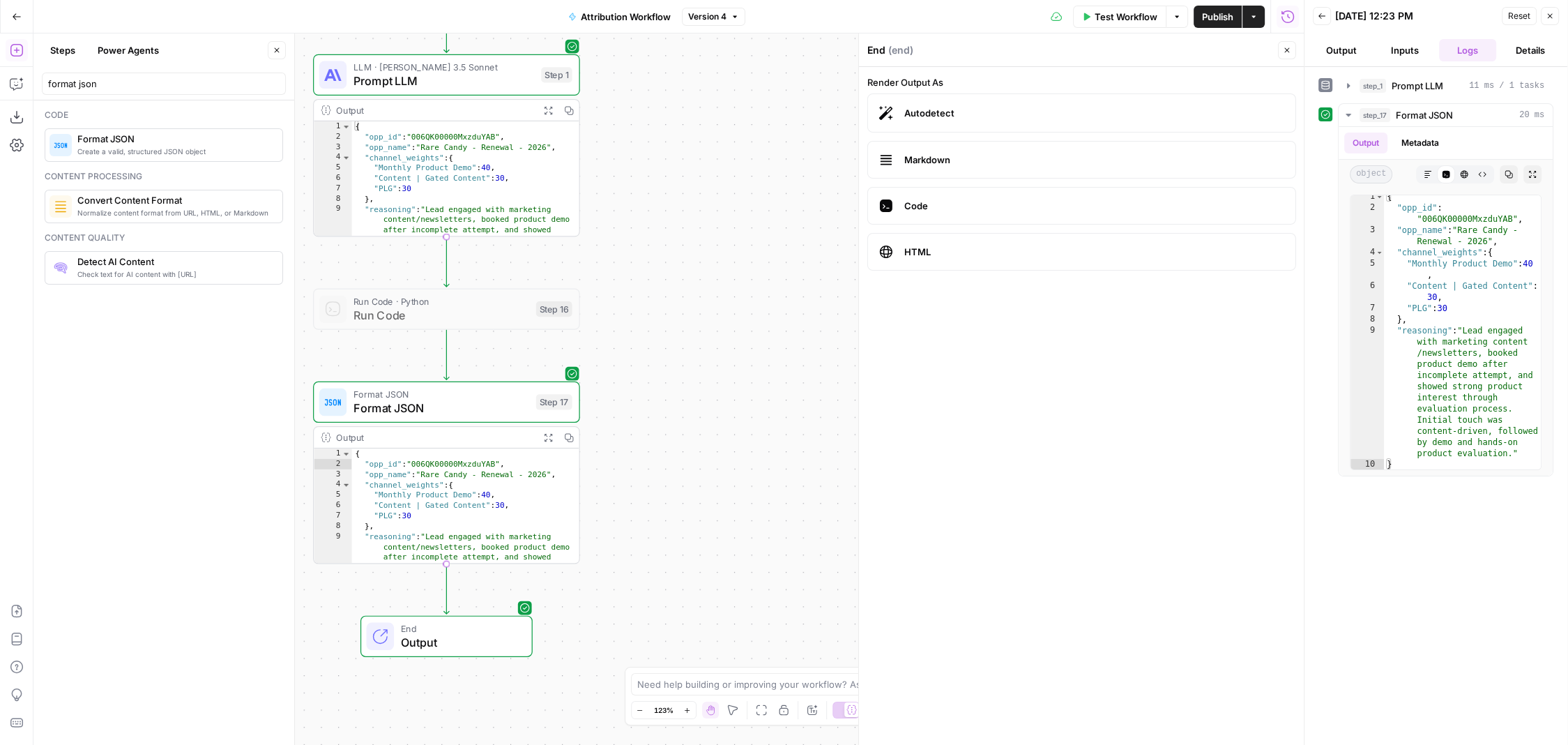
click at [54, 53] on button "Steps" at bounding box center [63, 50] width 42 height 22
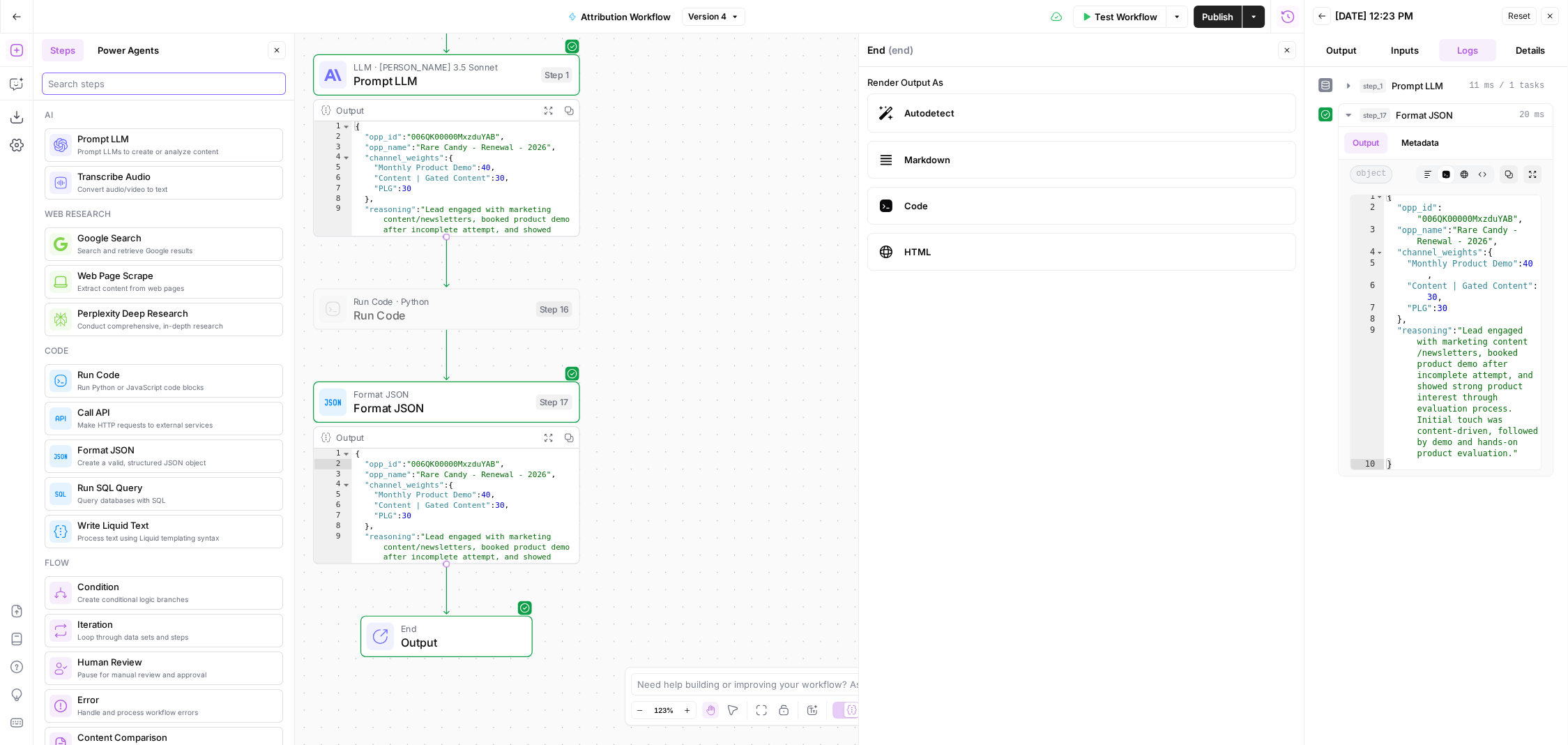
click at [139, 82] on input "search" at bounding box center [164, 84] width 232 height 14
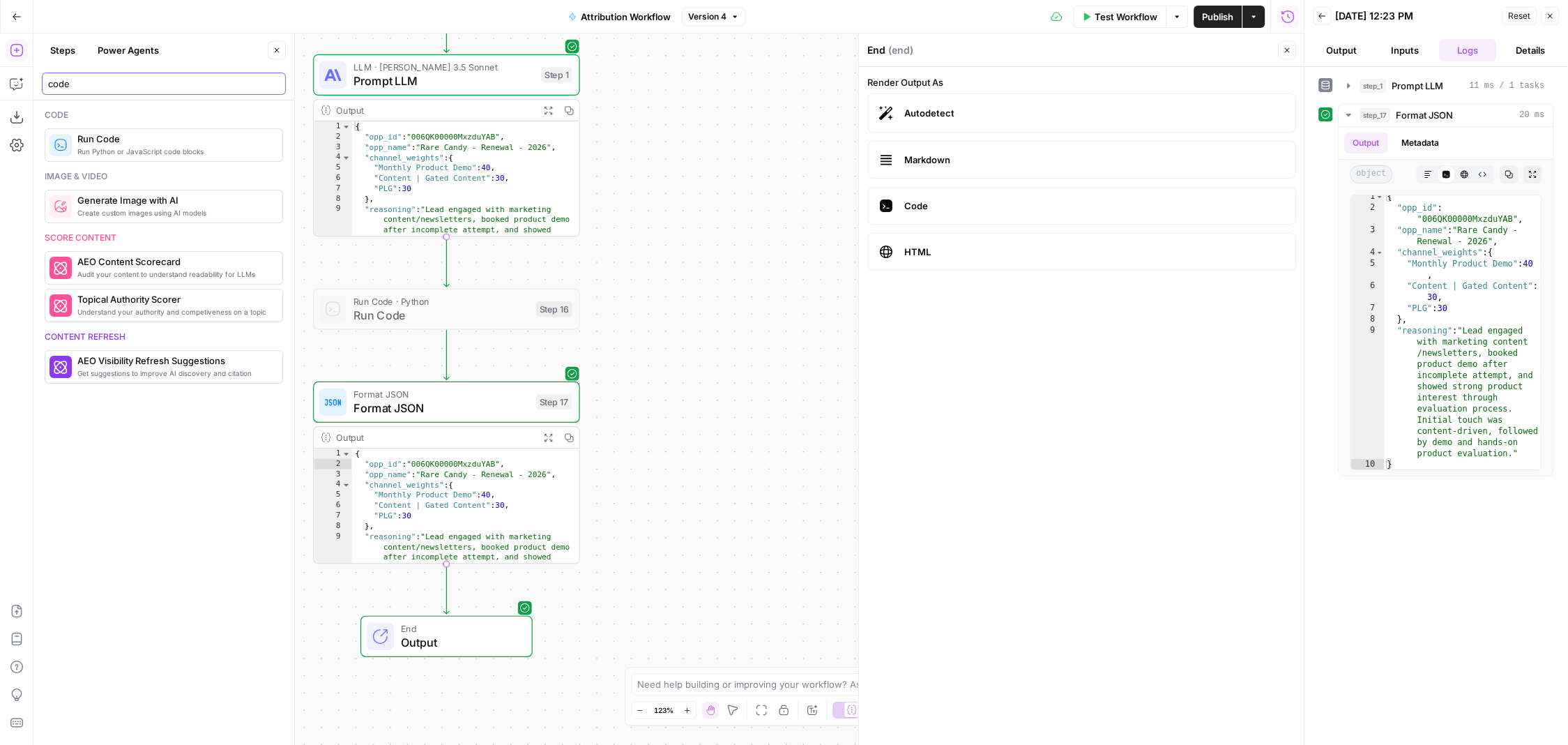
type input "code"
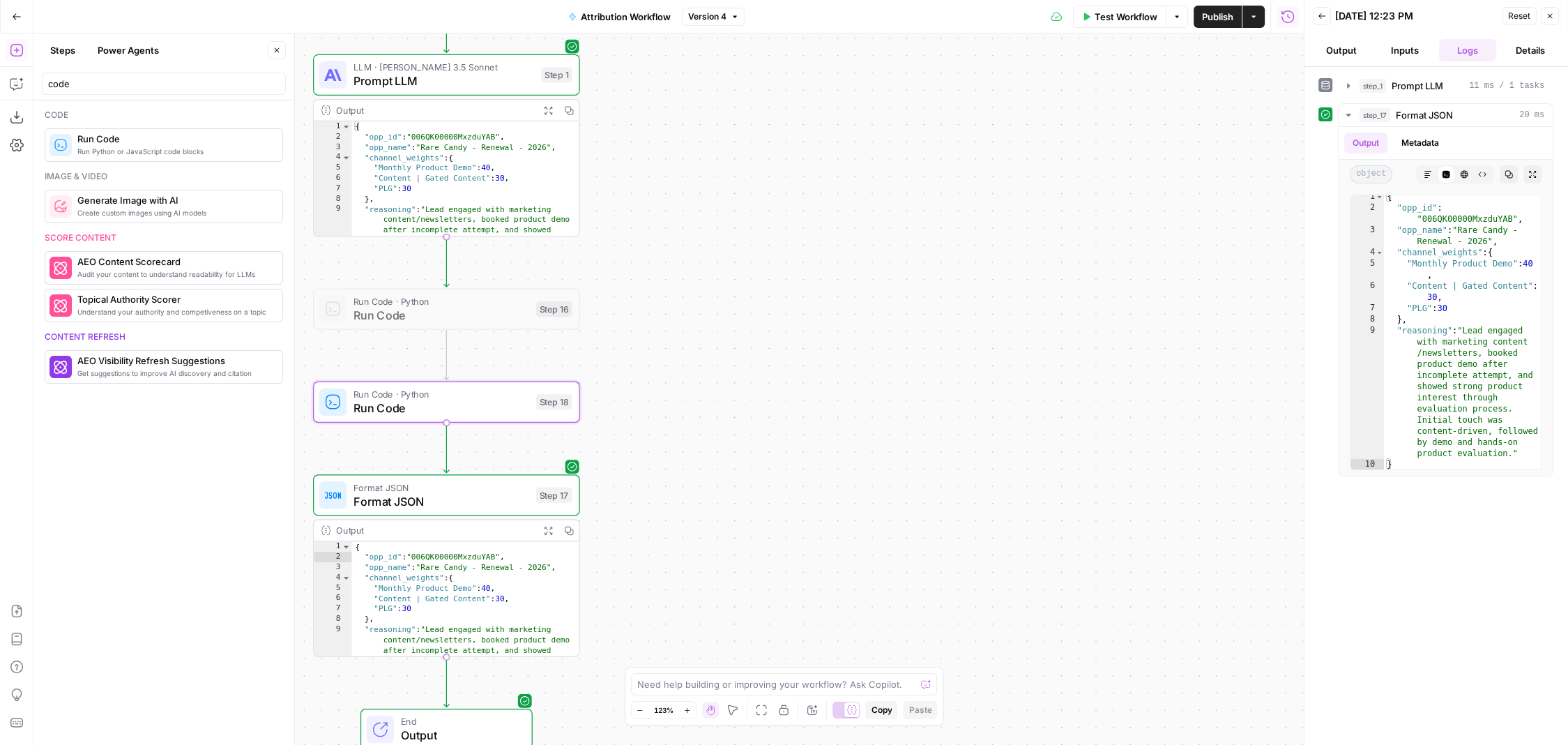
type textarea "Run Code"
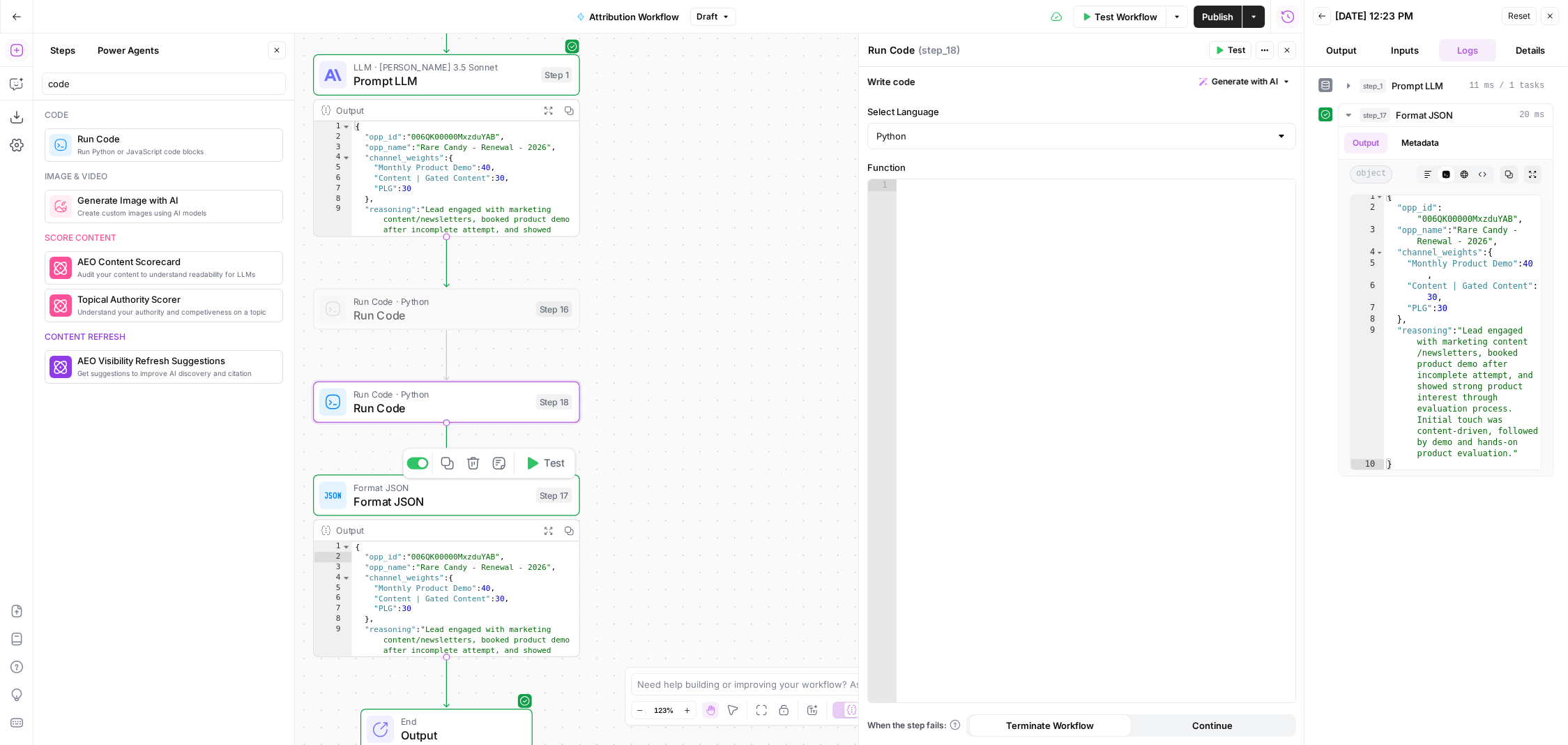
click at [356, 467] on div at bounding box center [417, 463] width 21 height 12
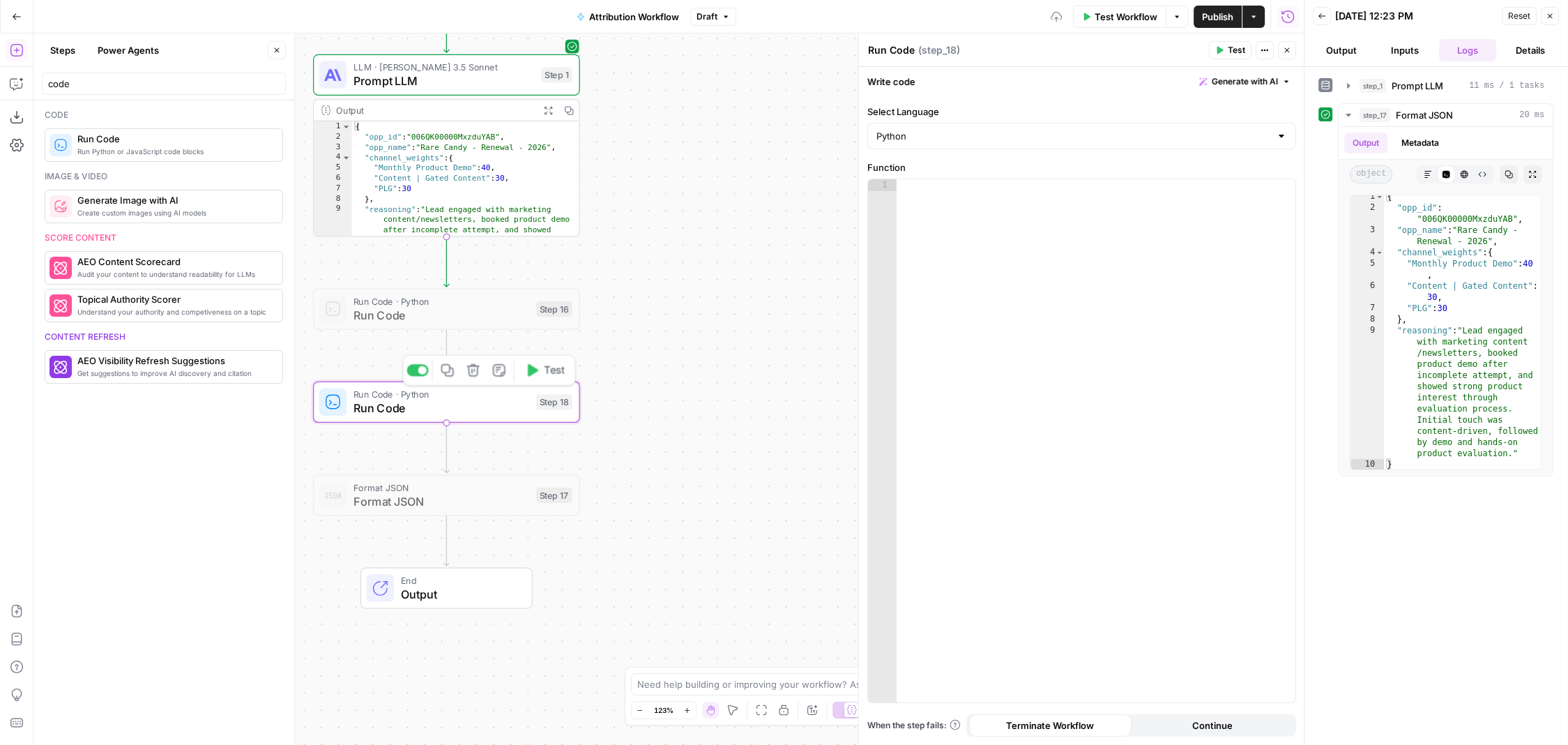
click at [356, 405] on span "Run Code" at bounding box center [441, 408] width 175 height 18
click at [356, 230] on div at bounding box center [1096, 444] width 399 height 530
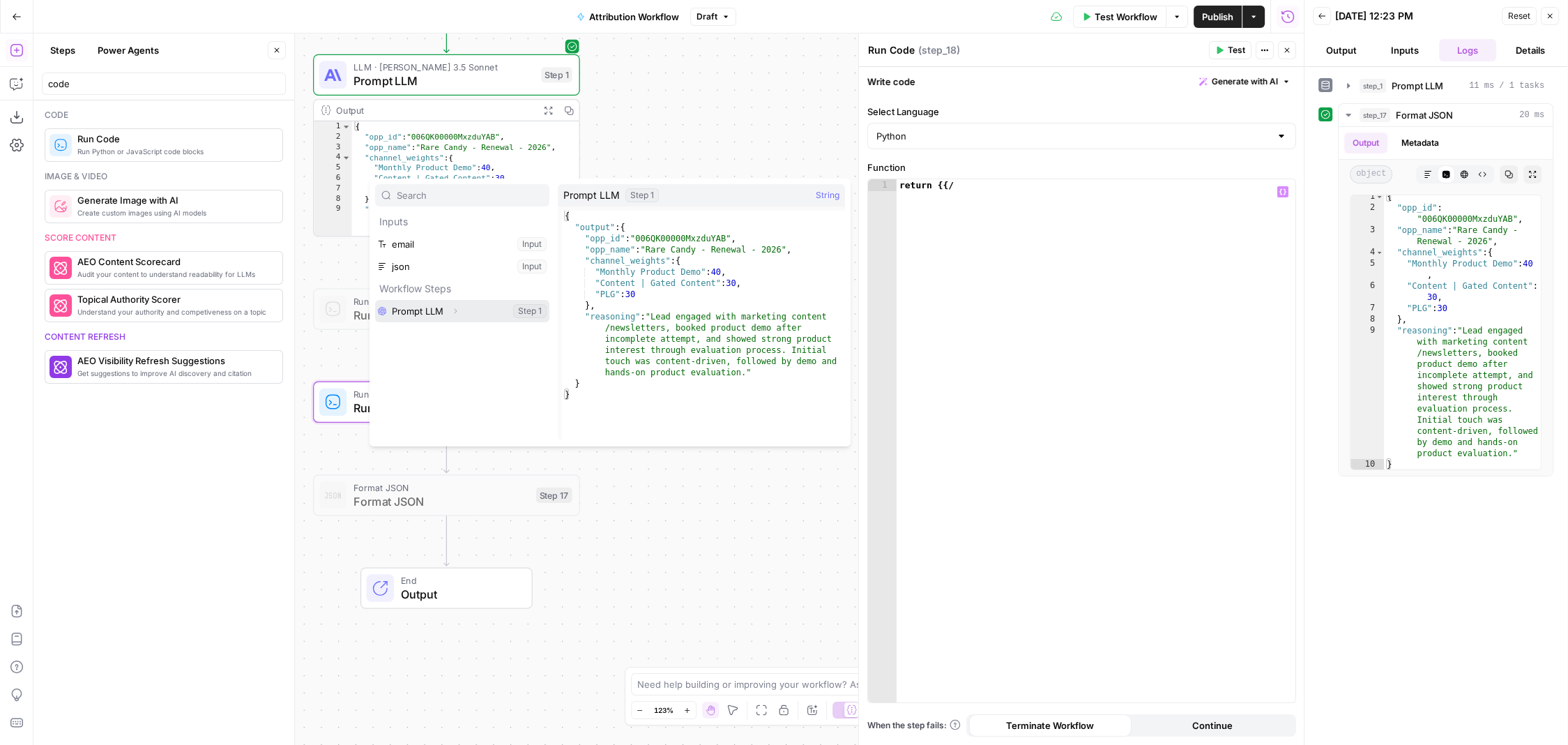
click at [356, 304] on button "Select variable Prompt LLM" at bounding box center [462, 310] width 175 height 22
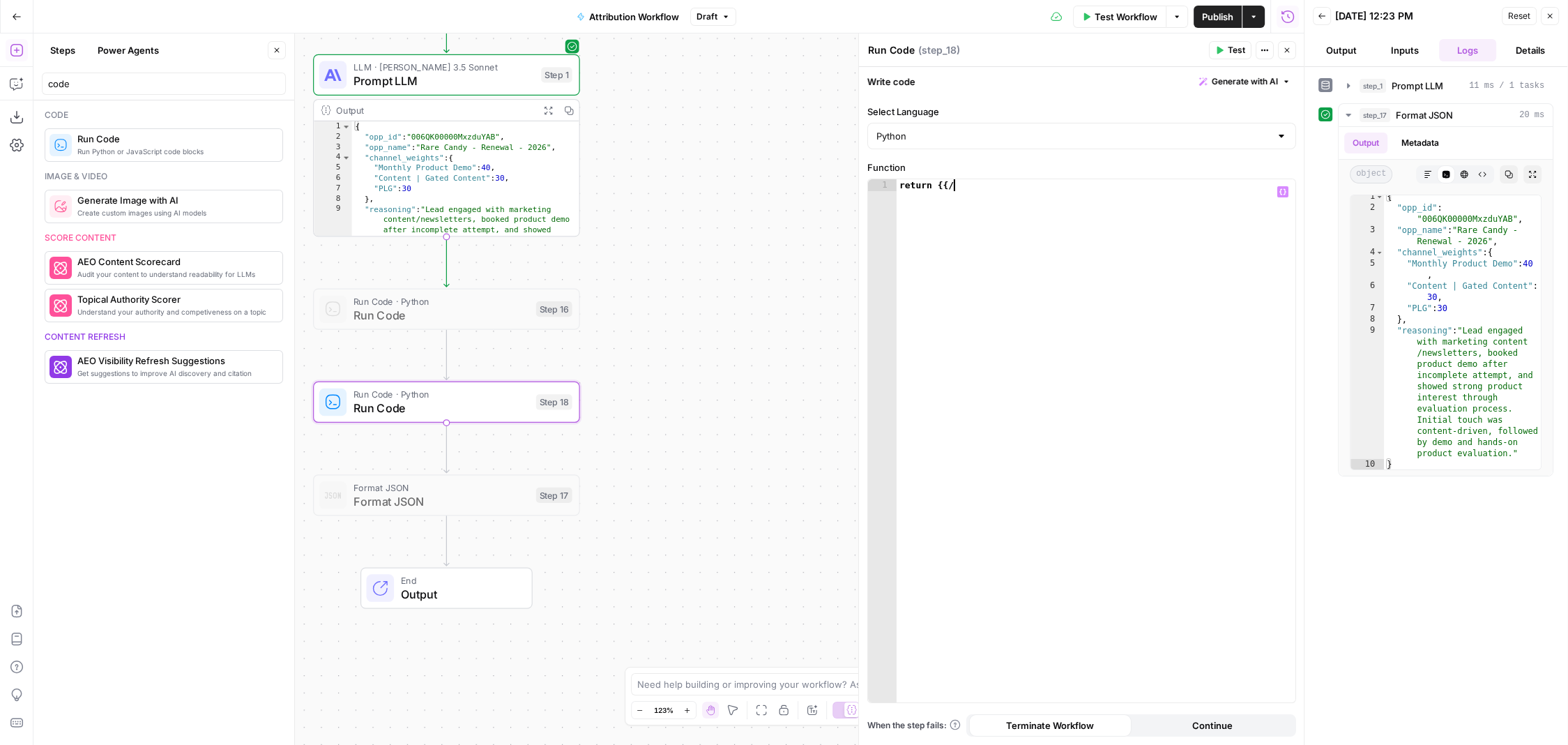
scroll to position [0, 0]
click at [356, 188] on div "return {{ step_1 [ "output" ]" at bounding box center [1096, 453] width 399 height 548
click at [356, 187] on div "return {{ step_1 [ "output" ]" at bounding box center [1096, 453] width 399 height 548
drag, startPoint x: 1034, startPoint y: 184, endPoint x: 940, endPoint y: 184, distance: 94.0
click at [356, 184] on div "return ep_1 [ "output" ]" at bounding box center [1096, 453] width 399 height 548
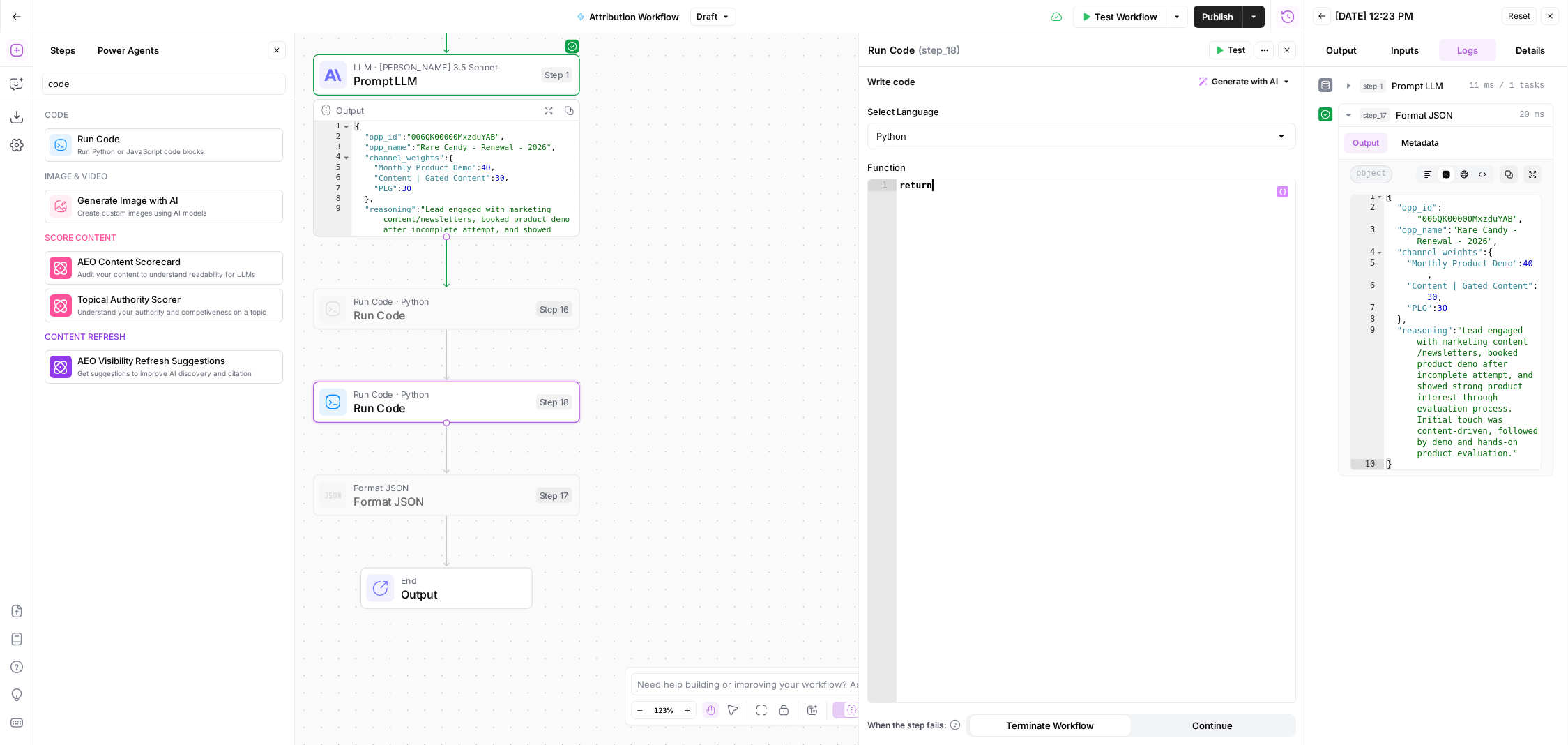
scroll to position [0, 3]
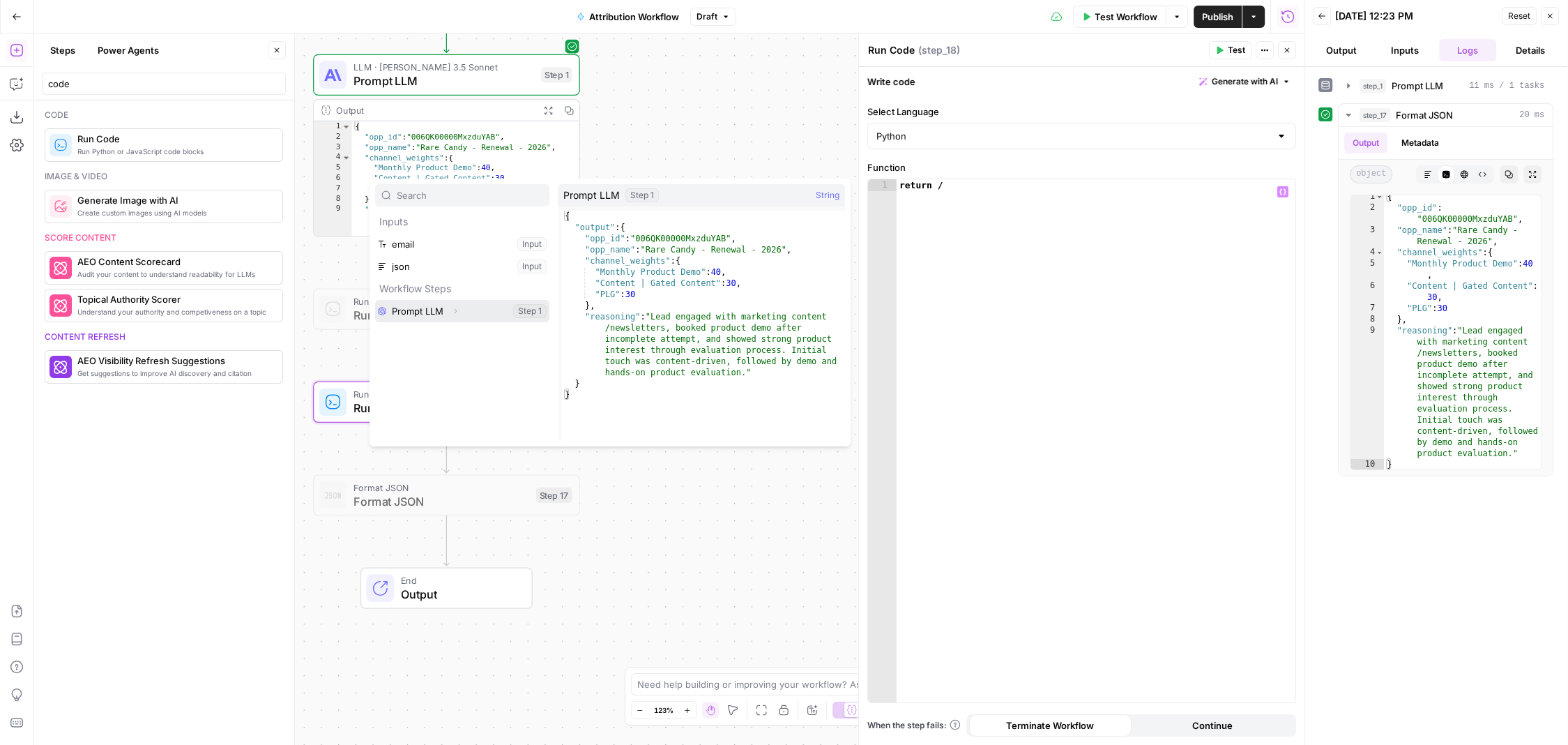
click at [356, 315] on button "Select variable Prompt LLM" at bounding box center [462, 310] width 175 height 22
type textarea "**********"
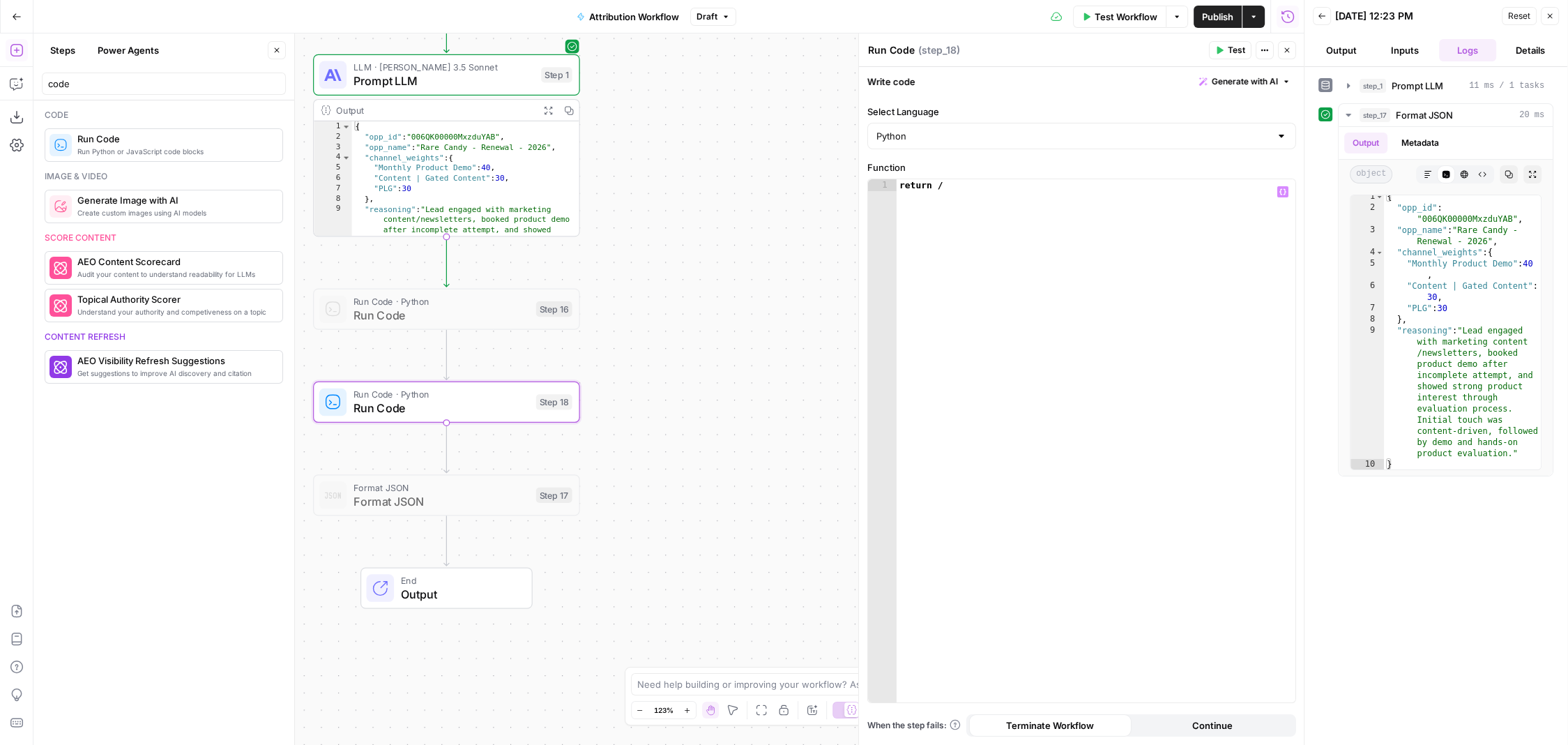
scroll to position [0, 0]
click at [356, 336] on div "Workflow Set Inputs Inputs LLM · [PERSON_NAME] 3.5 Sonnet Prompt LLM Step 1 Out…" at bounding box center [669, 389] width 1271 height 711
click at [356, 467] on div "Workflow Set Inputs Inputs LLM · [PERSON_NAME] 3.5 Sonnet Prompt LLM Step 1 Out…" at bounding box center [669, 389] width 1271 height 711
click at [356, 5] on button "Publish" at bounding box center [1217, 16] width 48 height 22
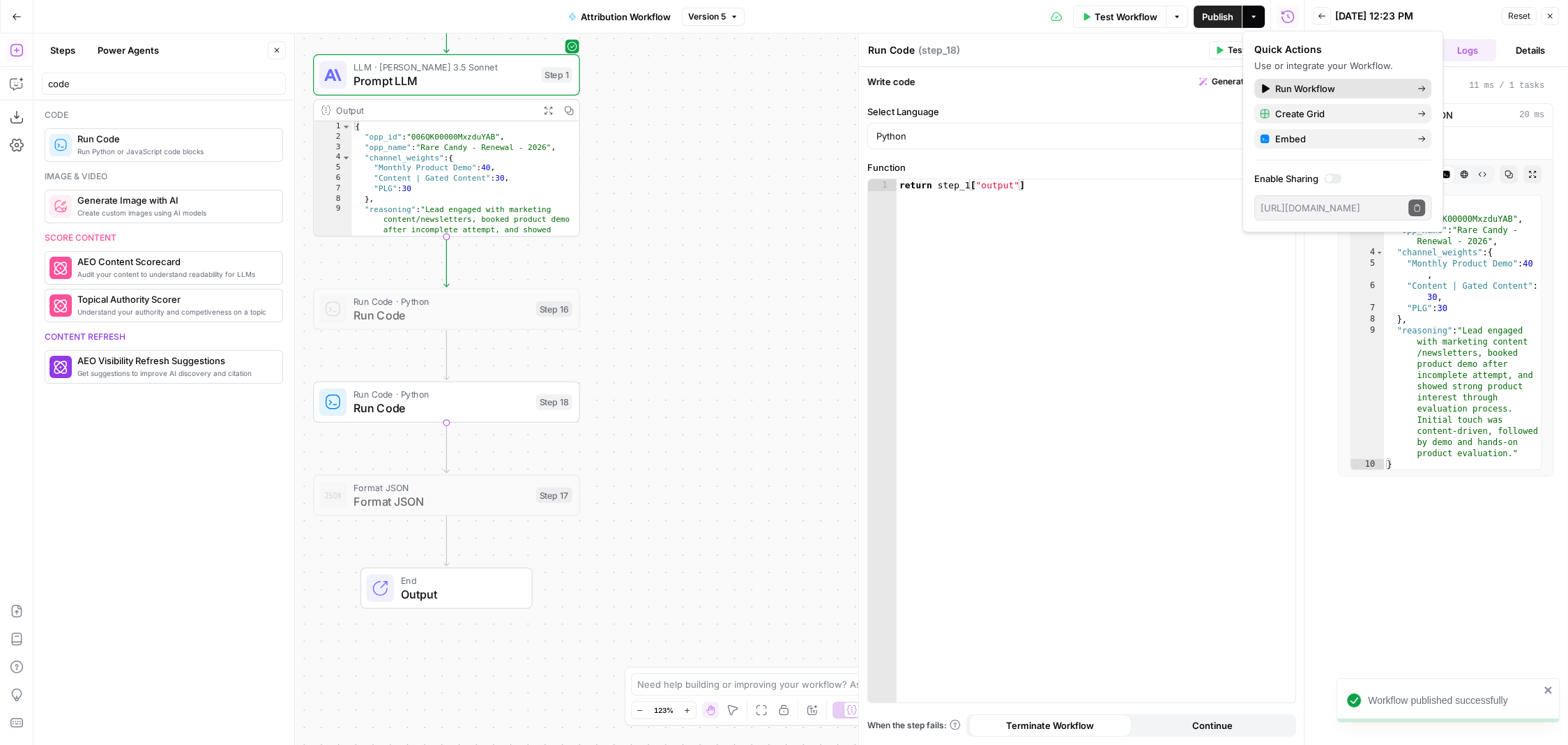
click at [356, 92] on span "Run Workflow" at bounding box center [1341, 88] width 131 height 14
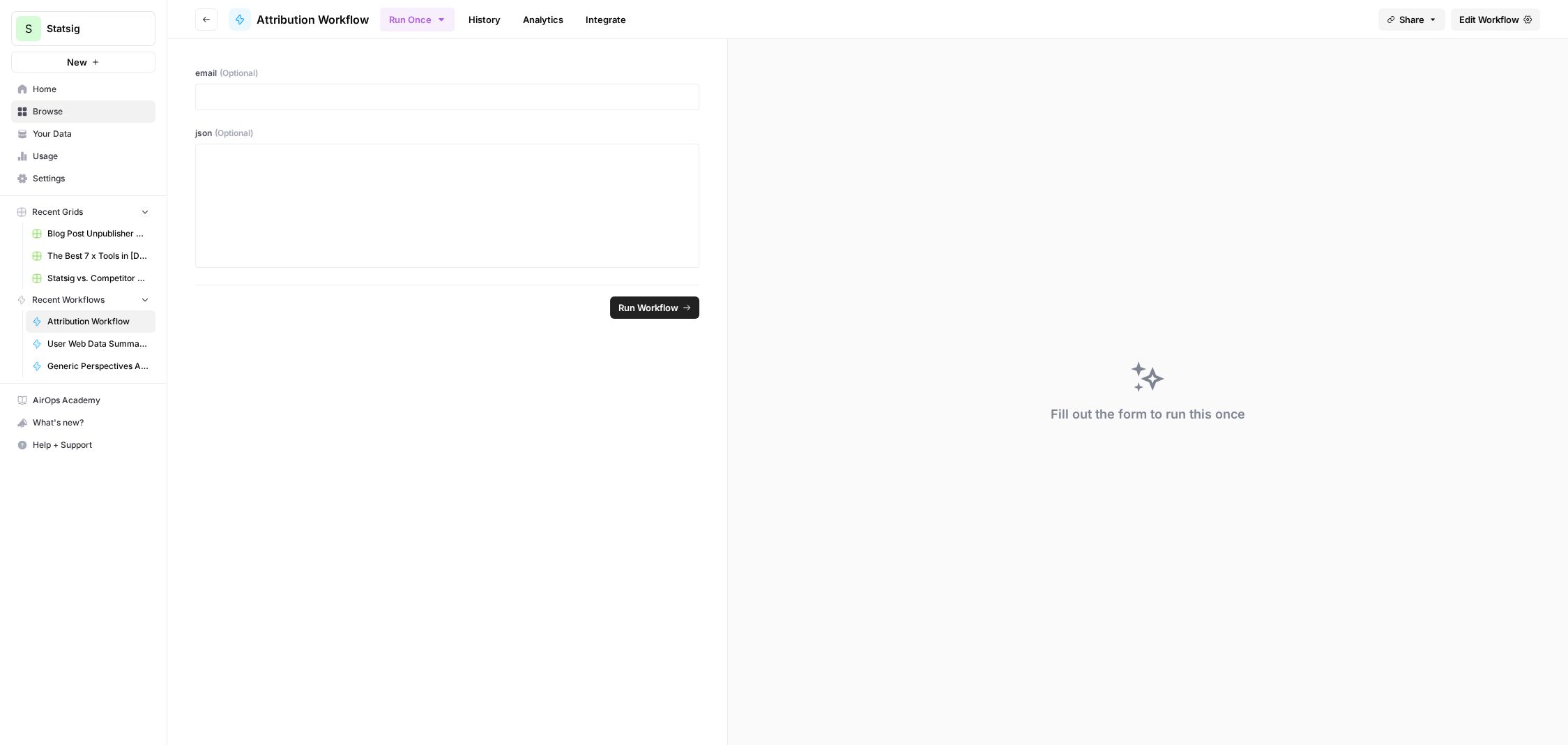
click at [210, 19] on span "Go back" at bounding box center [210, 19] width 1 height 1
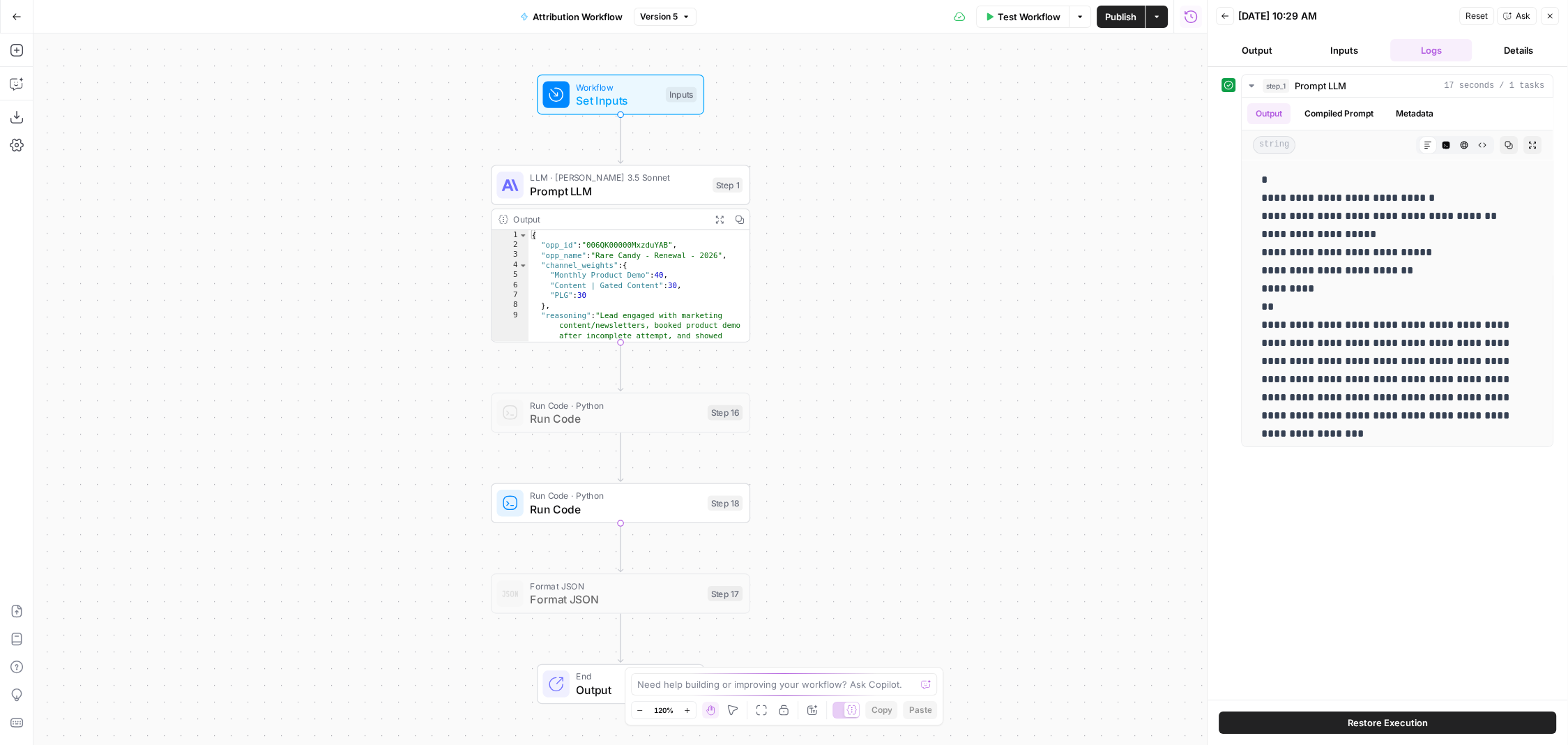
click at [356, 467] on button "Restore Execution" at bounding box center [1387, 722] width 338 height 22
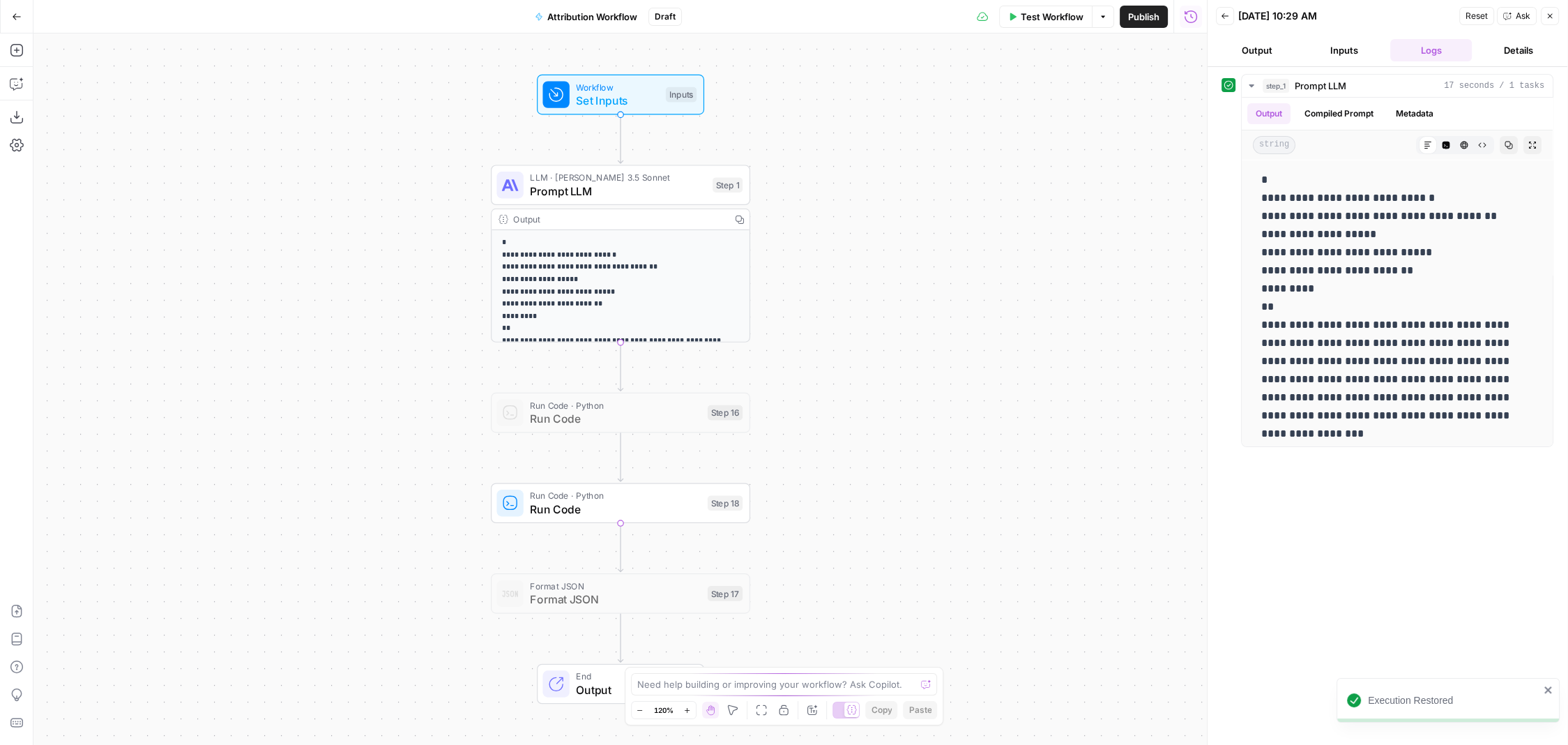
click at [356, 374] on div "**********" at bounding box center [620, 389] width 1174 height 711
click at [356, 18] on span "Test Workflow" at bounding box center [1052, 17] width 63 height 14
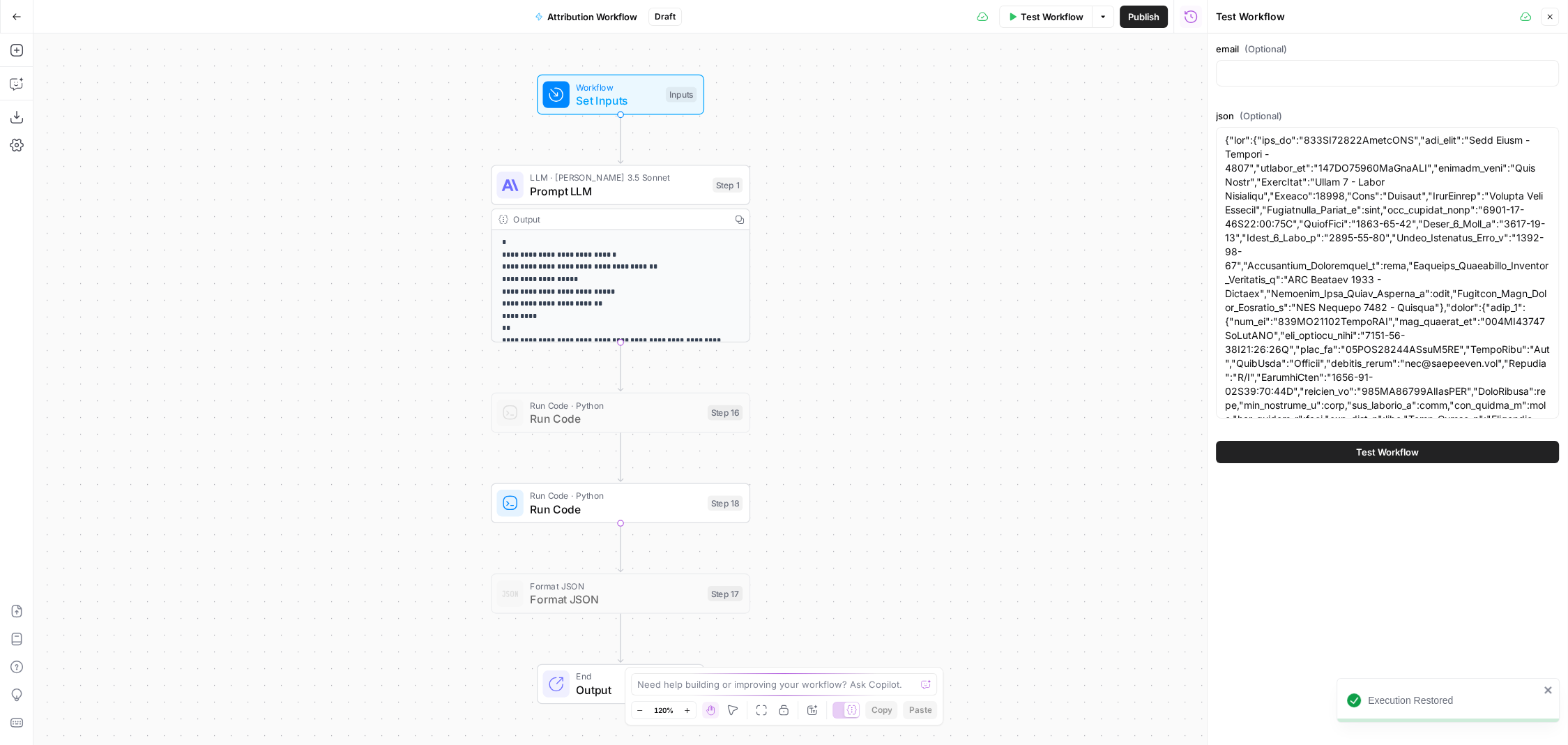
click at [356, 454] on button "Test Workflow" at bounding box center [1387, 451] width 343 height 22
